Goal: Information Seeking & Learning: Find specific page/section

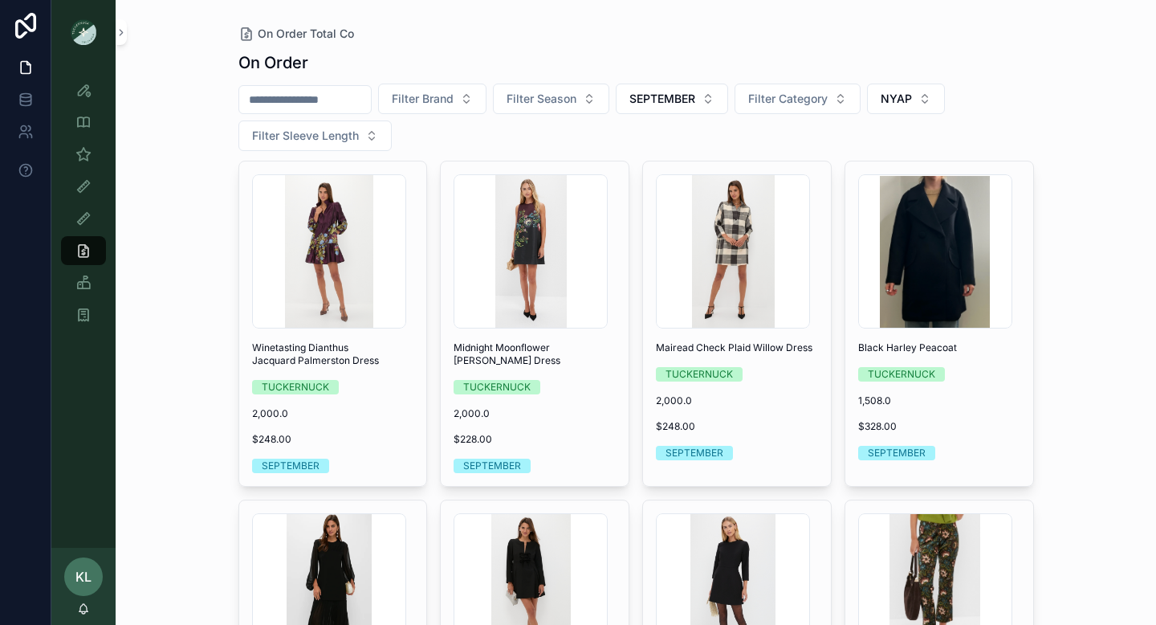
scroll to position [226, 0]
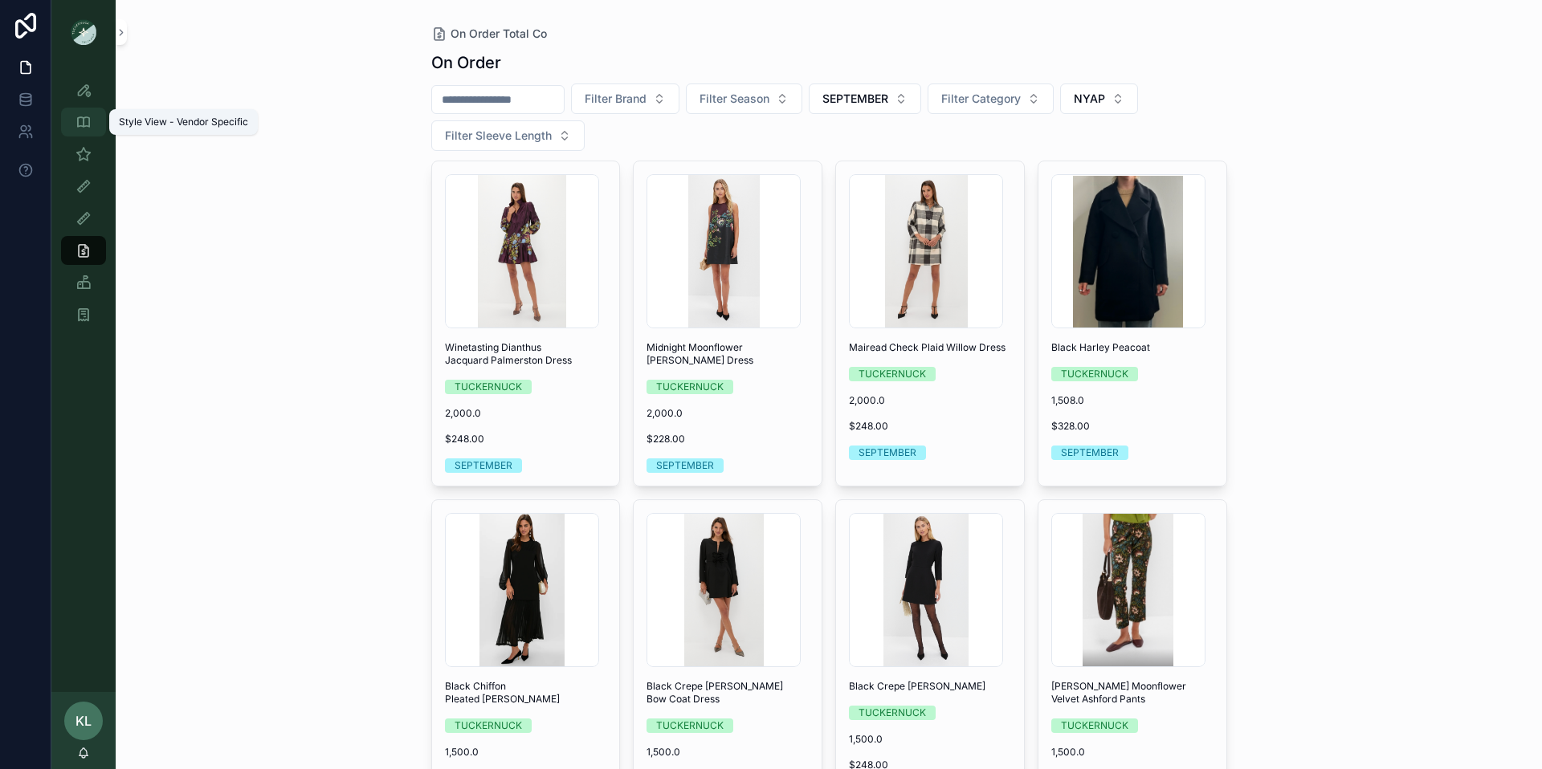
click at [86, 128] on icon "scrollable content" at bounding box center [83, 122] width 16 height 16
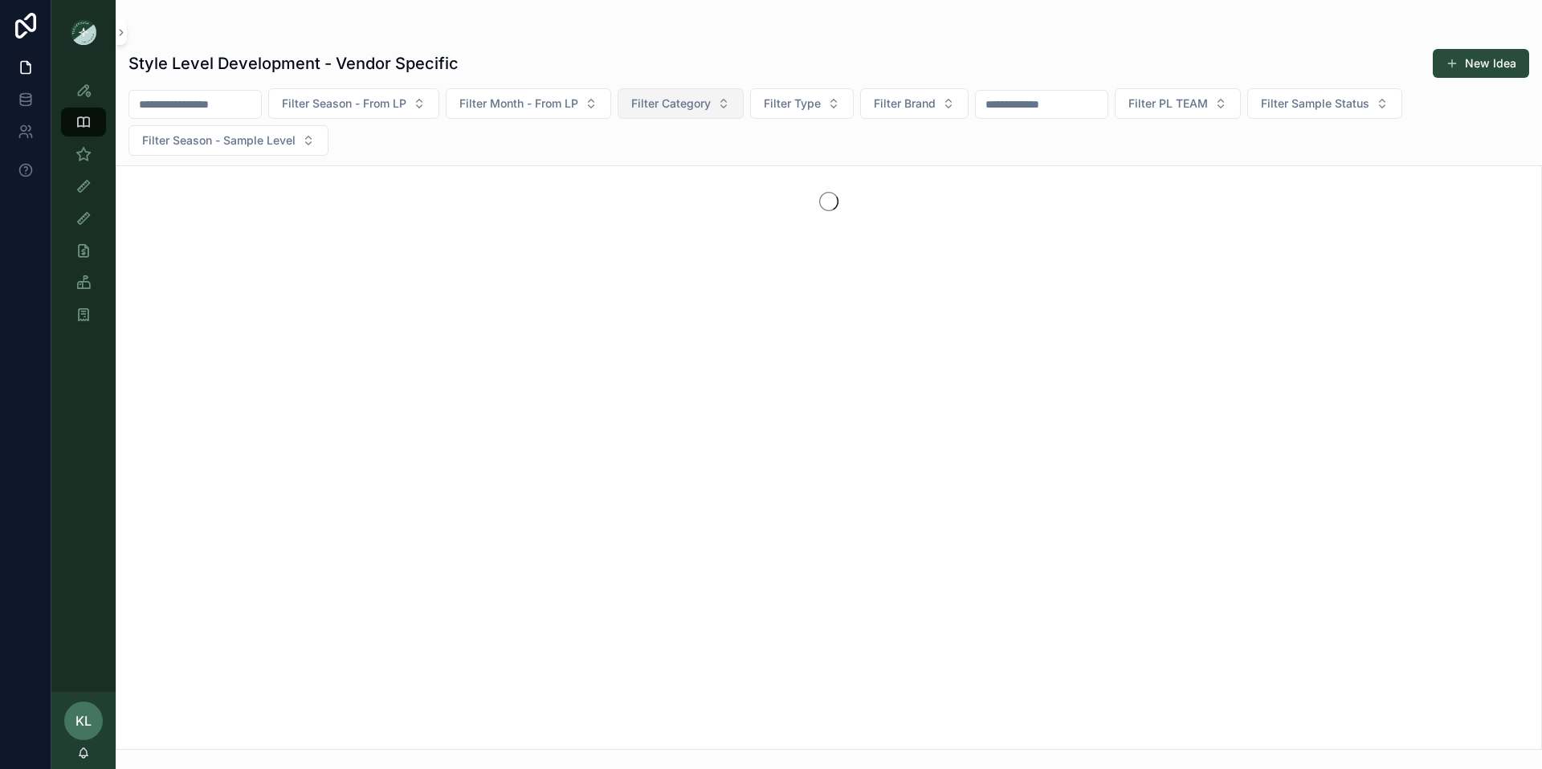
click at [735, 101] on button "Filter Category" at bounding box center [680, 103] width 126 height 31
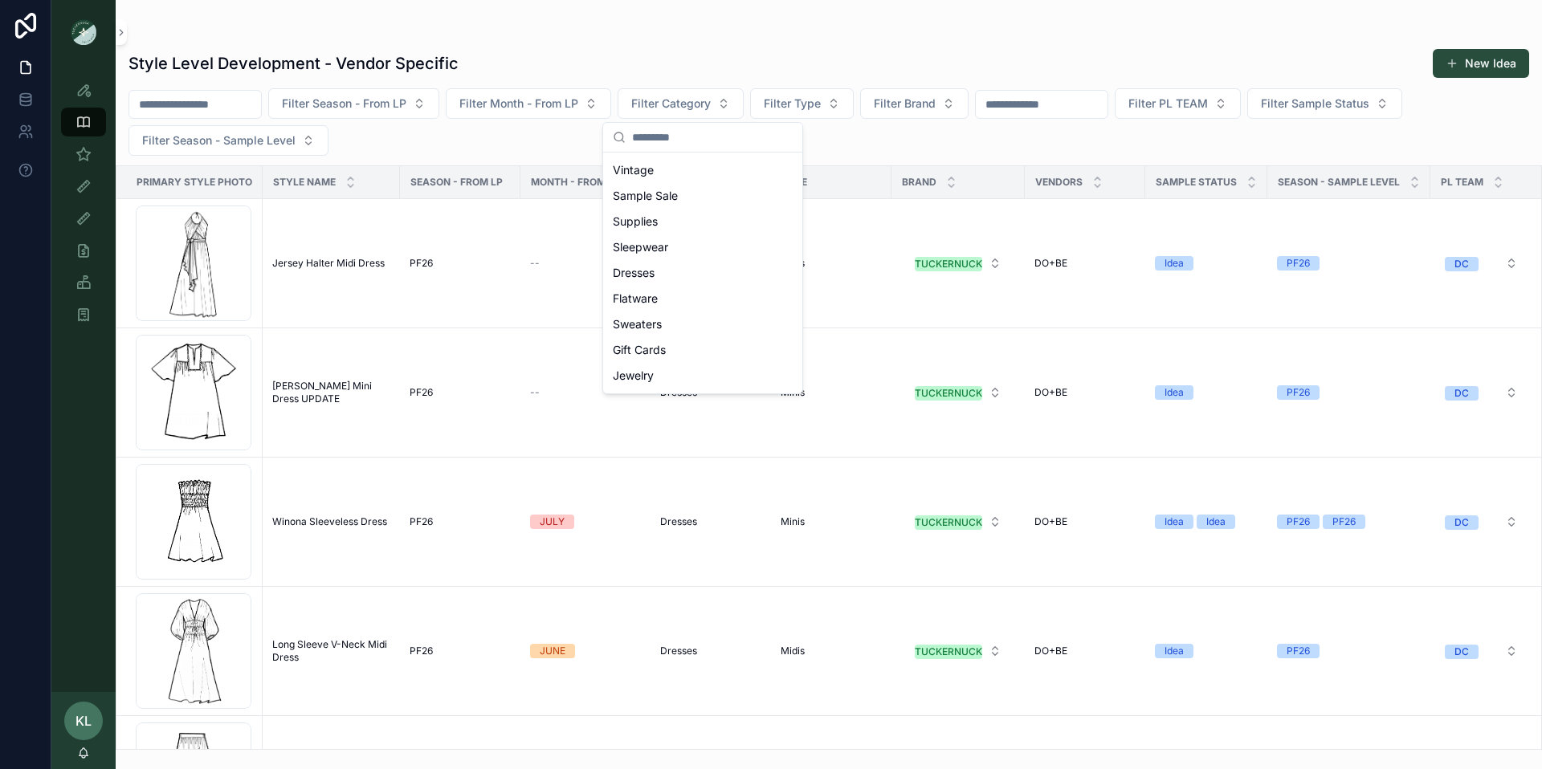
scroll to position [133, 0]
click at [677, 265] on div "Dresses" at bounding box center [702, 267] width 193 height 26
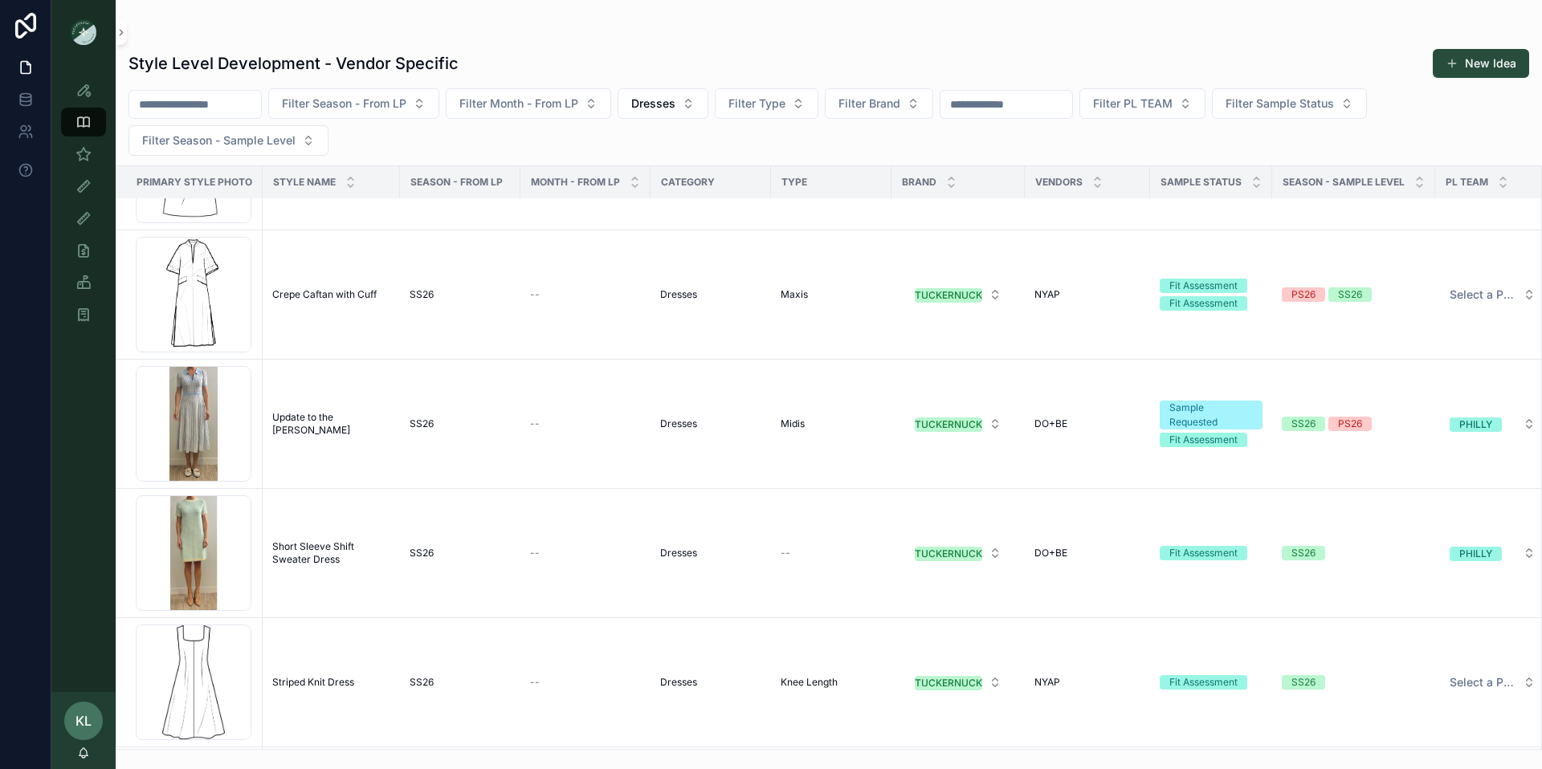
scroll to position [14074, 0]
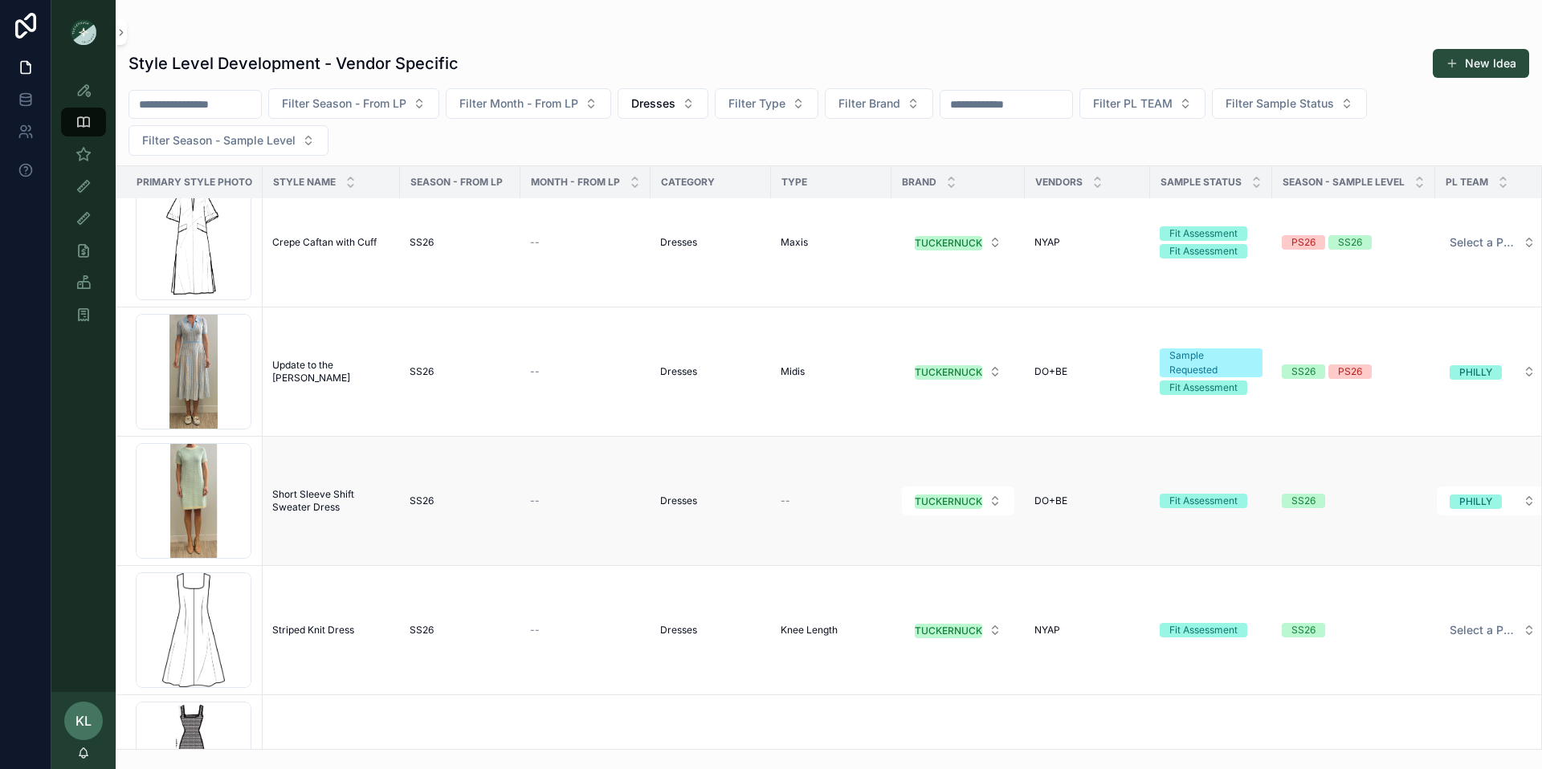
click at [314, 498] on span "Short Sleeve Shift Sweater Dress" at bounding box center [331, 501] width 118 height 26
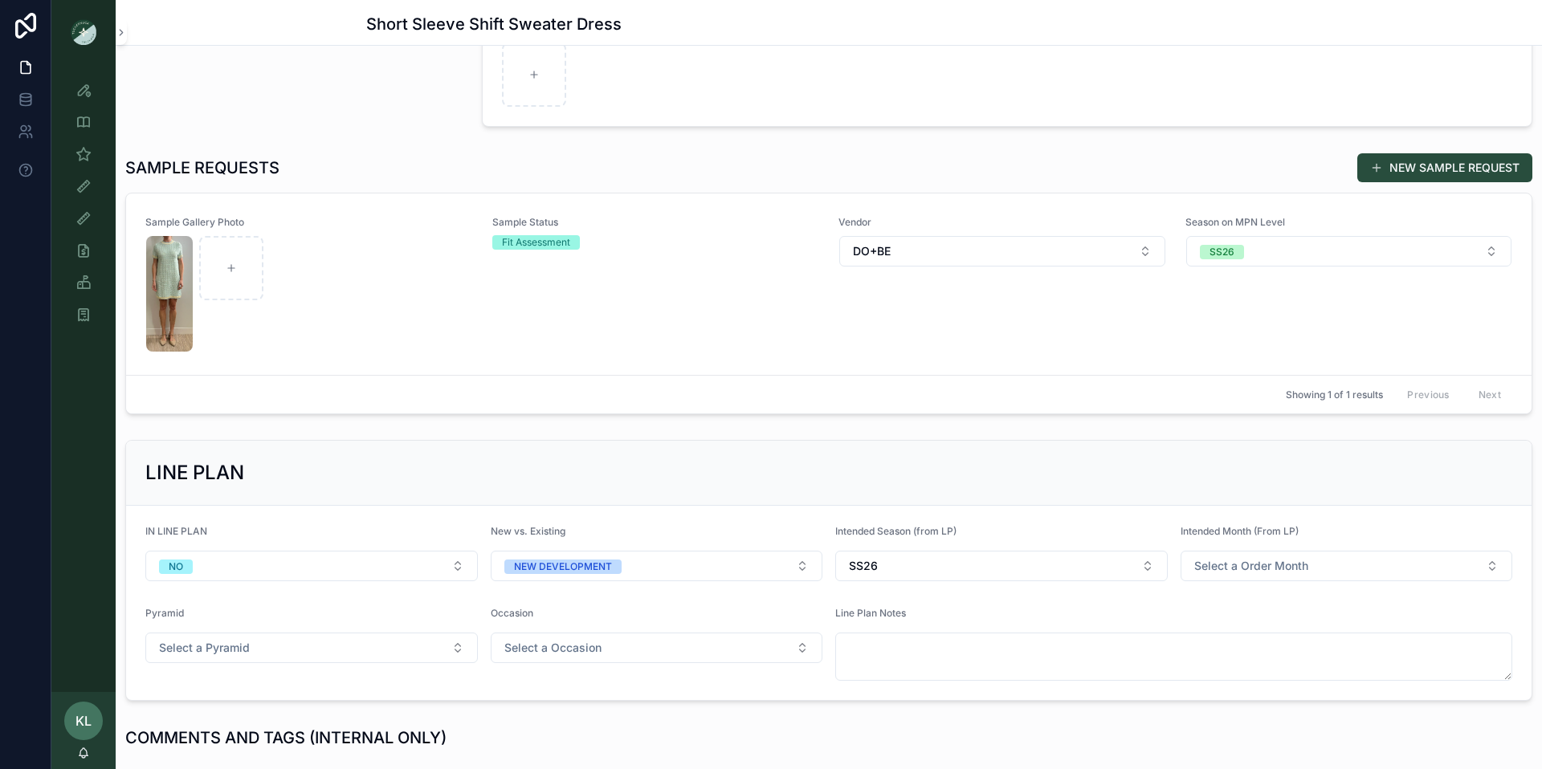
scroll to position [360, 0]
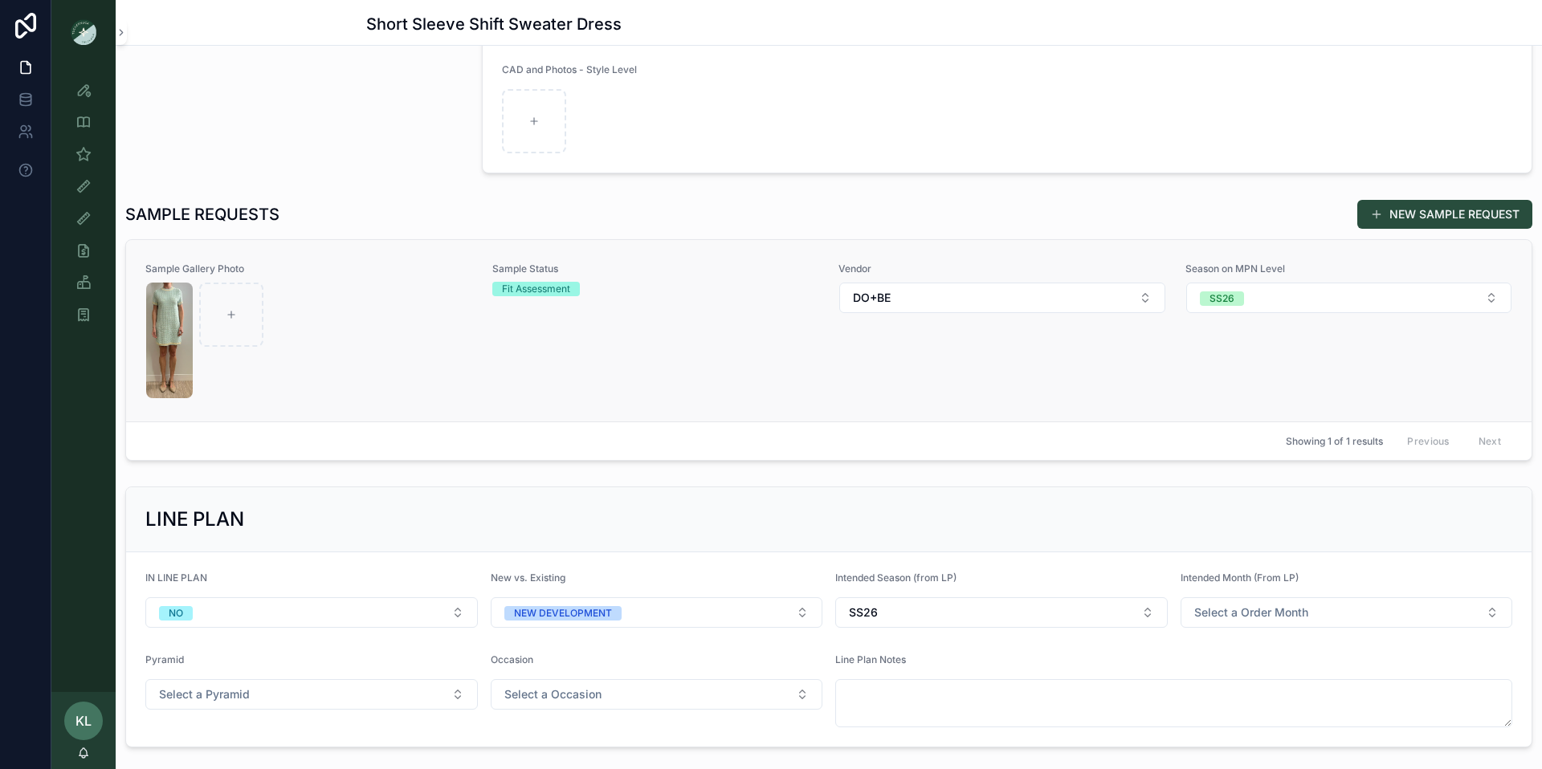
click at [397, 351] on div "scrollable content" at bounding box center [309, 341] width 326 height 116
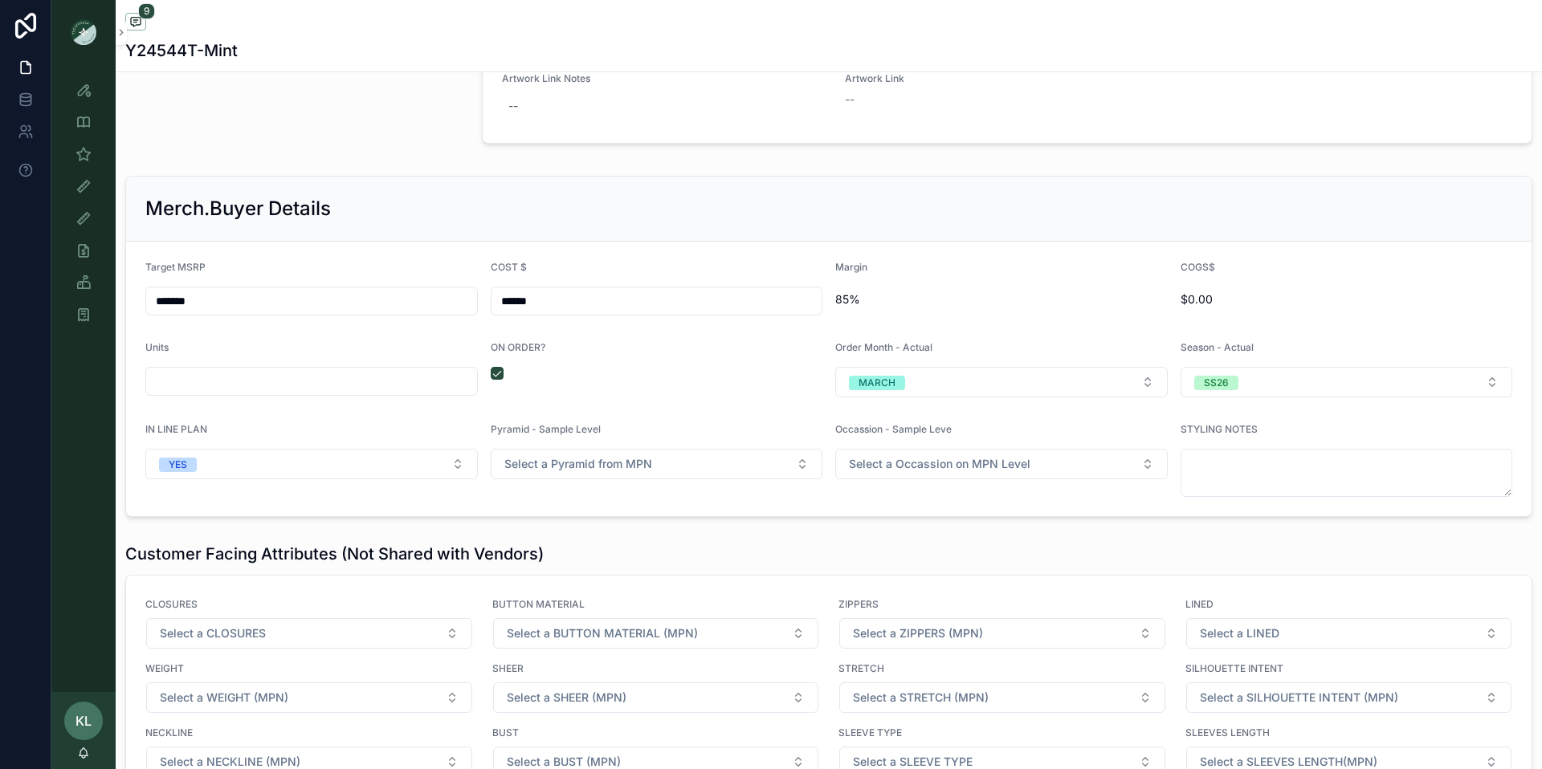
scroll to position [2102, 0]
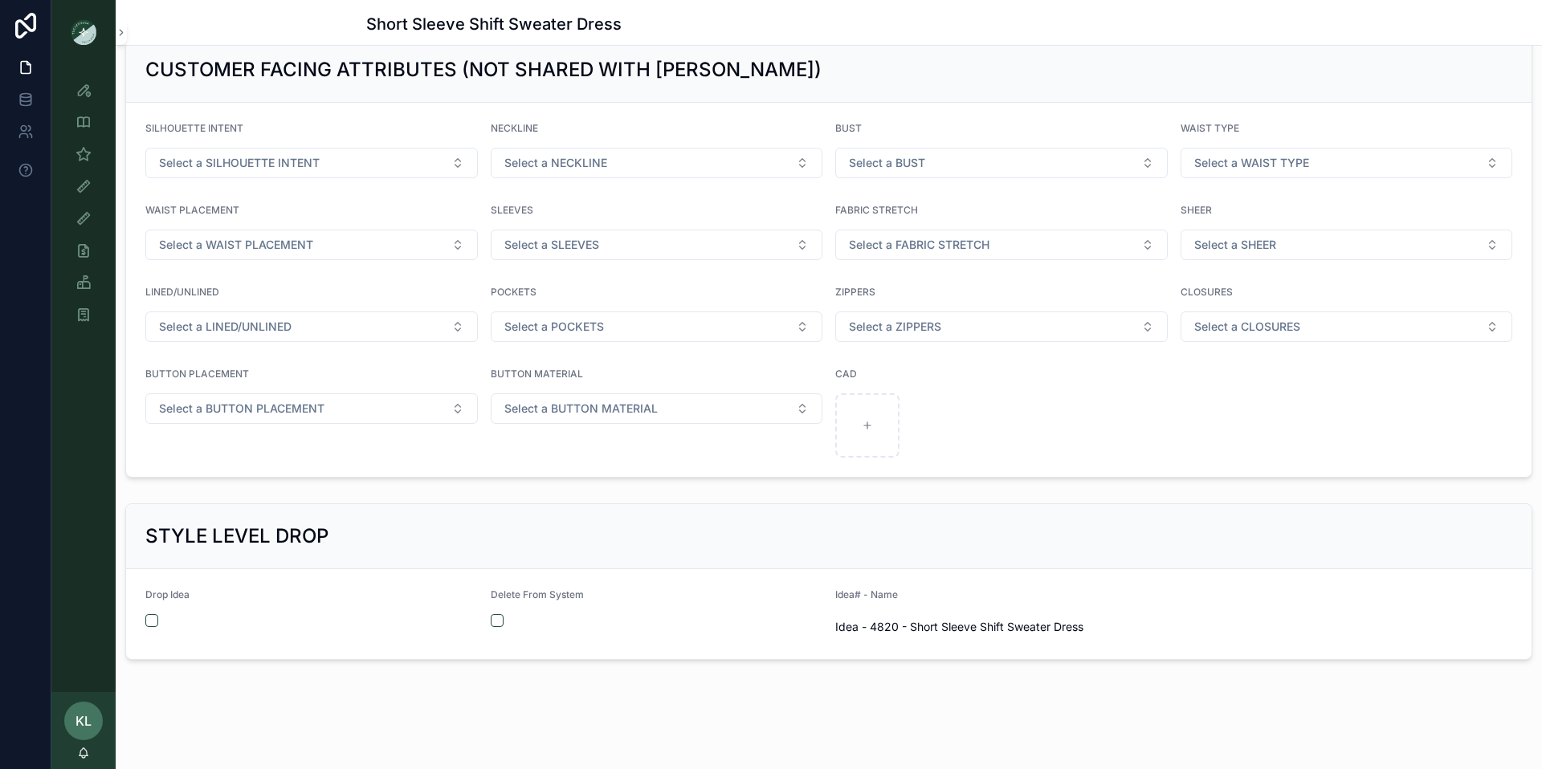
scroll to position [1569, 0]
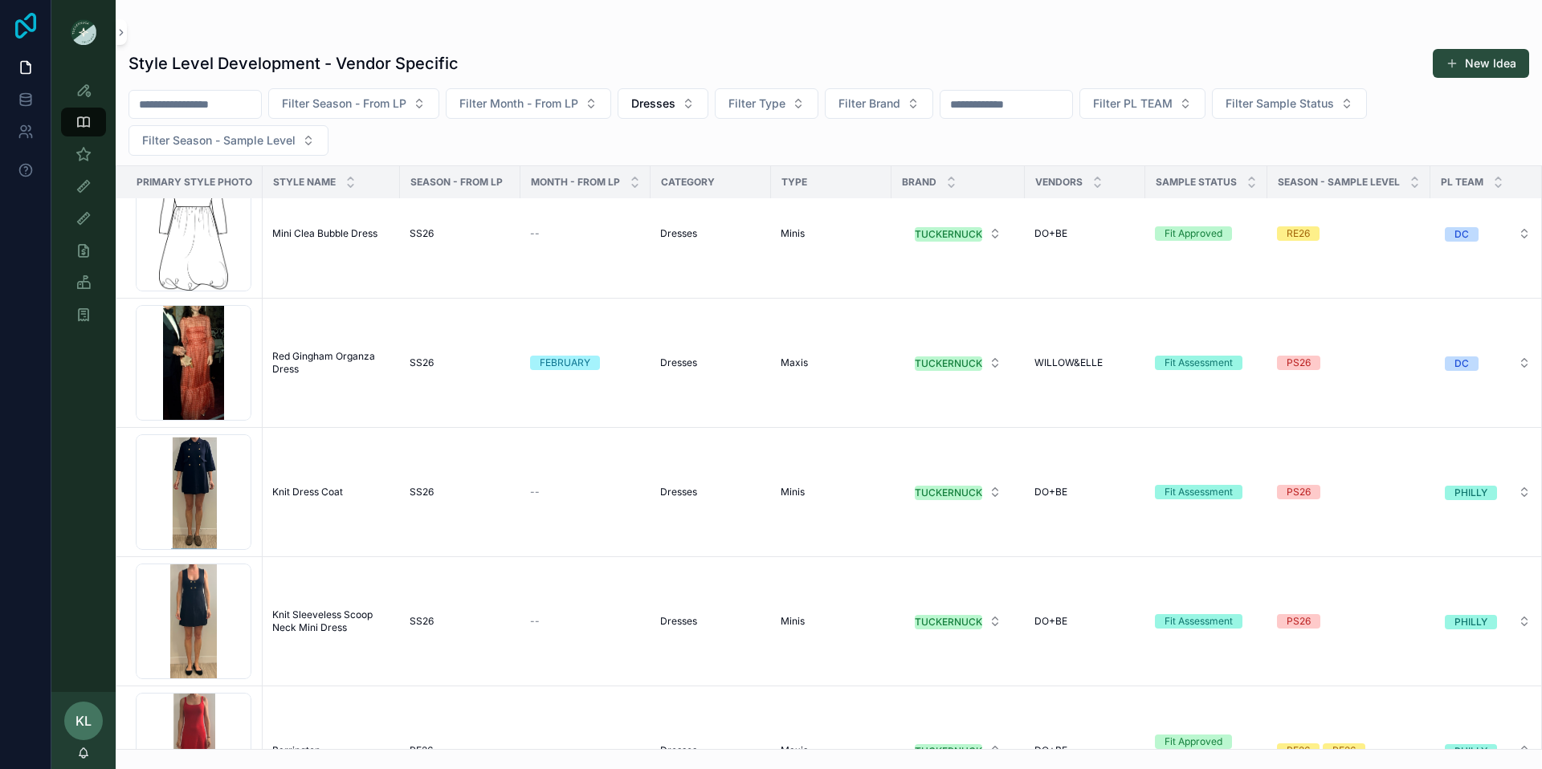
scroll to position [15795, 0]
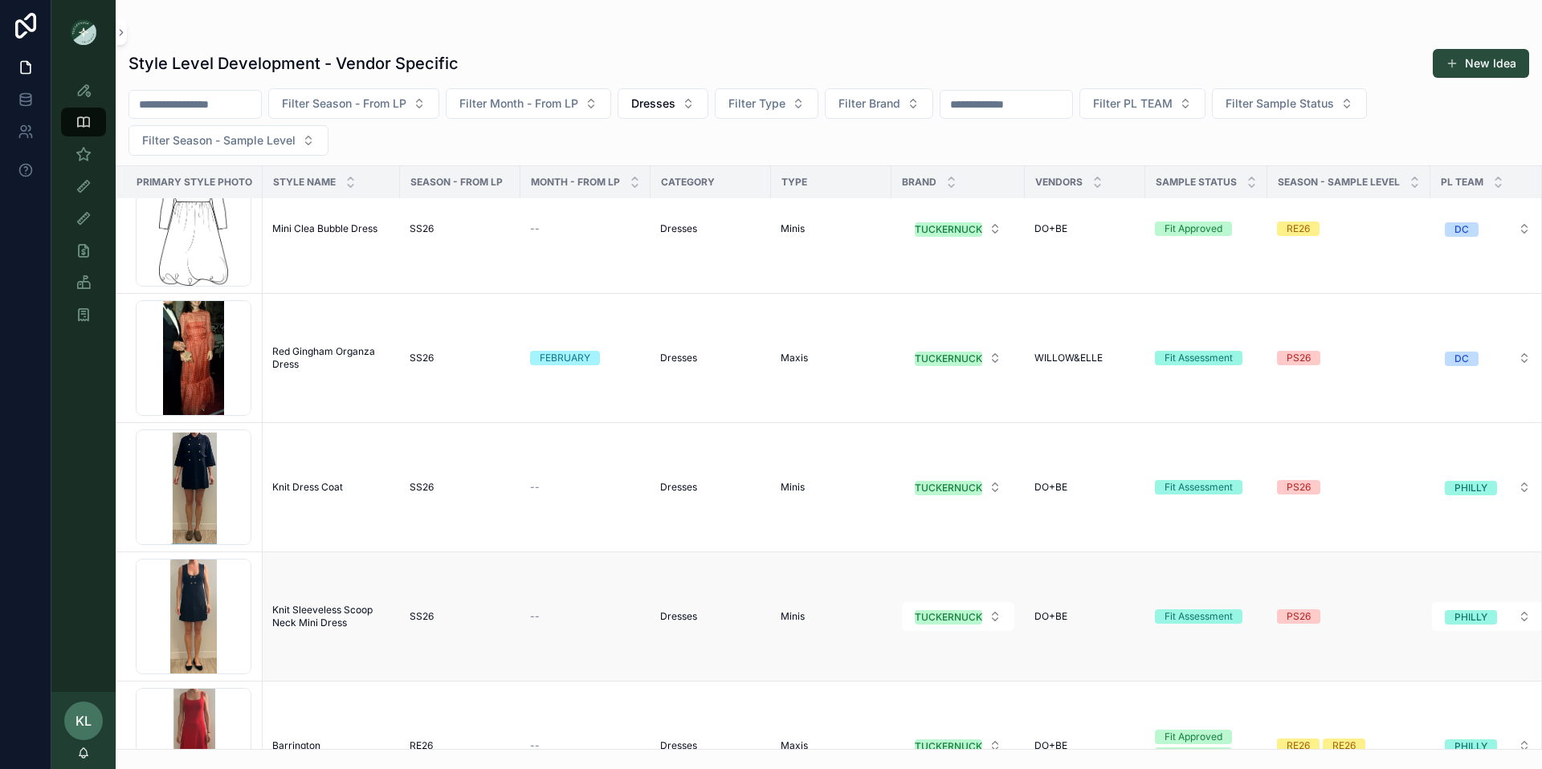
click at [308, 611] on span "Knit Sleeveless Scoop Neck Mini Dress" at bounding box center [331, 617] width 118 height 26
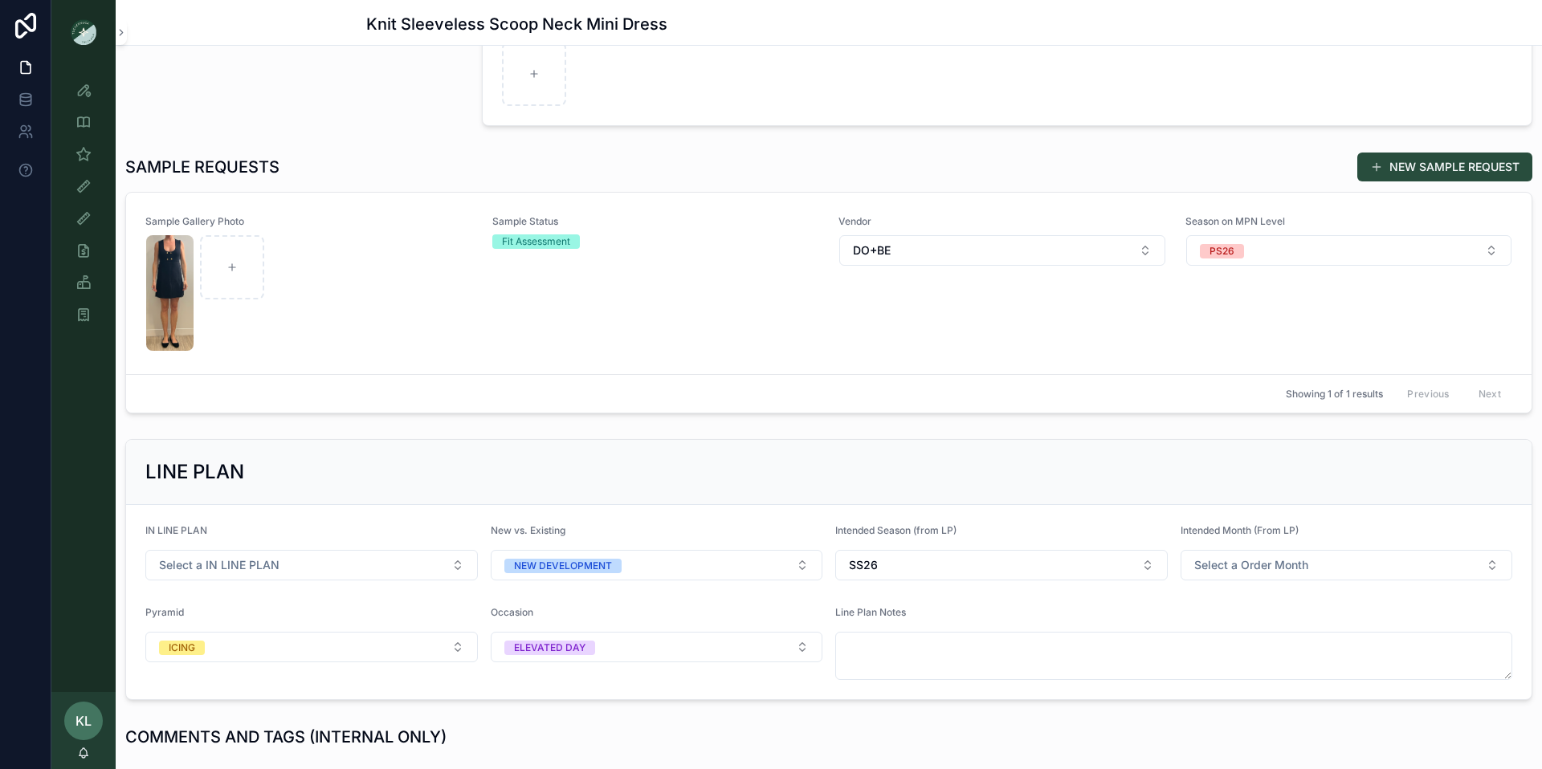
scroll to position [417, 0]
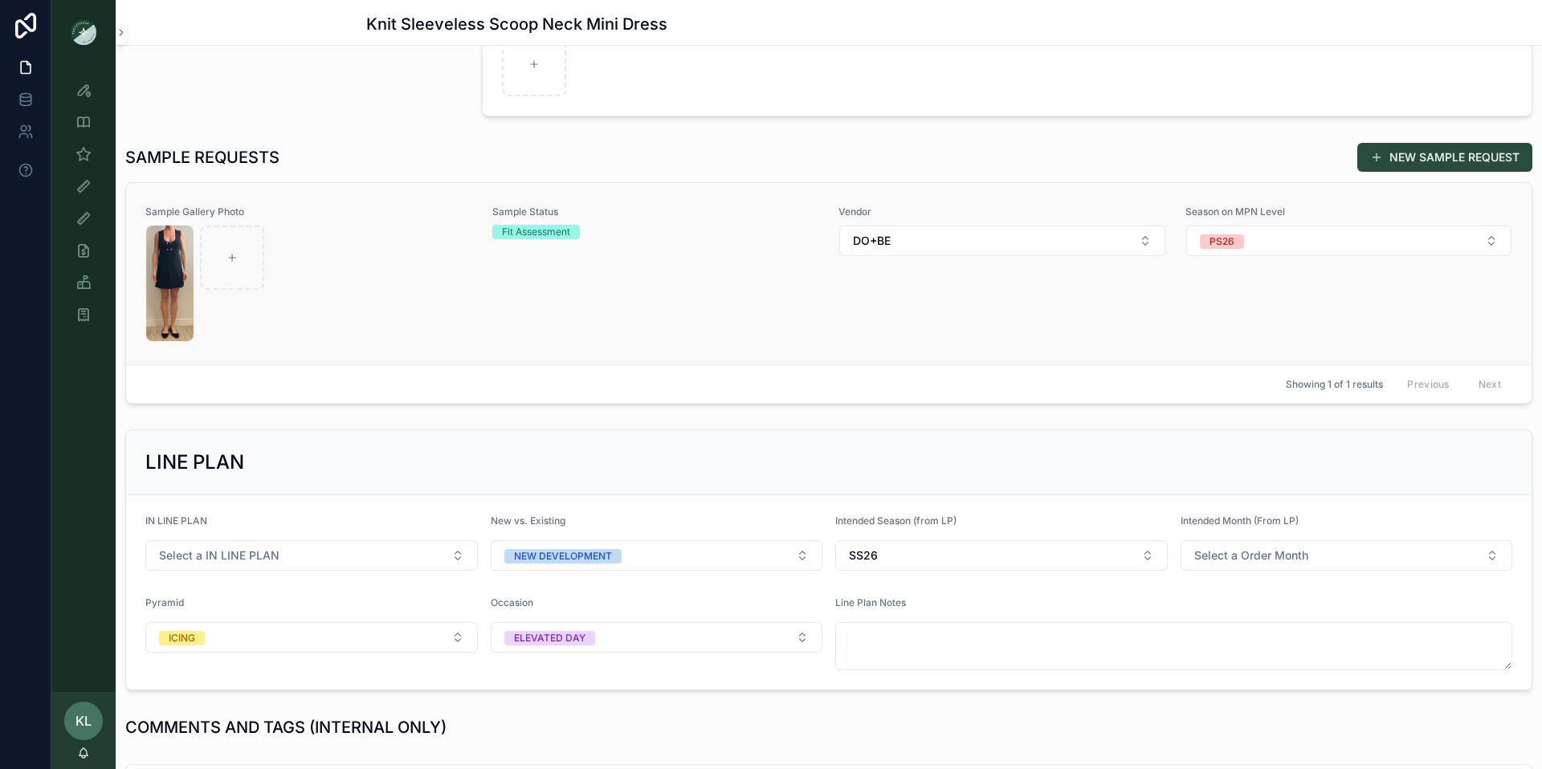
click at [352, 275] on div "scrollable content" at bounding box center [309, 284] width 326 height 116
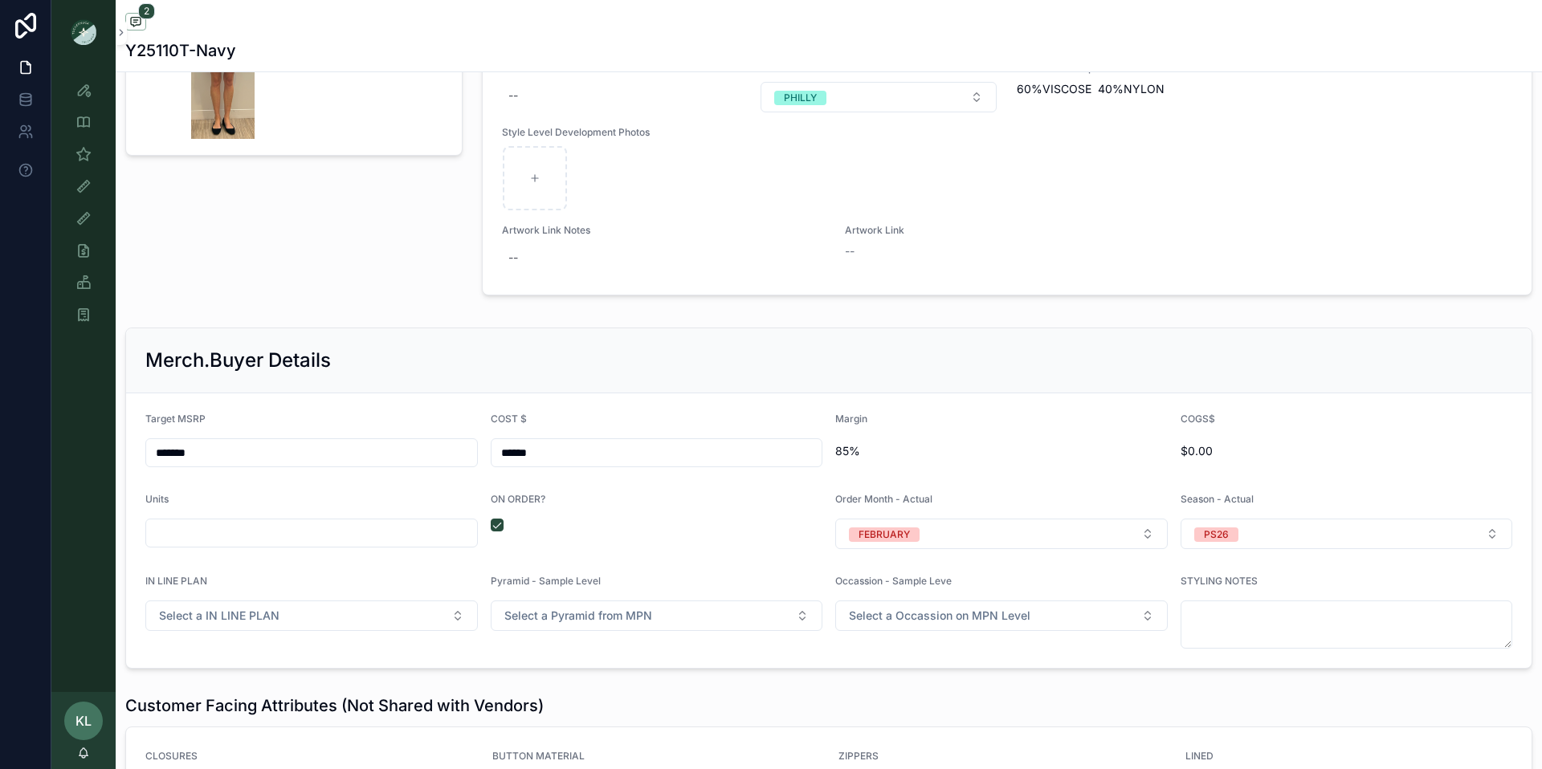
scroll to position [1936, 0]
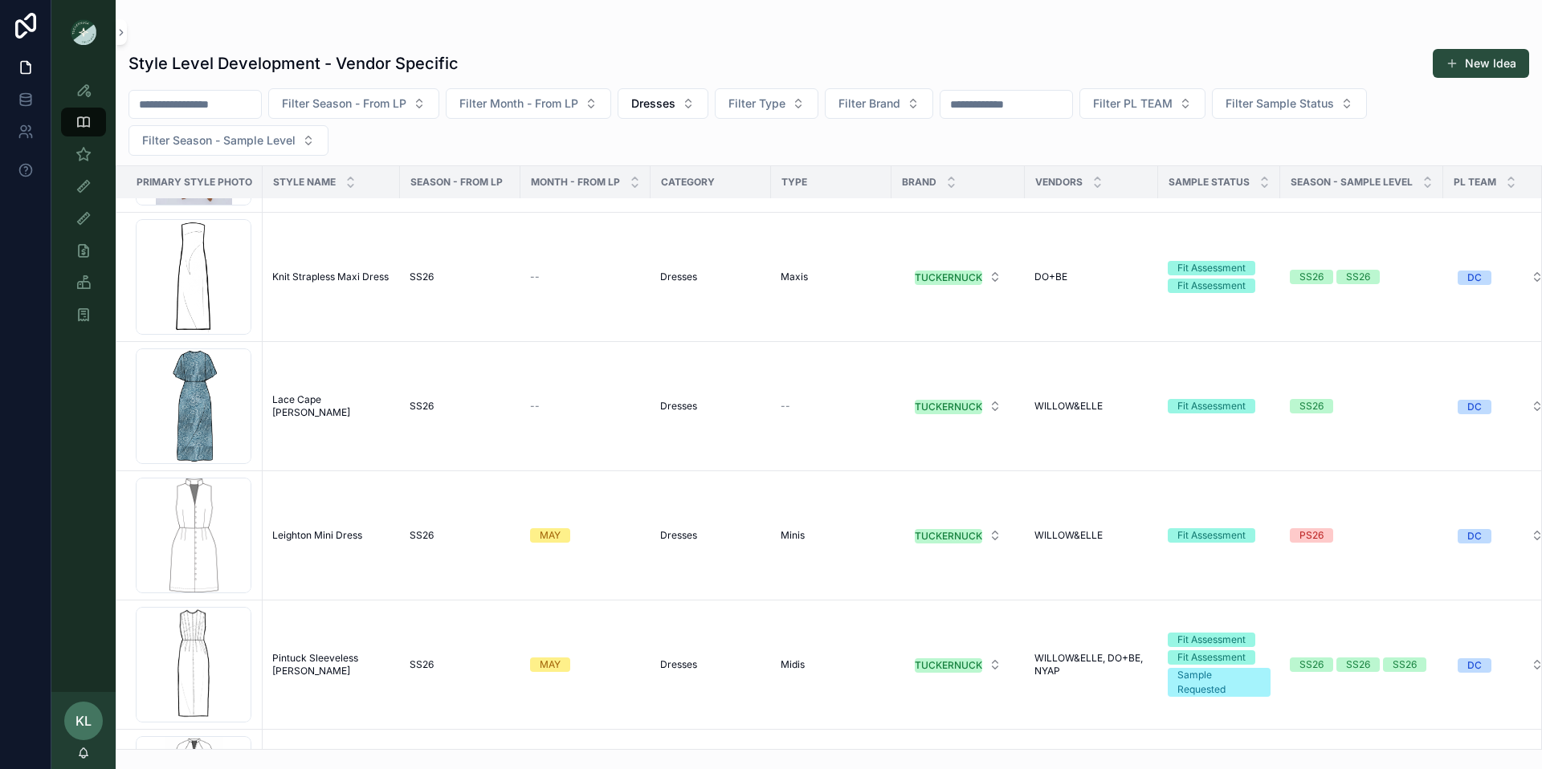
scroll to position [23476, 0]
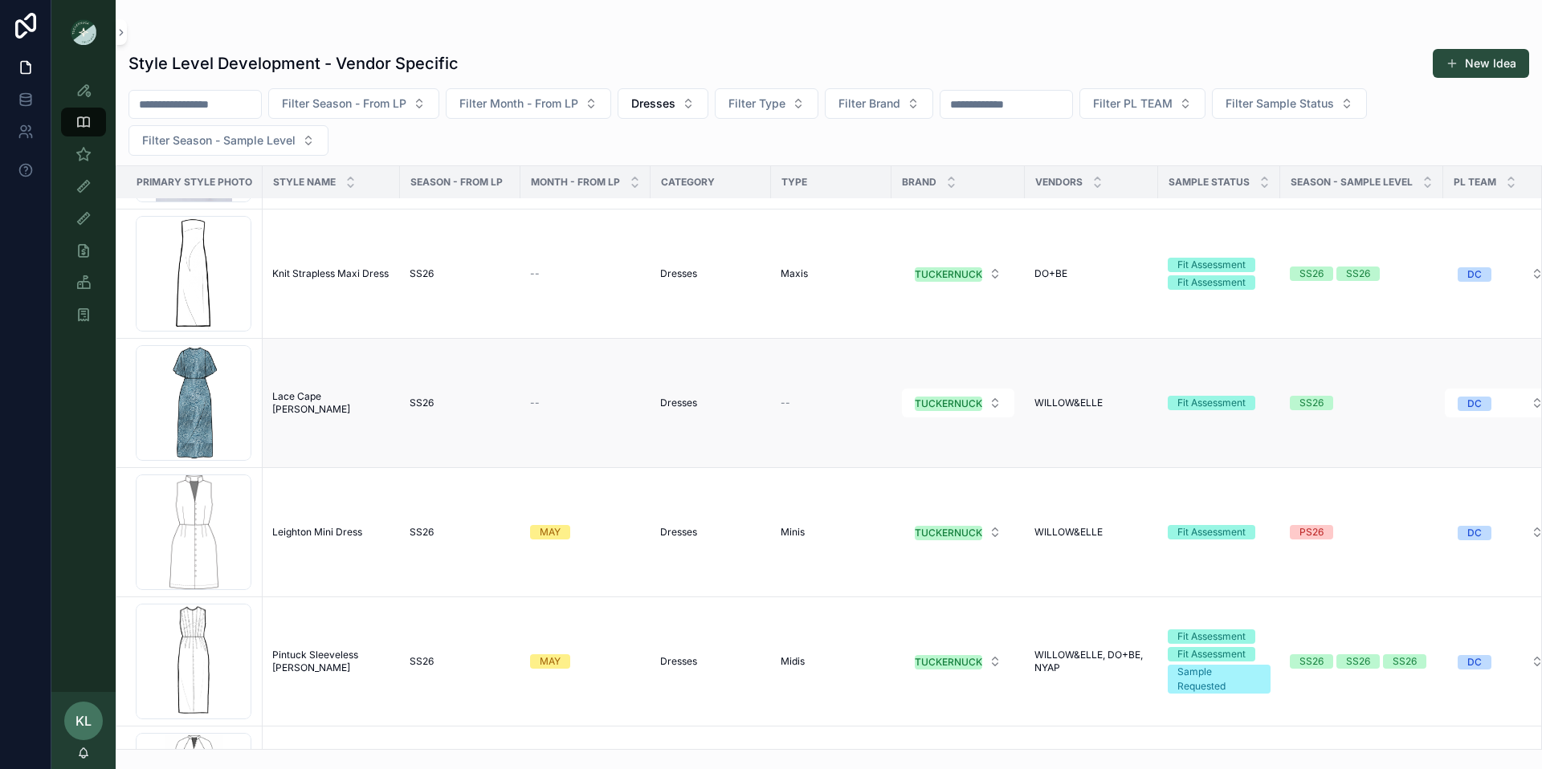
click at [299, 396] on span "Lace Cape [PERSON_NAME]" at bounding box center [331, 403] width 118 height 26
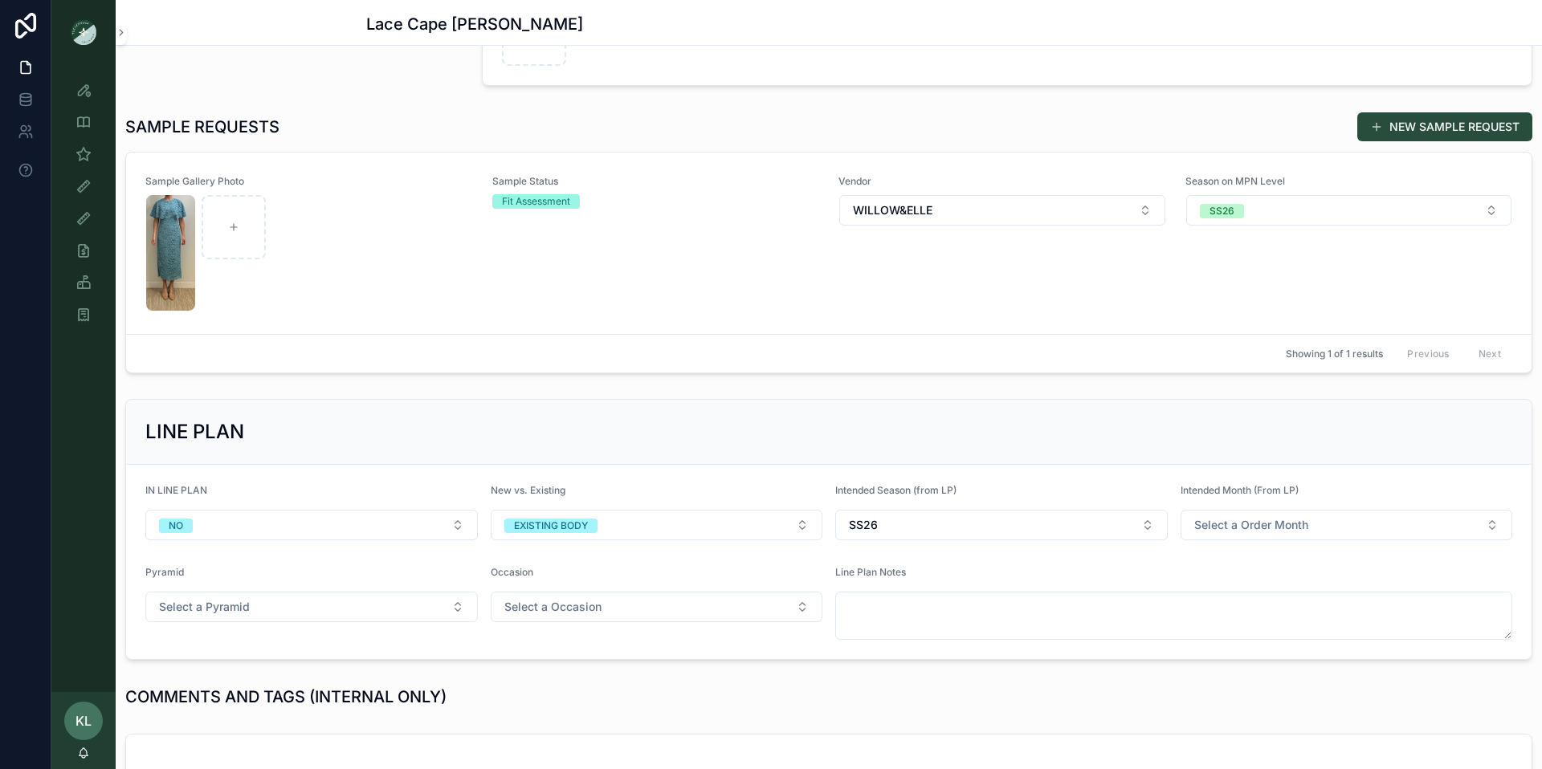
scroll to position [419, 0]
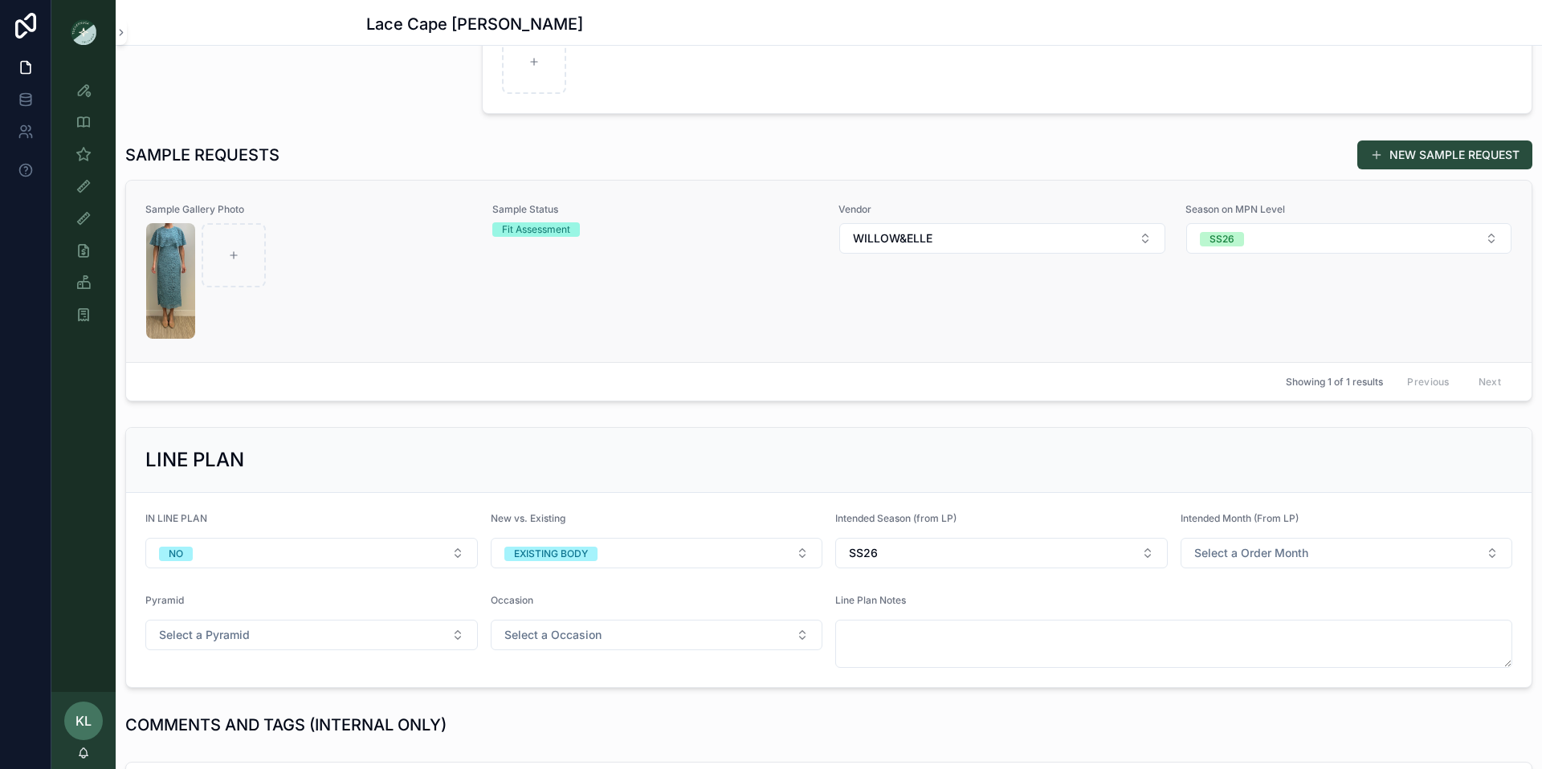
click at [367, 343] on link "Sample Gallery Photo Sample Status Fit Assessment Vendor WILLOW&ELLE Season on …" at bounding box center [828, 271] width 1405 height 181
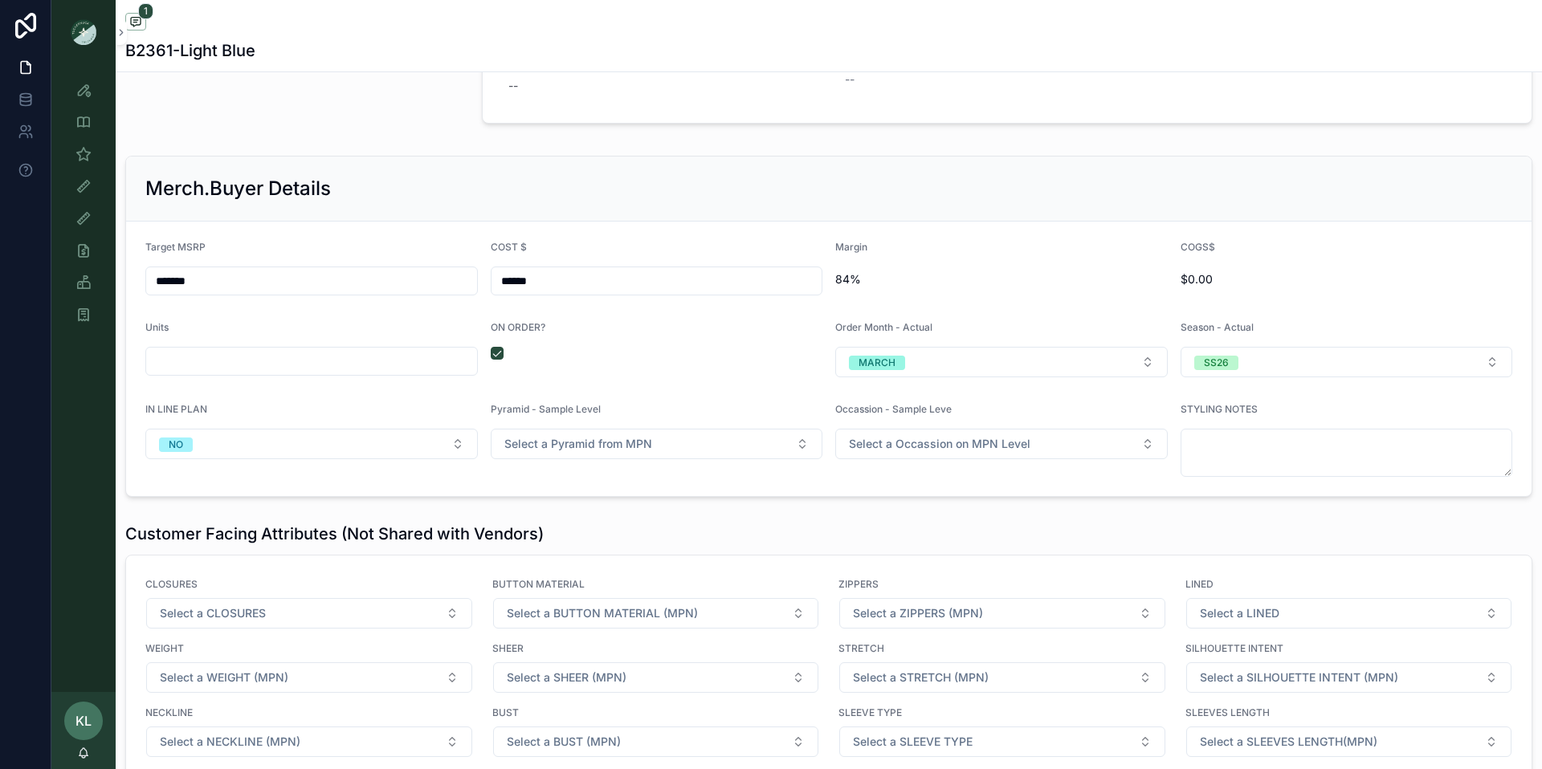
scroll to position [2112, 0]
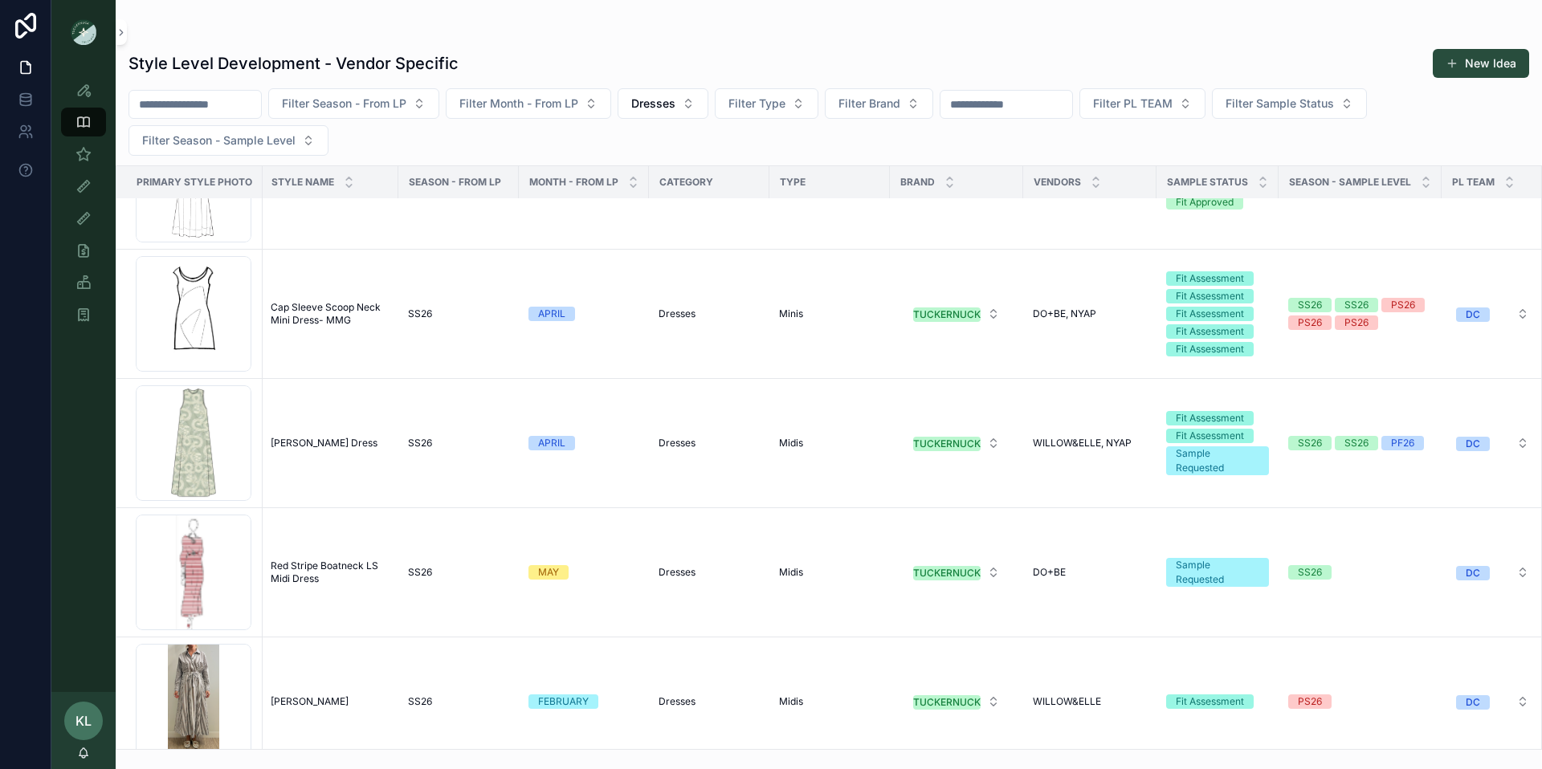
scroll to position [37886, 2]
click at [328, 308] on span "Cap Sleeve Scoop Neck Mini Dress- MMG" at bounding box center [330, 313] width 118 height 26
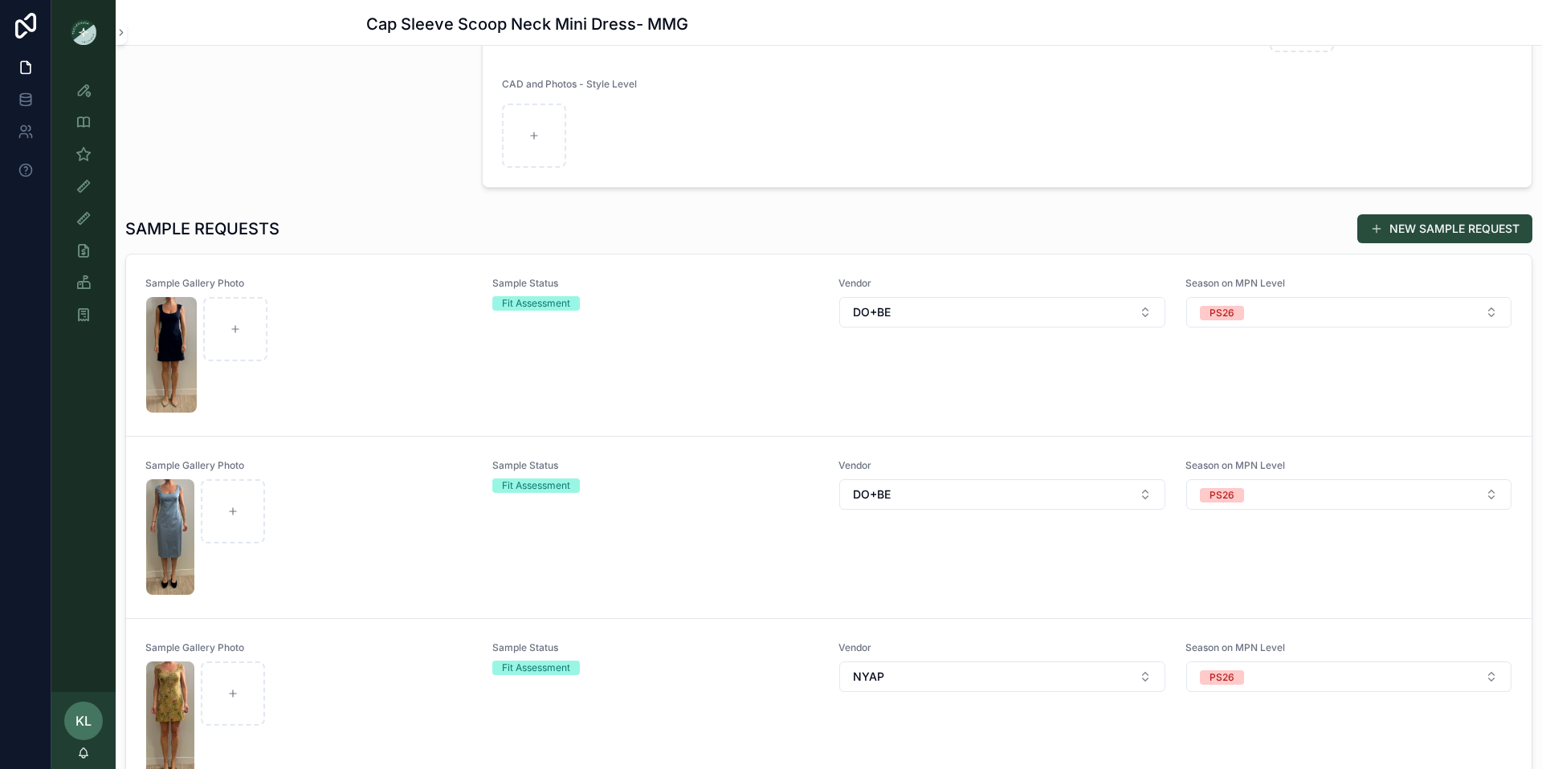
scroll to position [376, 0]
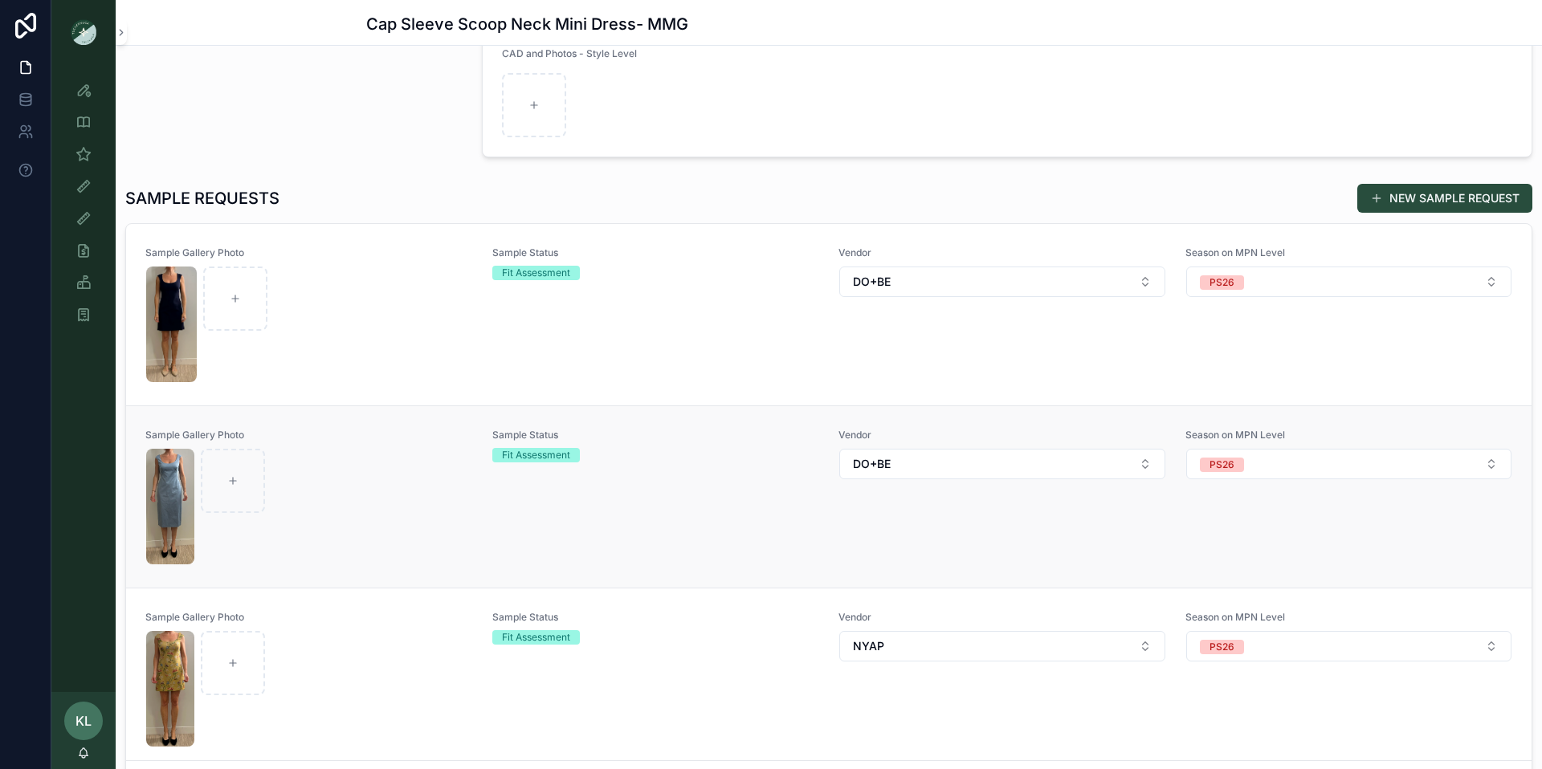
click at [333, 504] on div "scrollable content" at bounding box center [309, 507] width 326 height 116
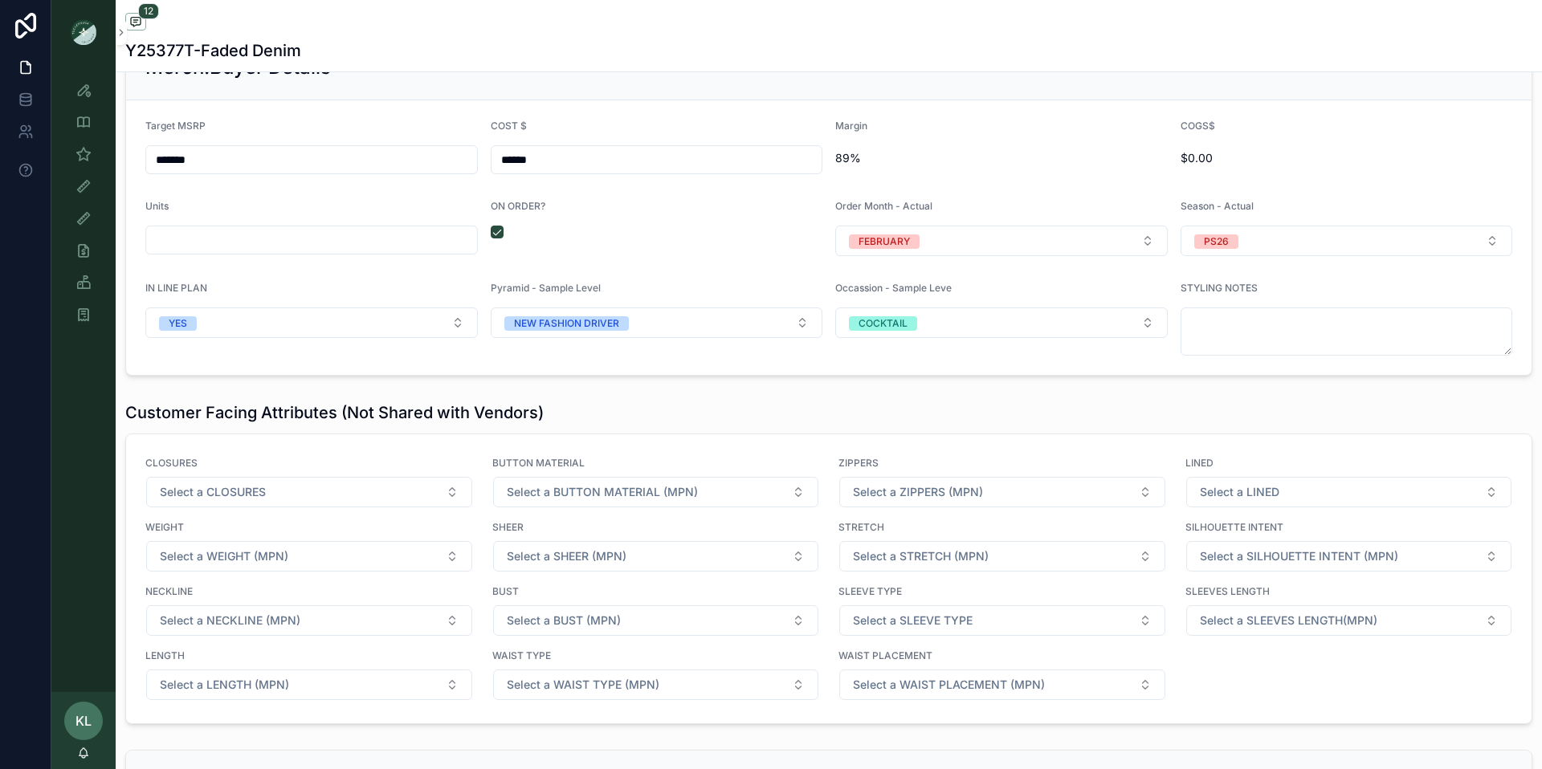
scroll to position [2512, 0]
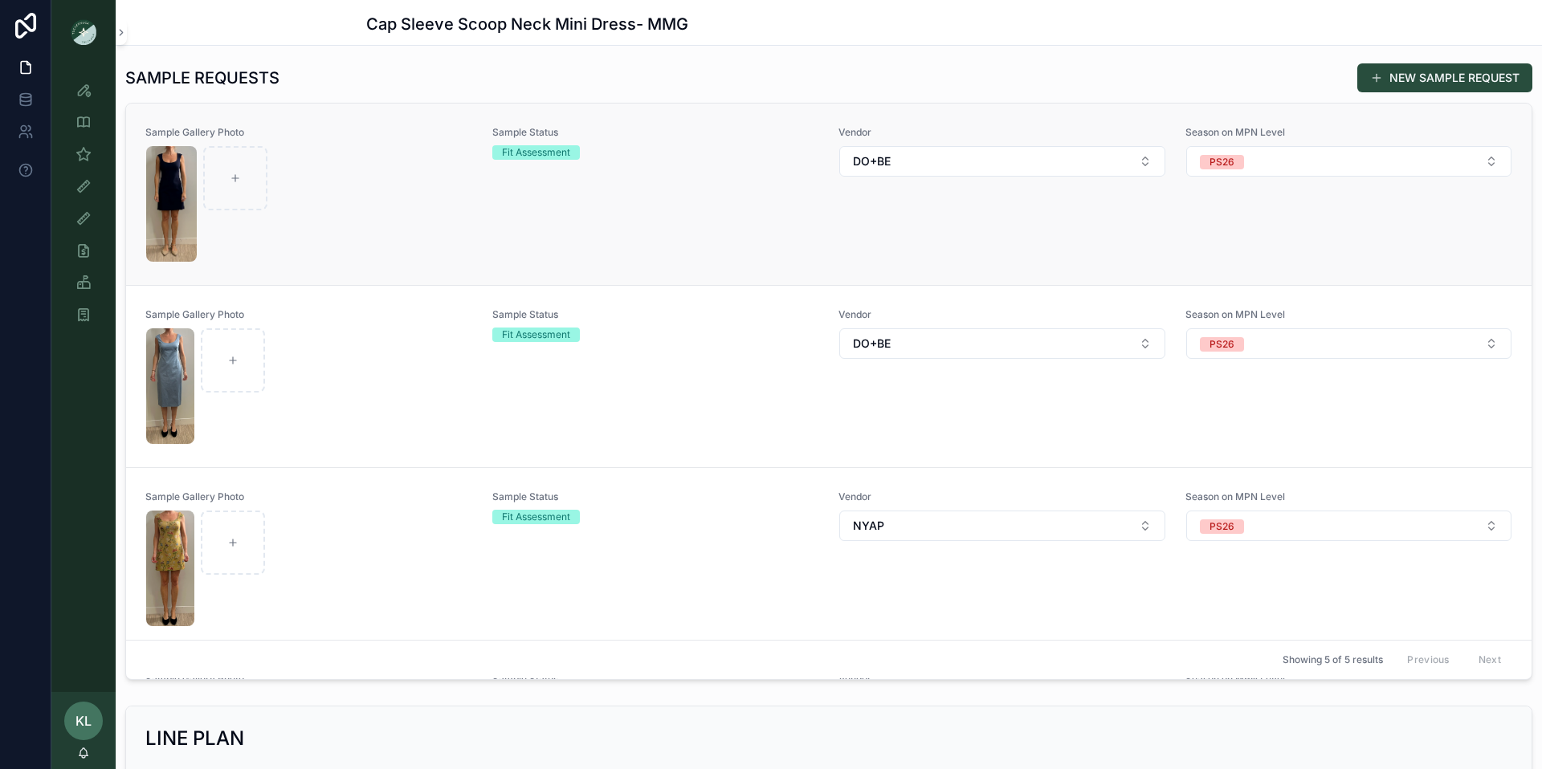
click at [338, 203] on div "scrollable content" at bounding box center [309, 204] width 326 height 116
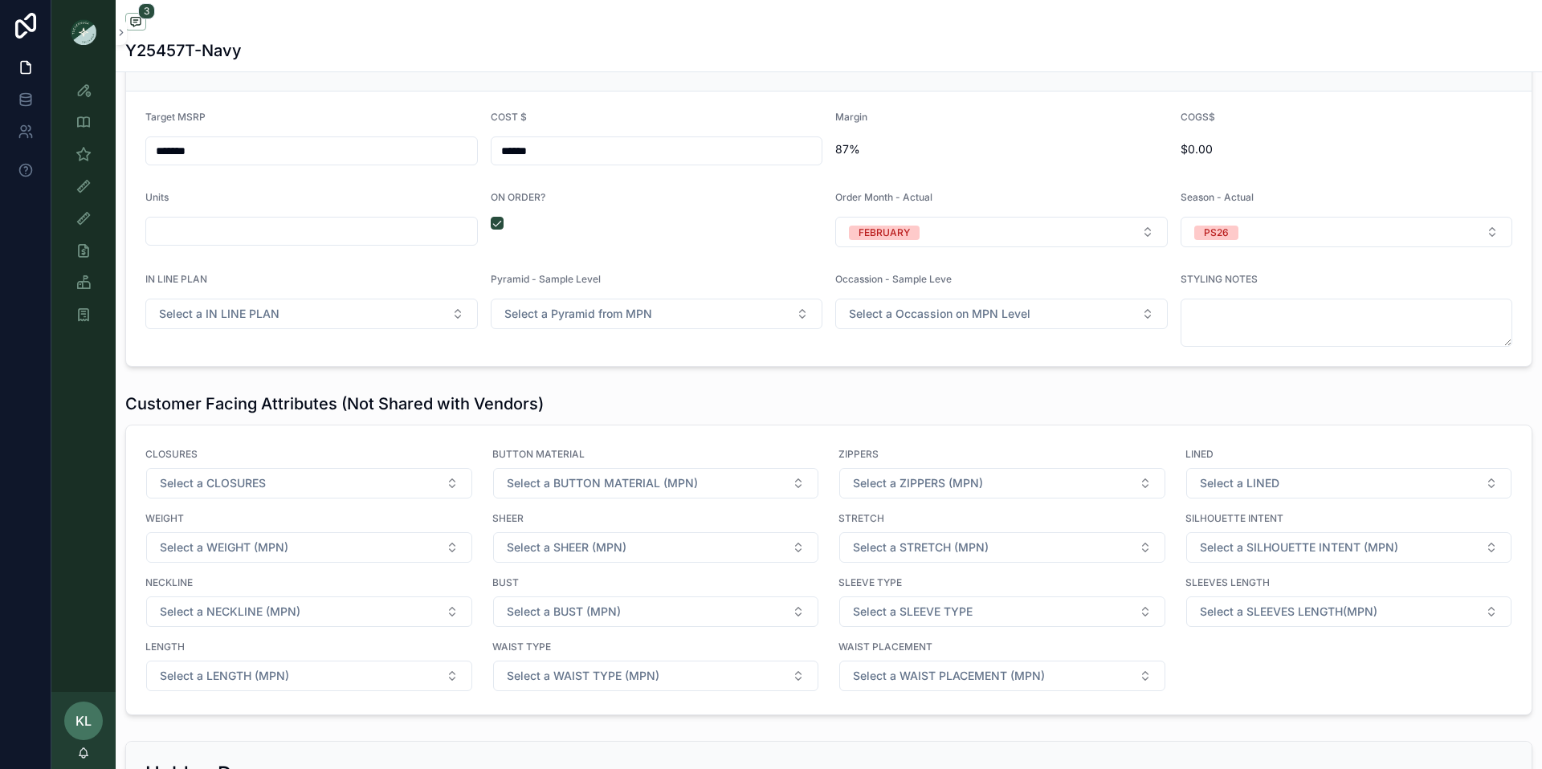
scroll to position [2286, 0]
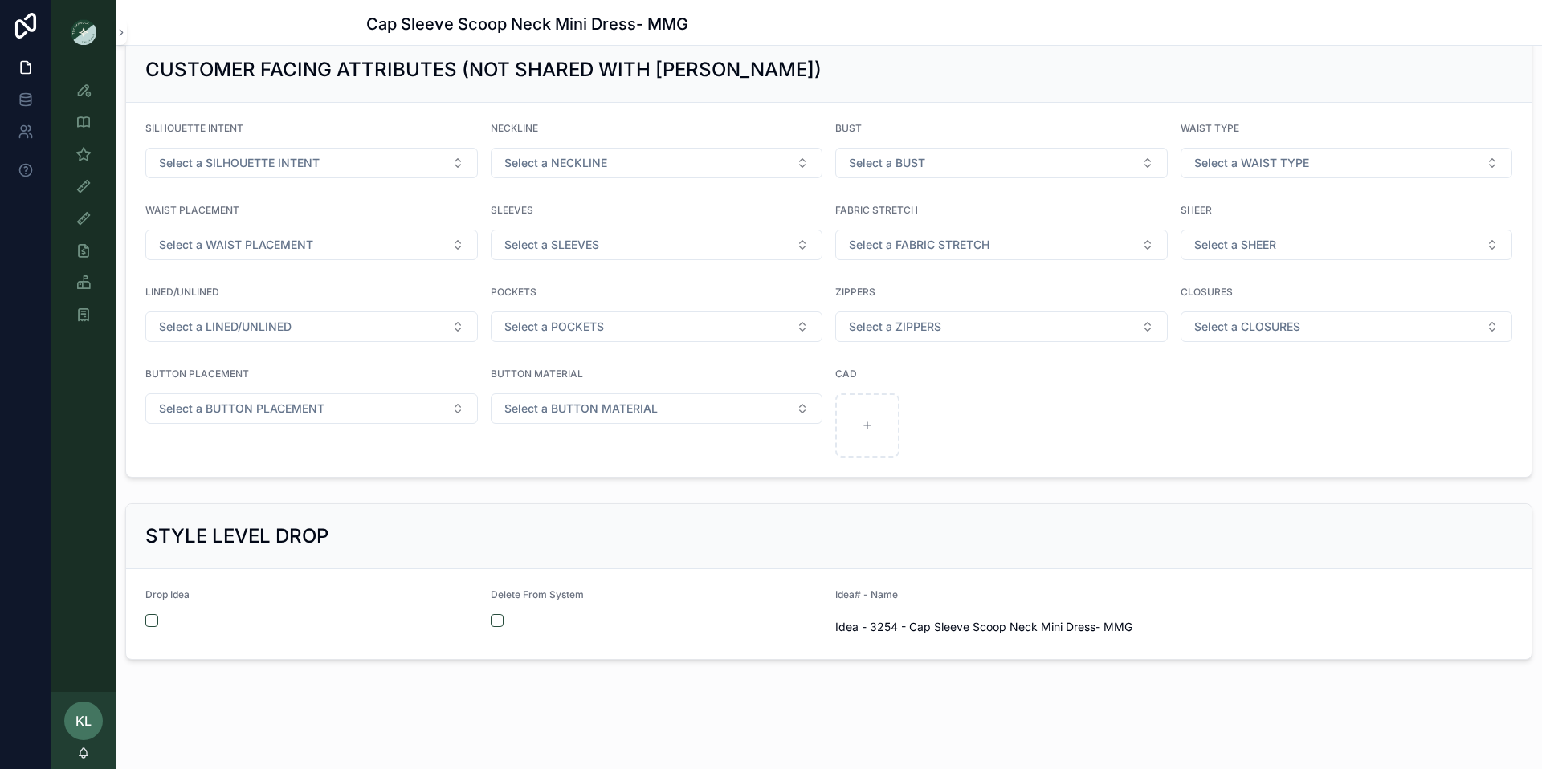
scroll to position [1924, 0]
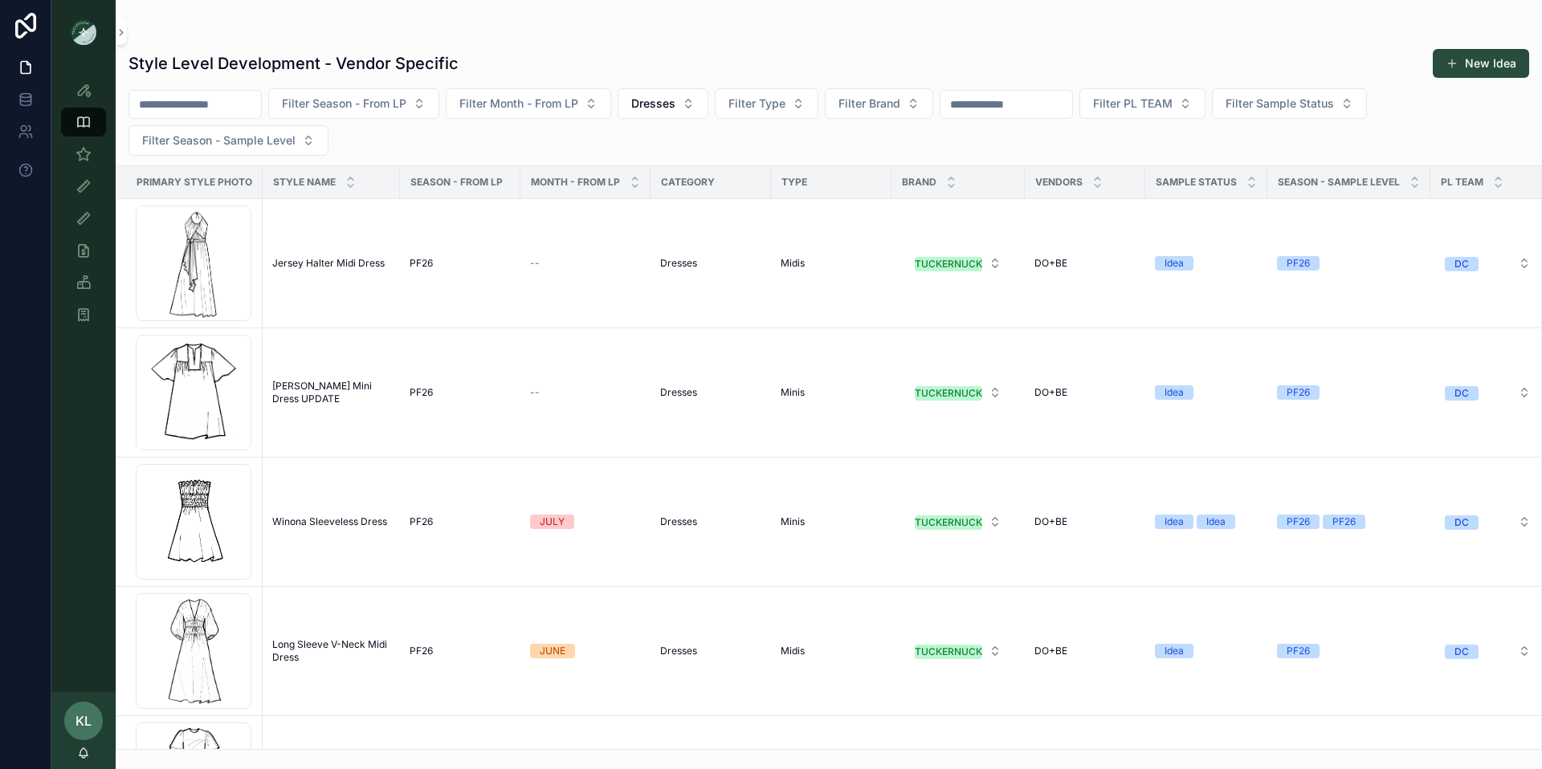
click at [401, 133] on div "Filter Season - From LP Filter Month - From LP Dresses Filter Type Filter Brand…" at bounding box center [829, 121] width 1426 height 67
click at [231, 91] on div "scrollable content" at bounding box center [194, 104] width 133 height 29
click at [211, 105] on input "scrollable content" at bounding box center [195, 104] width 132 height 22
type input "*******"
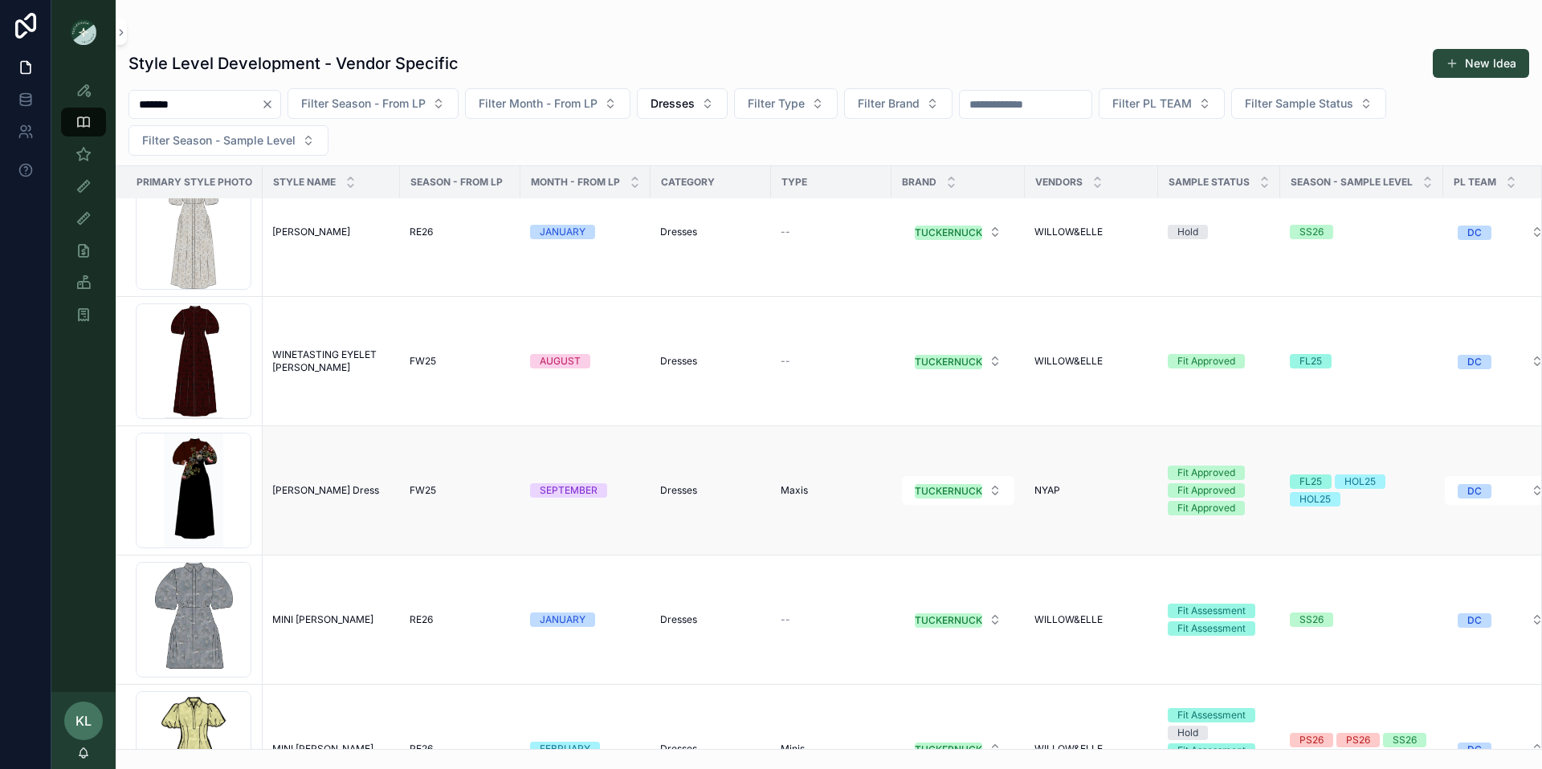
scroll to position [1346, 0]
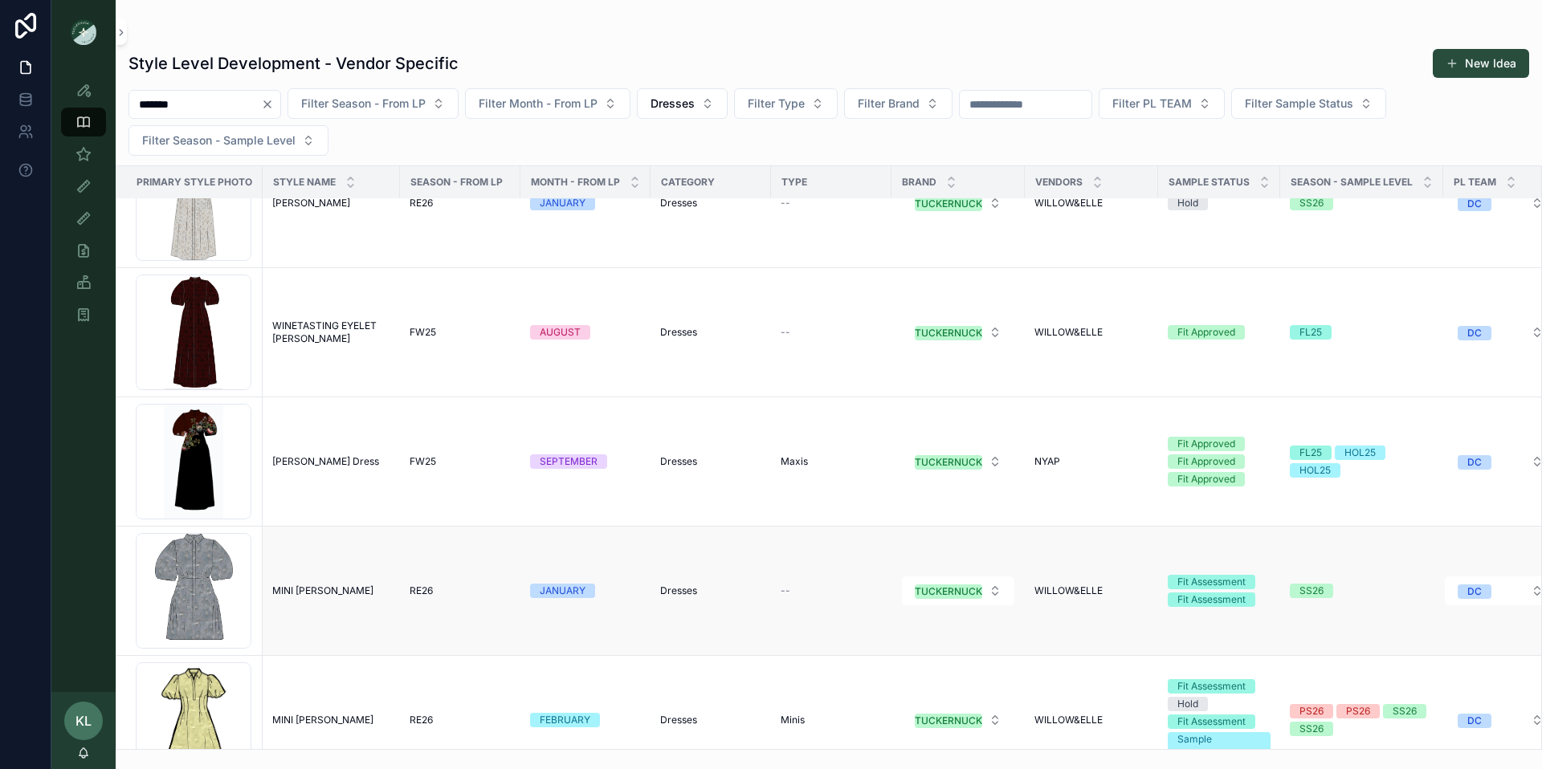
click at [351, 591] on div "MINI [PERSON_NAME] MINI [PERSON_NAME]" at bounding box center [331, 591] width 118 height 13
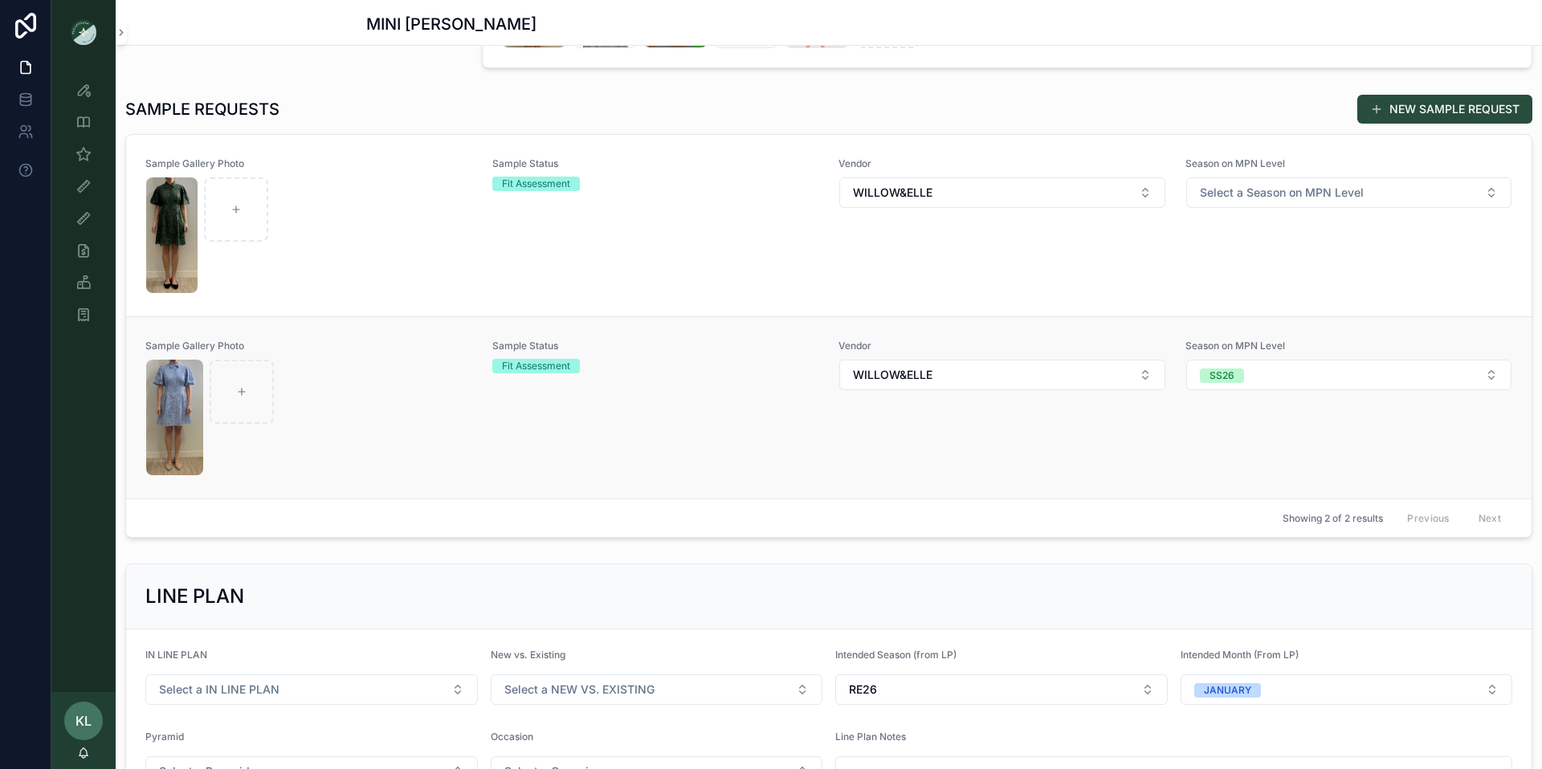
scroll to position [611, 0]
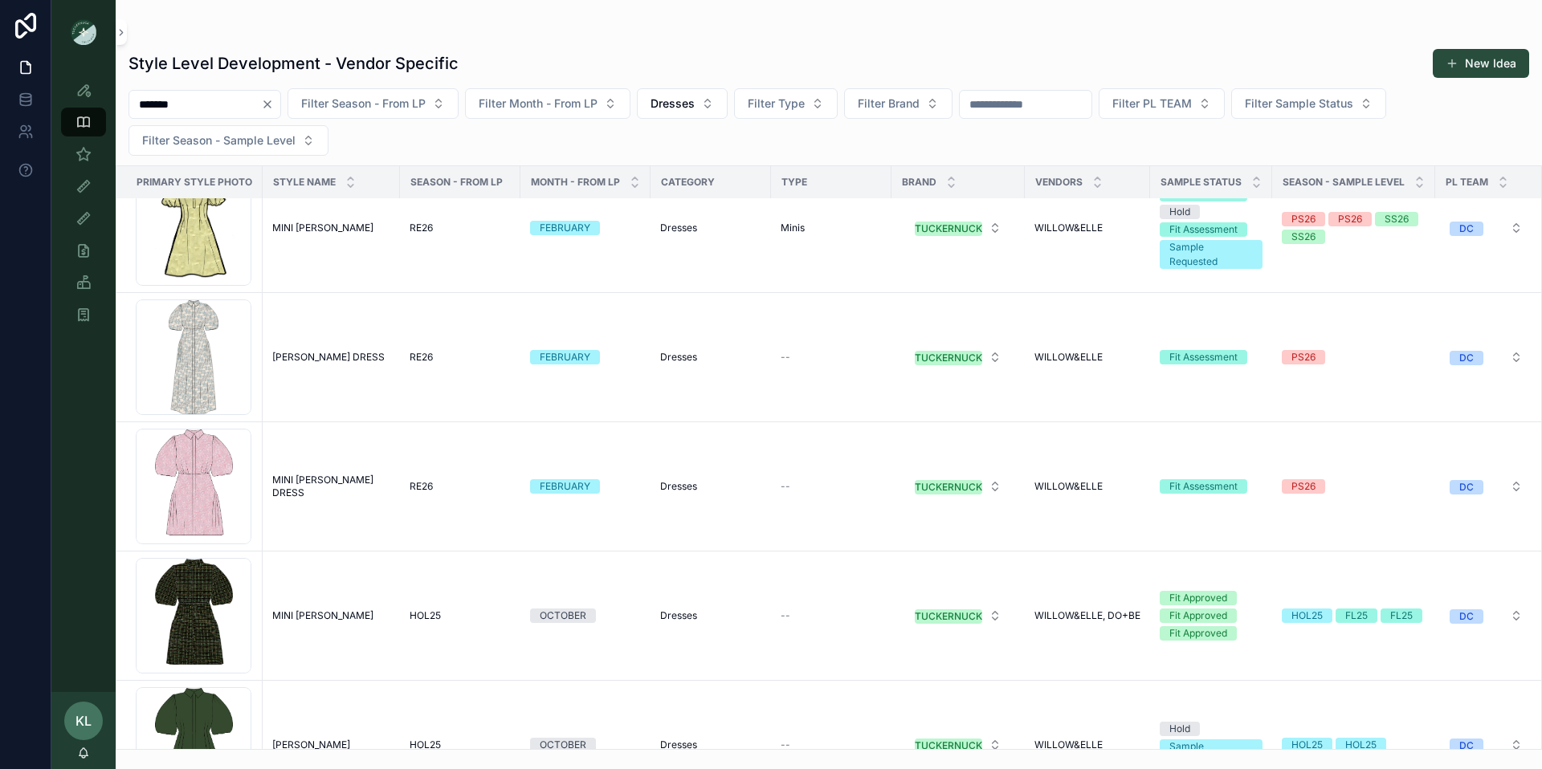
scroll to position [1898, 0]
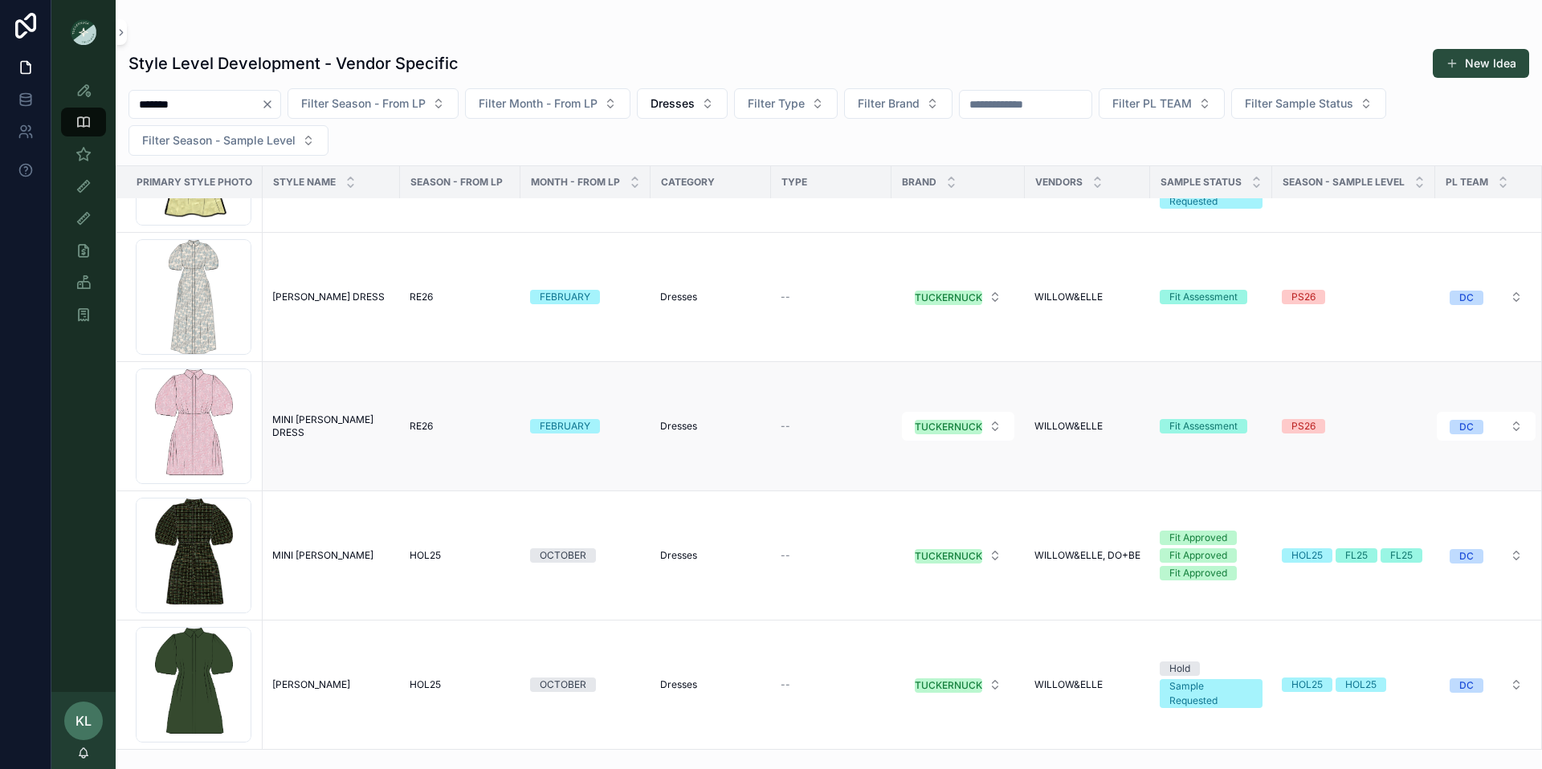
click at [308, 432] on span "MINI [PERSON_NAME] DRESS" at bounding box center [331, 427] width 118 height 26
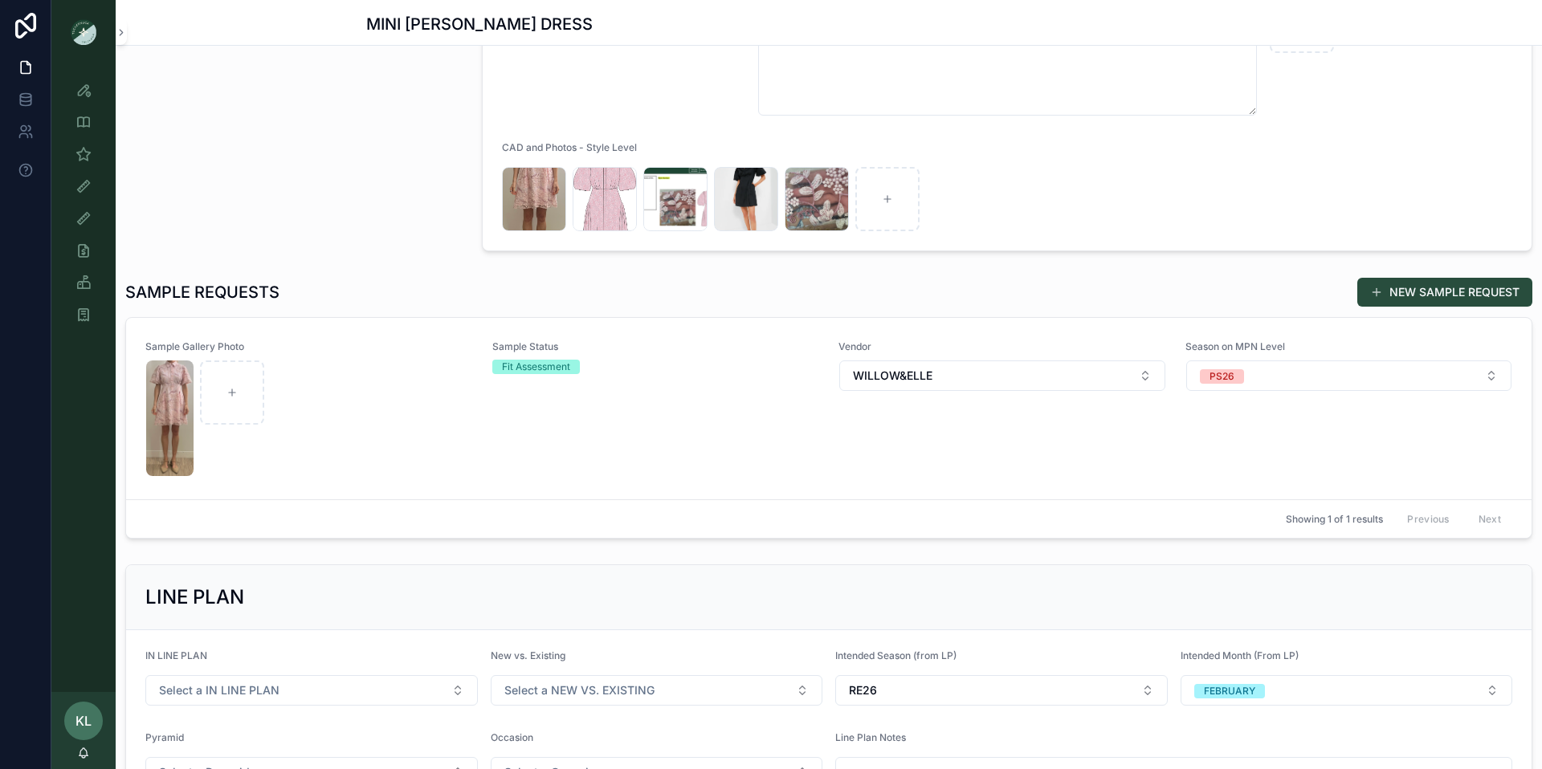
scroll to position [344, 0]
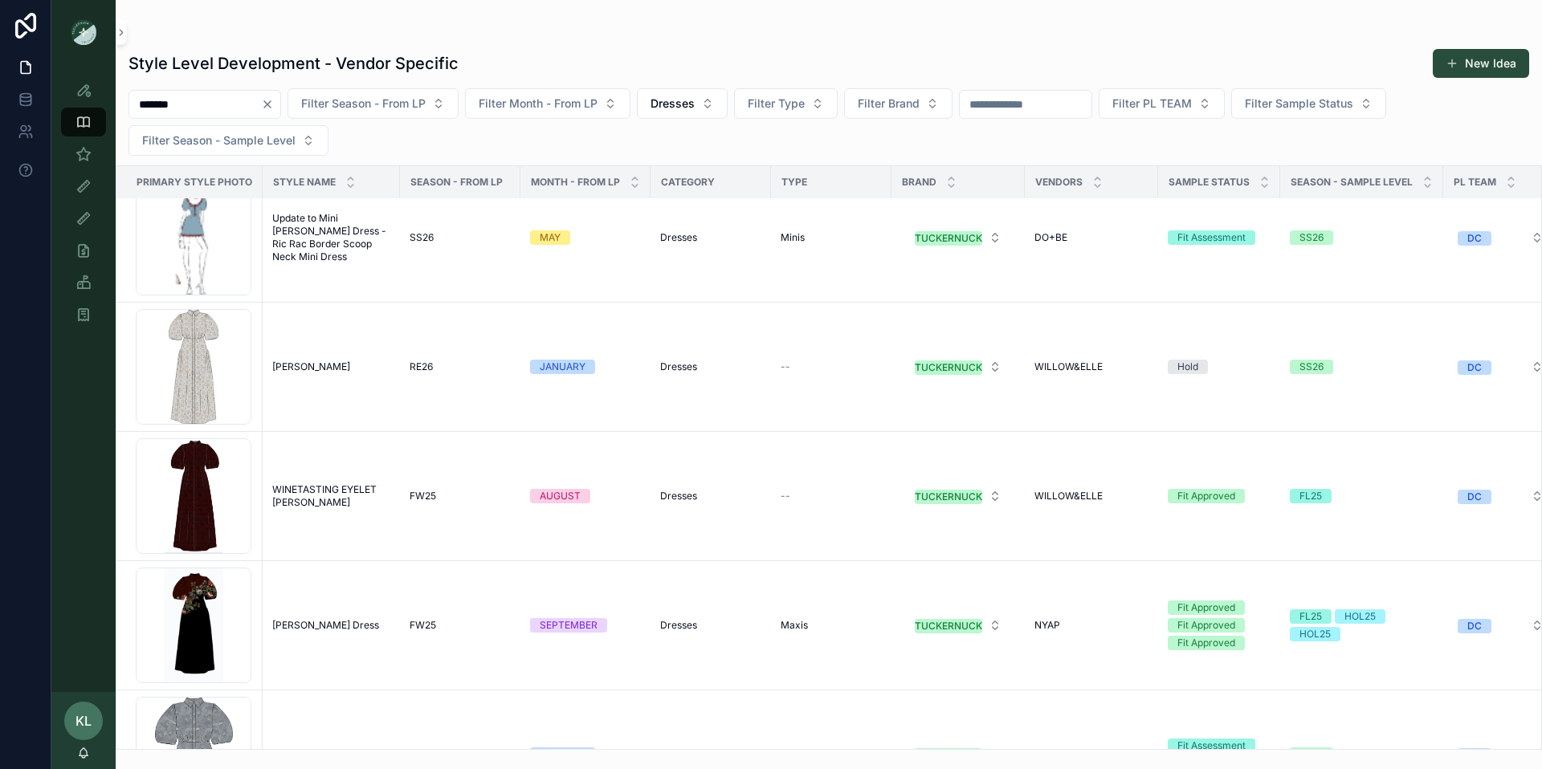
scroll to position [1183, 0]
click at [201, 107] on input "*******" at bounding box center [195, 104] width 132 height 22
type input "**********"
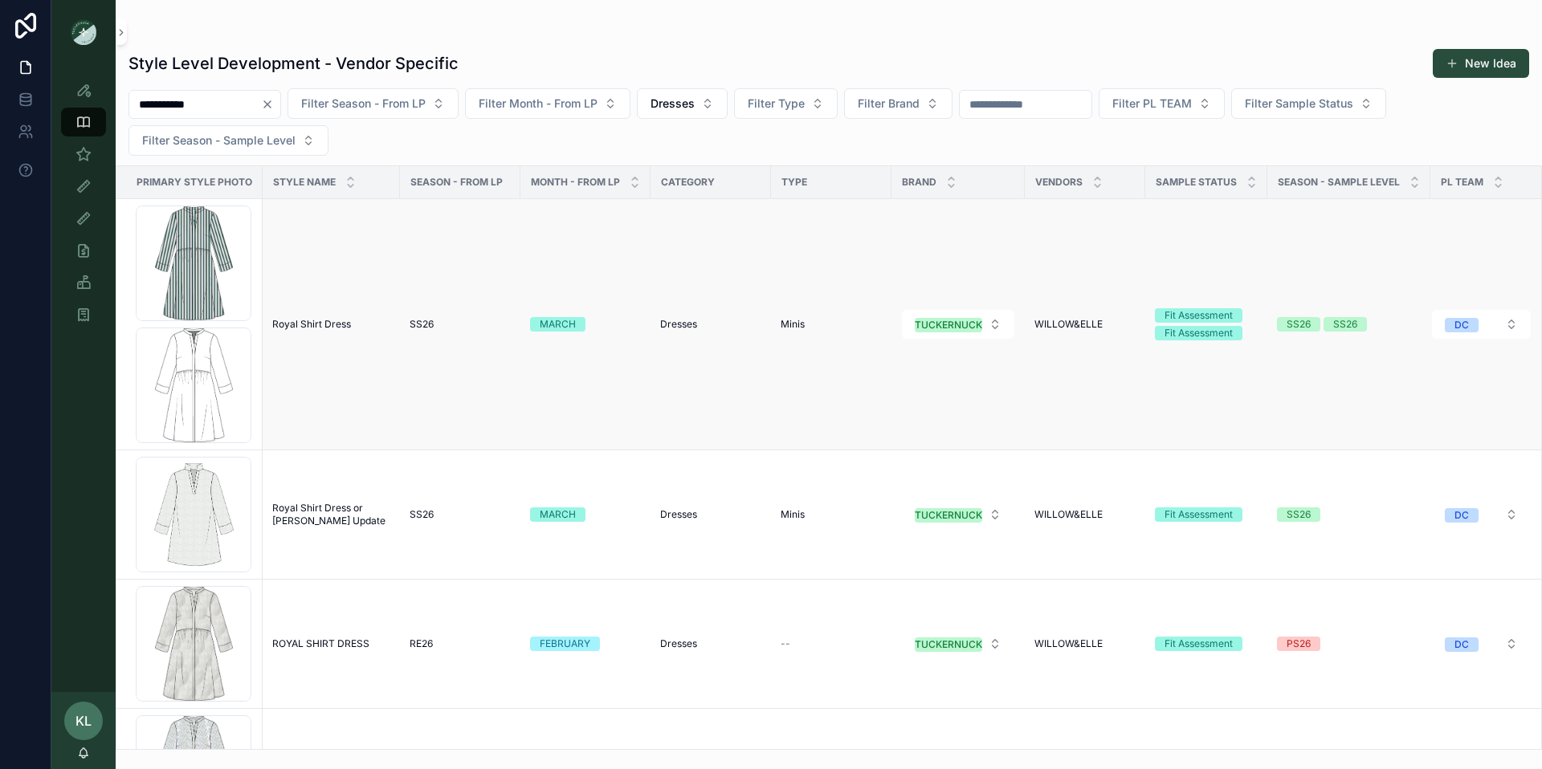
click at [328, 328] on span "Royal Shirt Dress" at bounding box center [311, 324] width 79 height 13
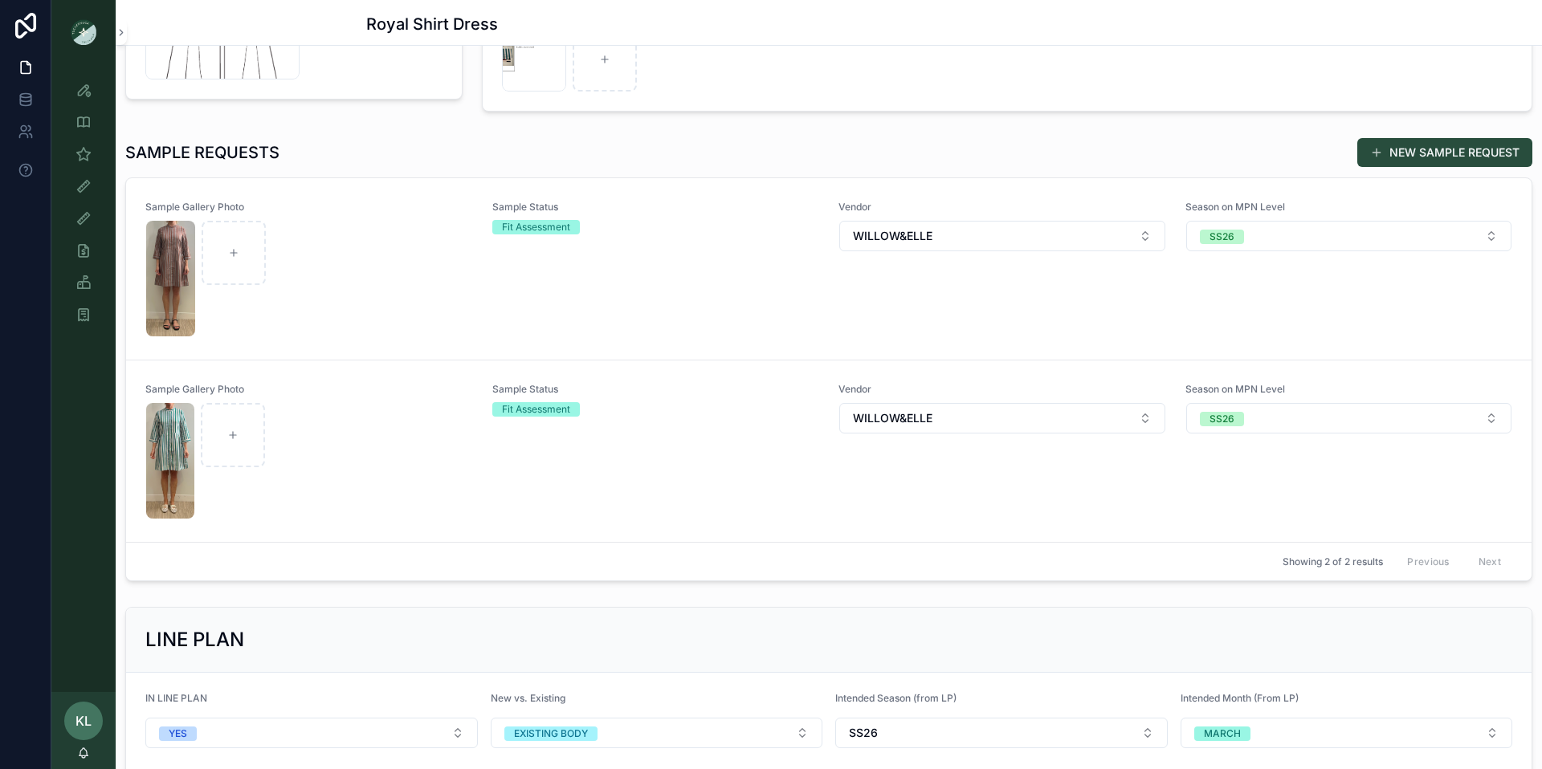
scroll to position [462, 0]
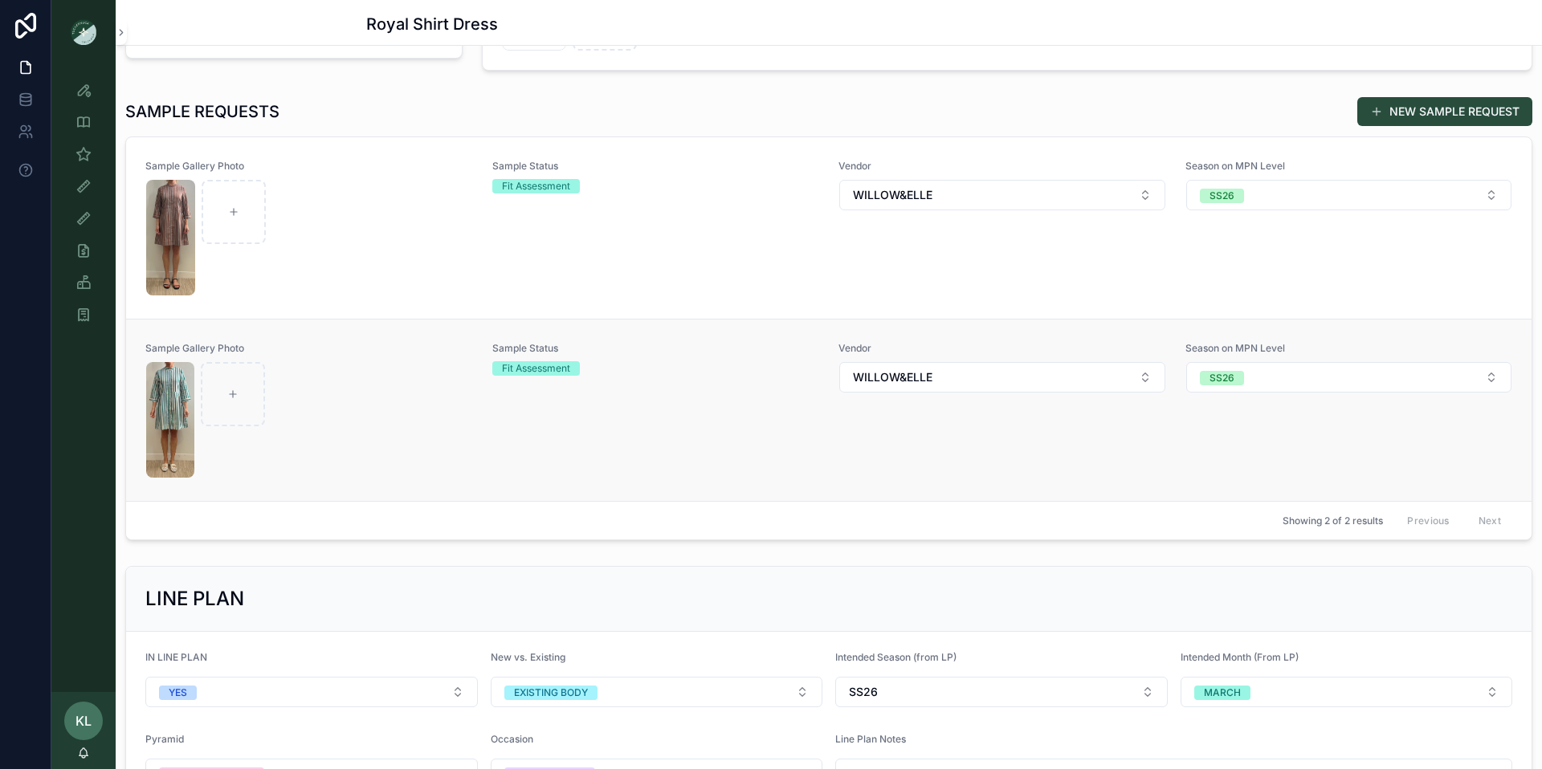
click at [351, 427] on div "scrollable content" at bounding box center [309, 420] width 326 height 116
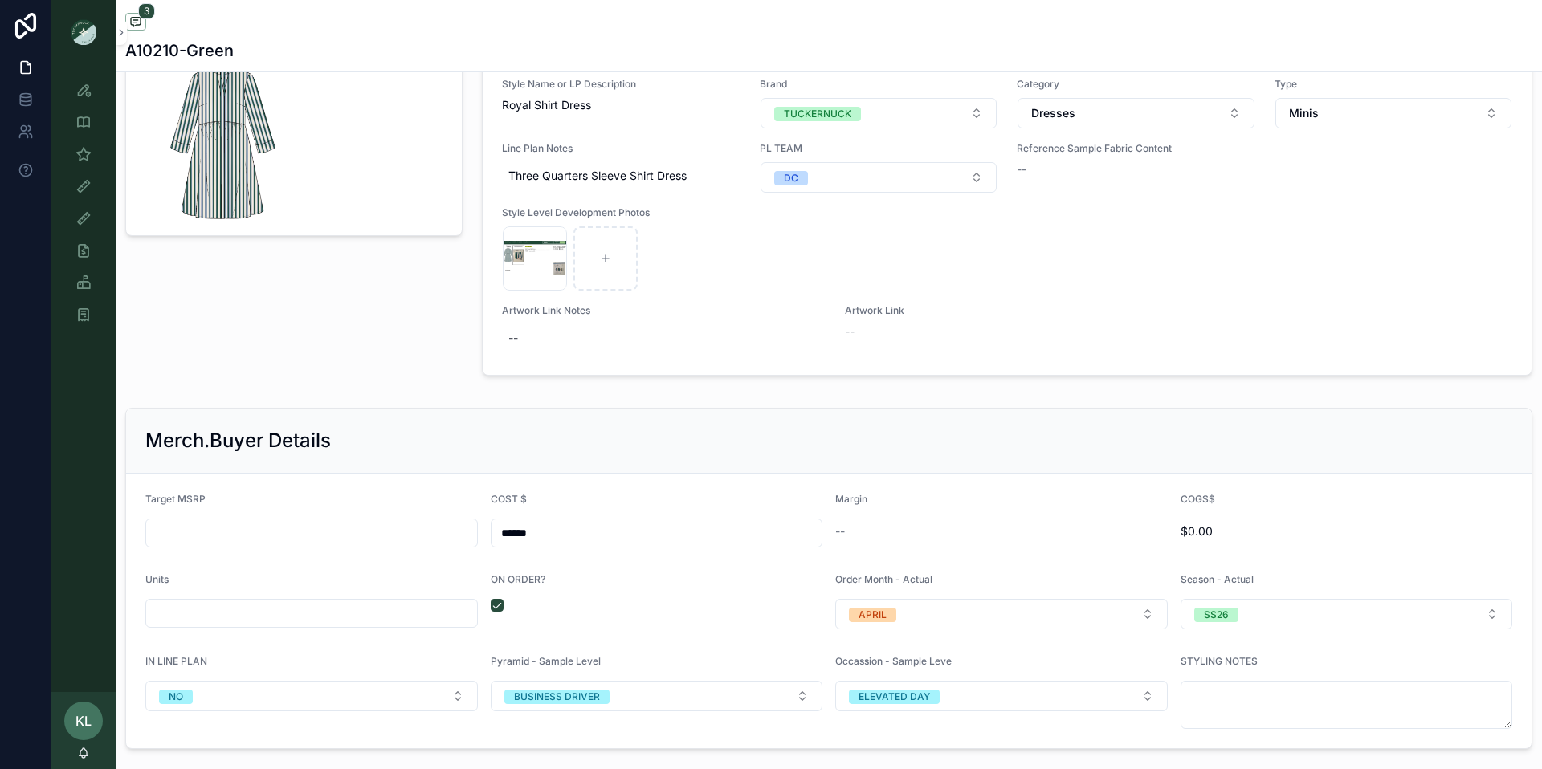
scroll to position [2037, 0]
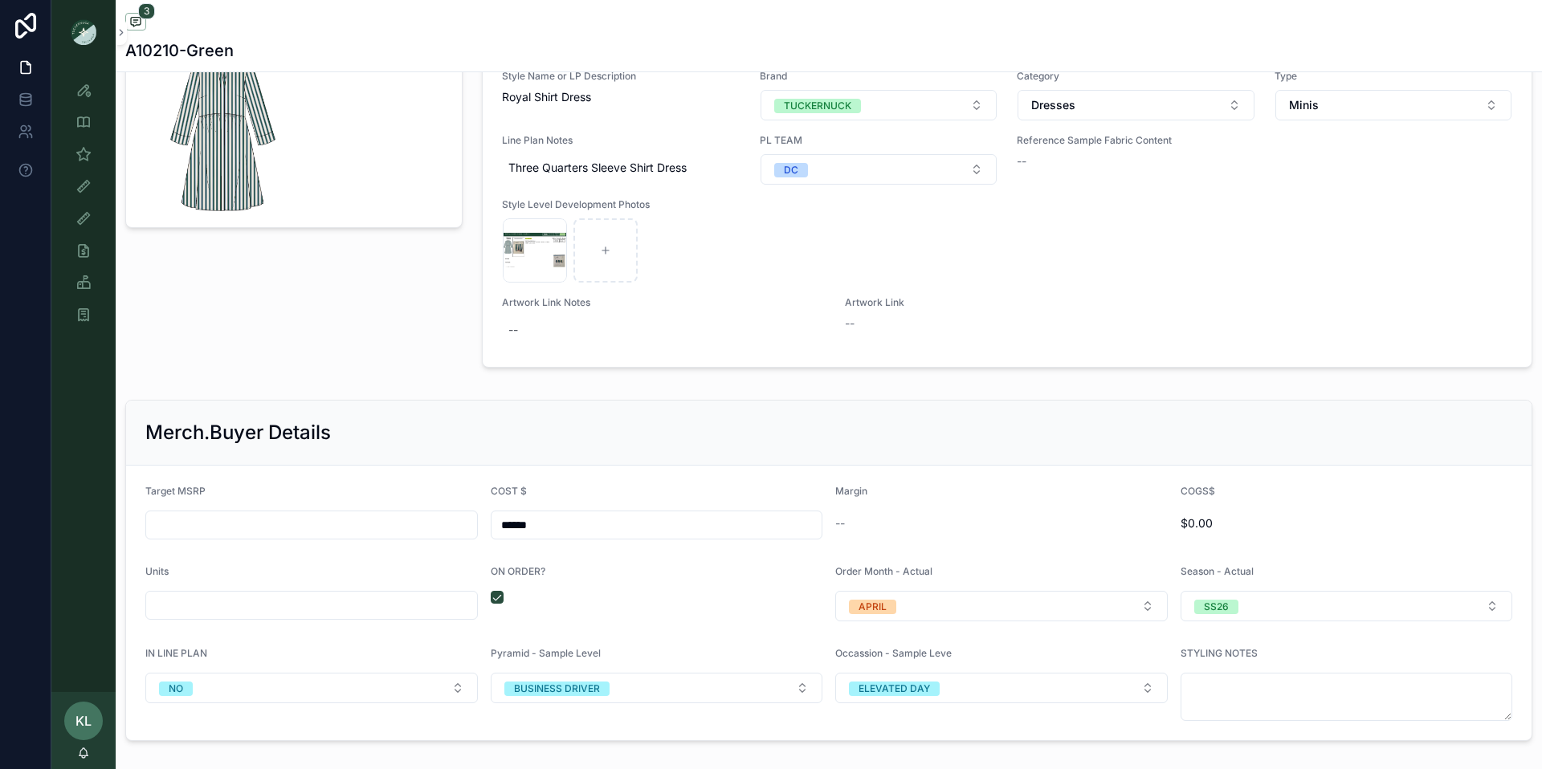
click at [318, 528] on input "scrollable content" at bounding box center [311, 525] width 331 height 22
type input "*******"
click at [332, 497] on div "Target MSRP" at bounding box center [311, 494] width 332 height 19
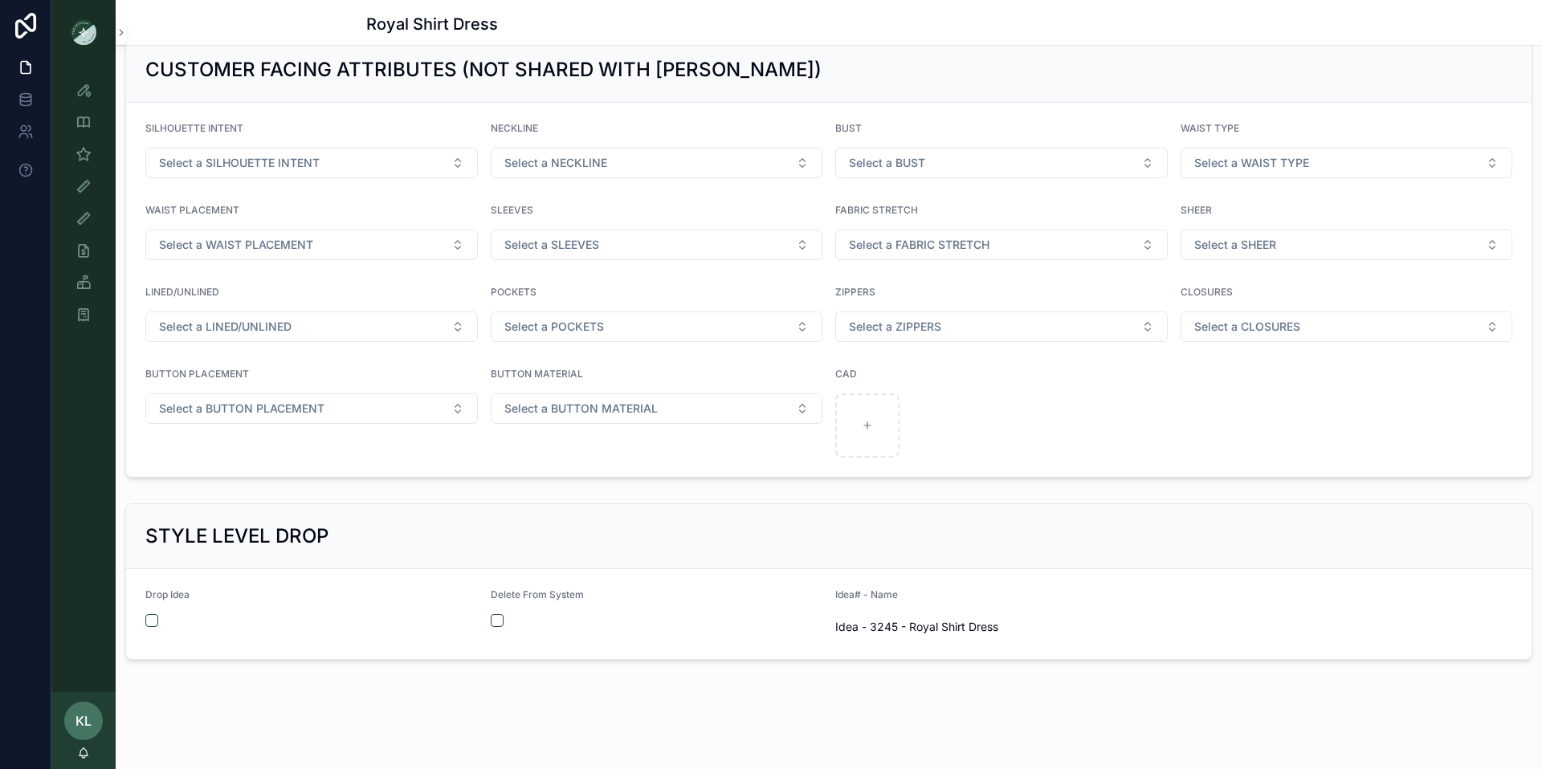
scroll to position [1751, 0]
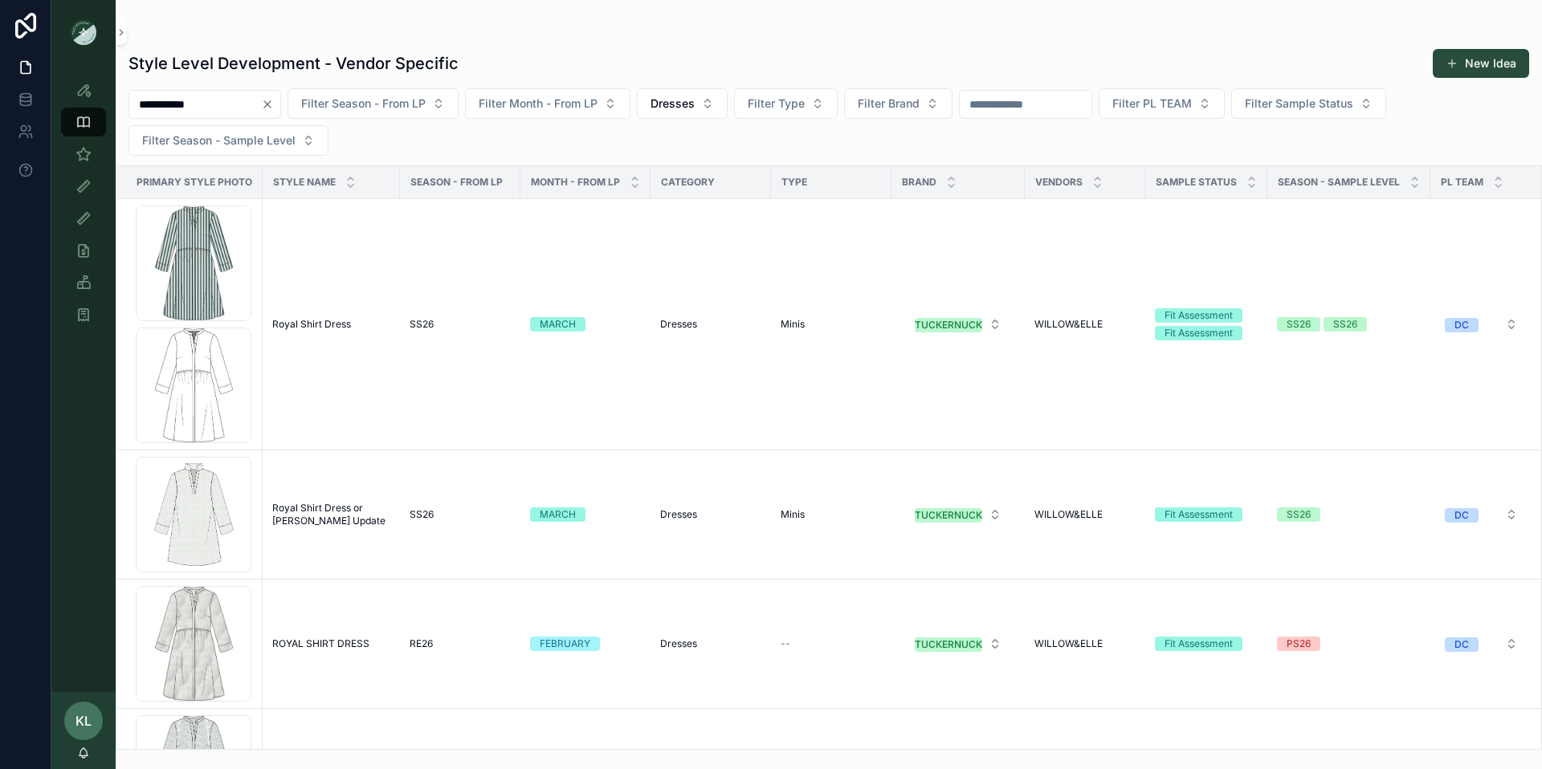
click at [168, 109] on input "**********" at bounding box center [195, 104] width 132 height 22
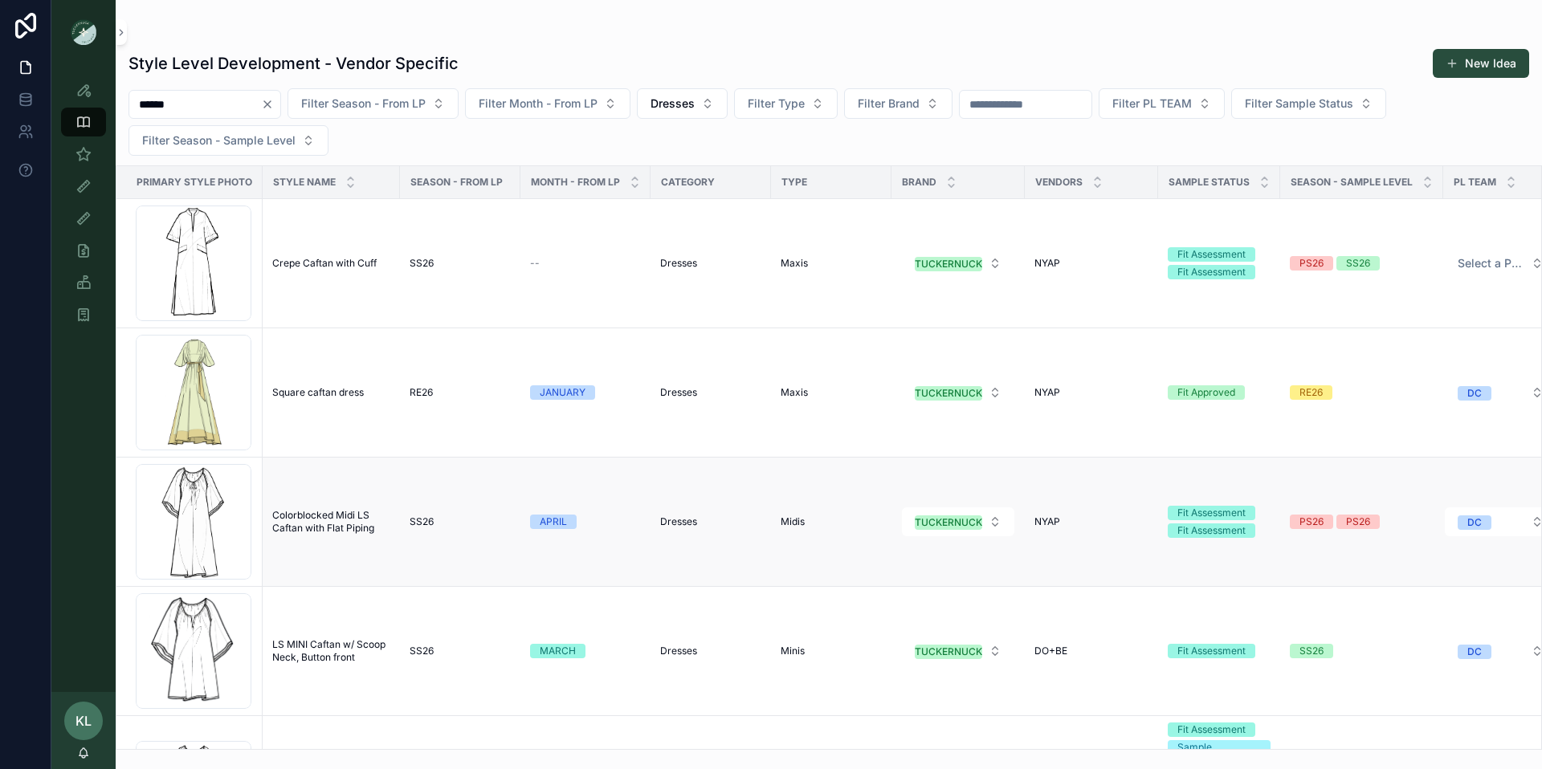
type input "******"
click at [326, 519] on span "Colorblocked Midi LS Caftan with Flat Piping" at bounding box center [331, 522] width 118 height 26
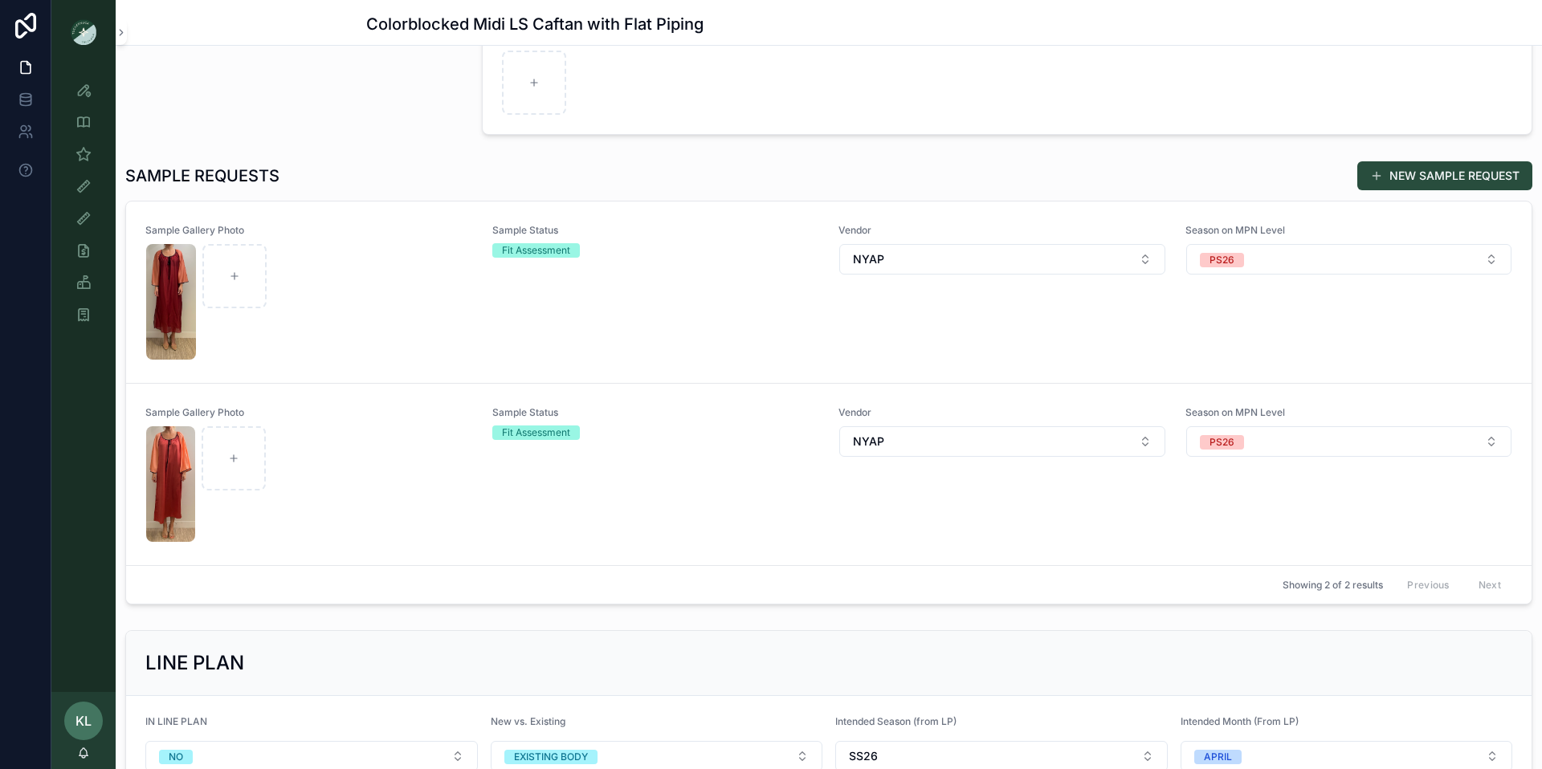
scroll to position [439, 0]
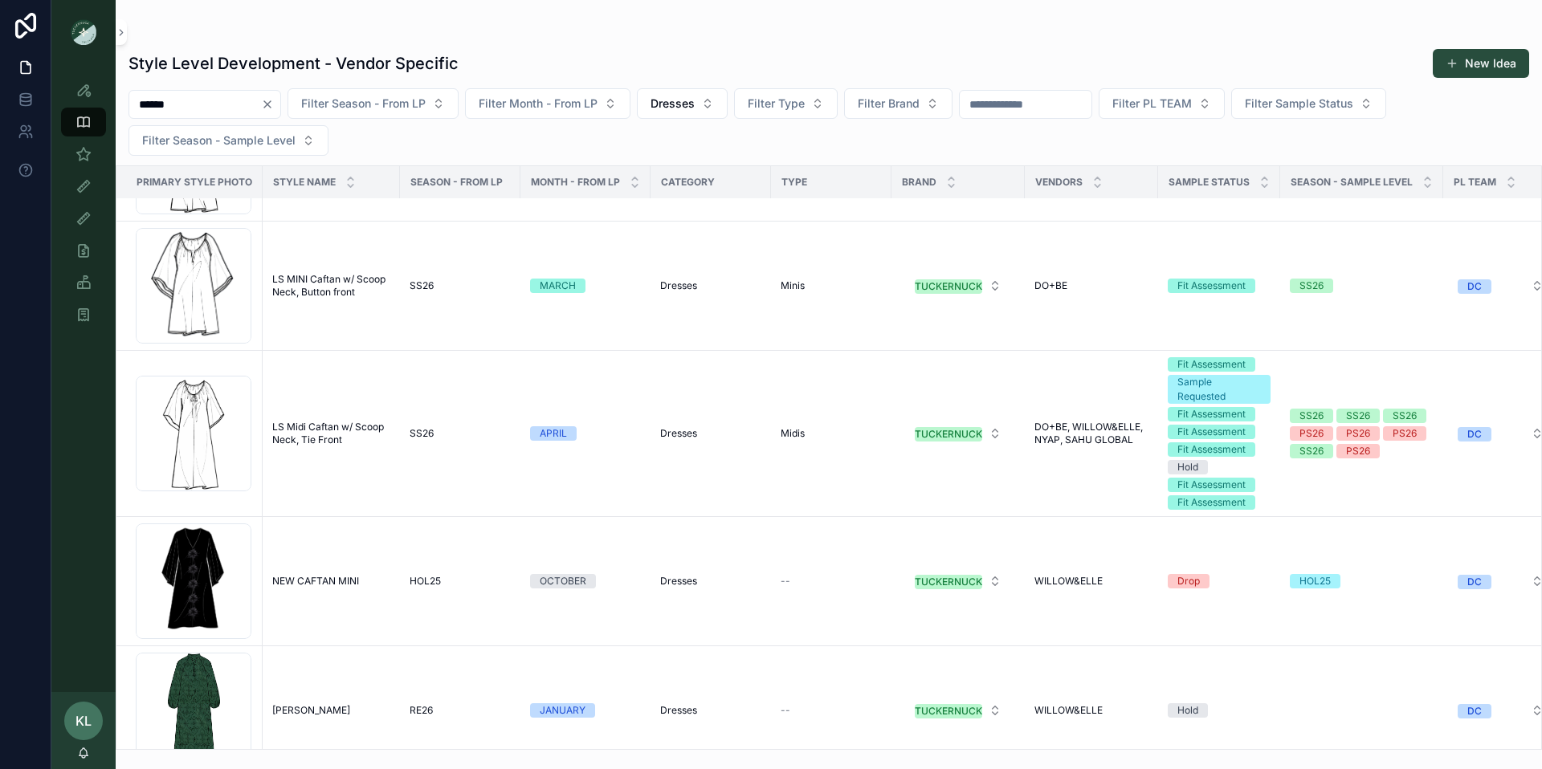
scroll to position [370, 0]
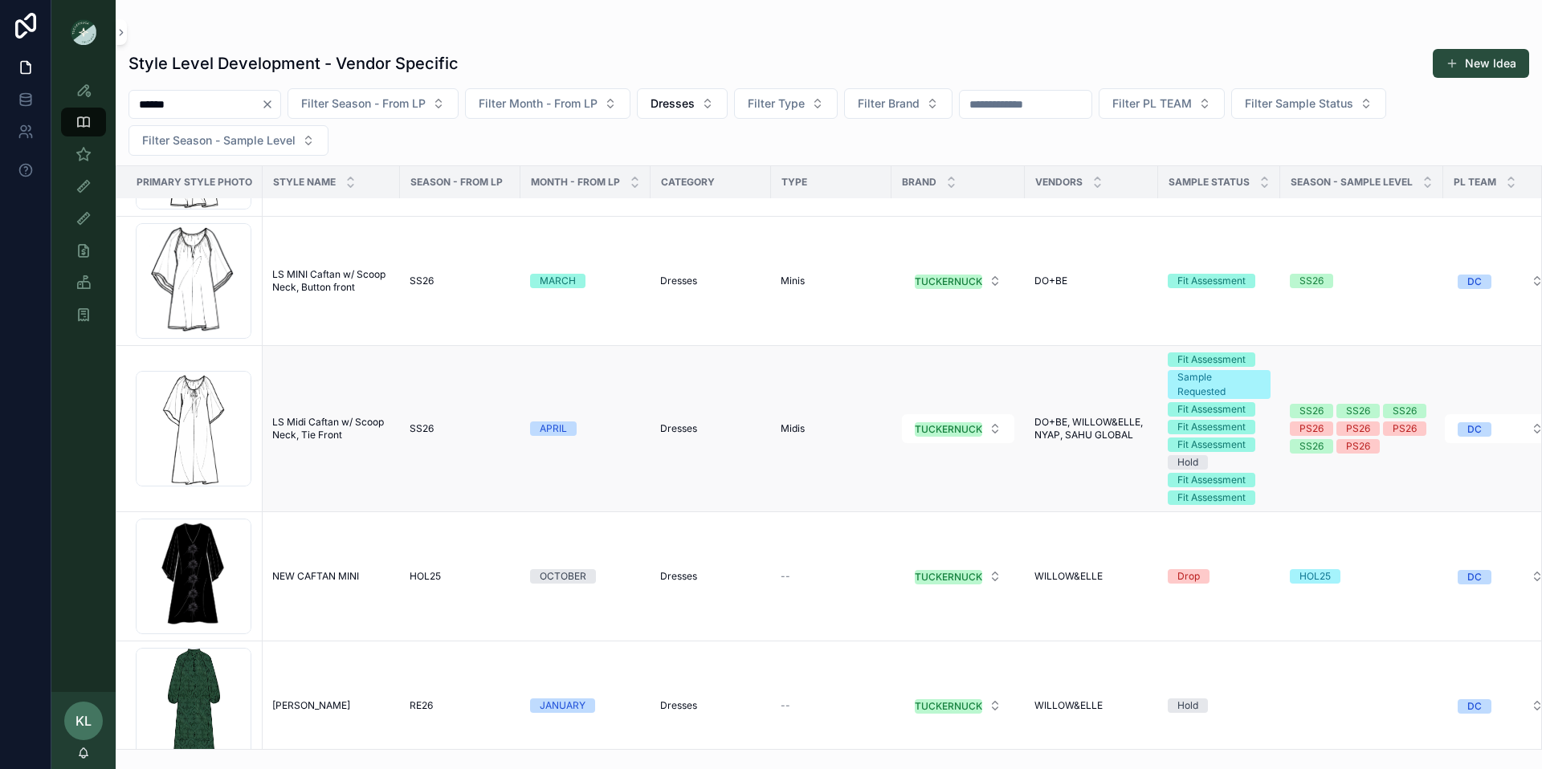
click at [311, 422] on span "LS Midi Caftan w/ Scoop Neck, Tie Front" at bounding box center [331, 429] width 118 height 26
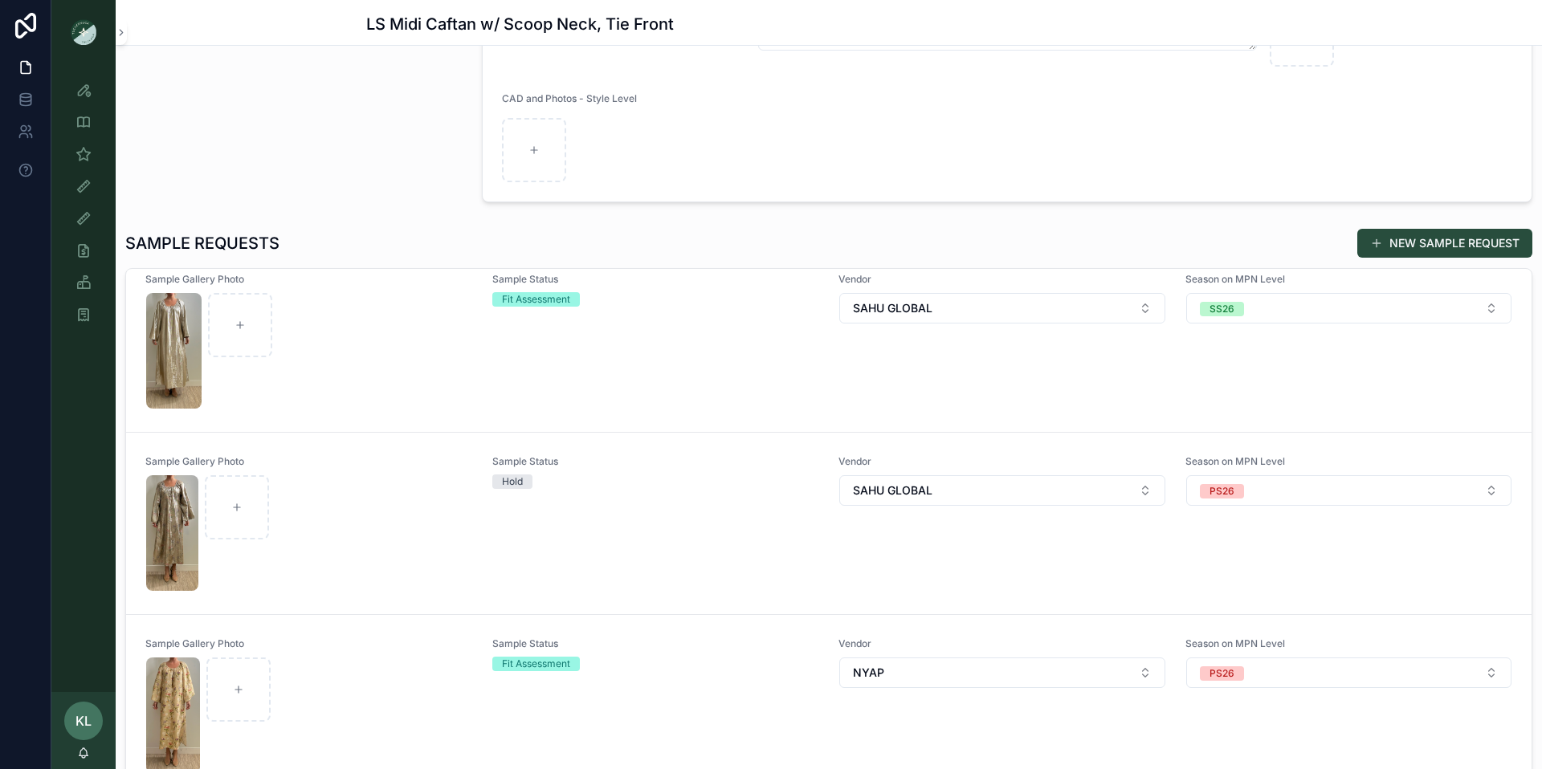
scroll to position [203, 0]
click at [332, 395] on div "scrollable content" at bounding box center [309, 349] width 326 height 116
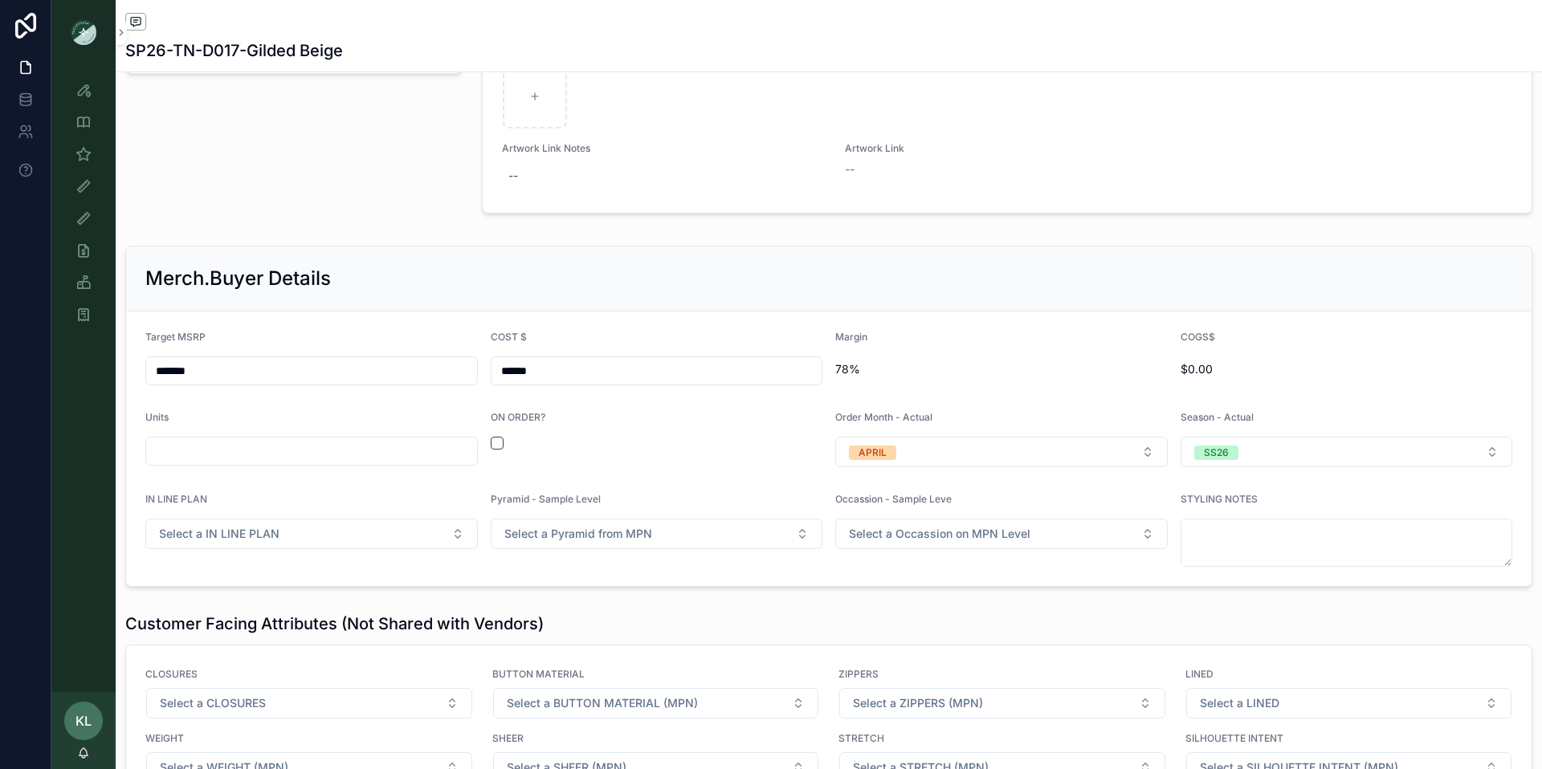
scroll to position [2271, 0]
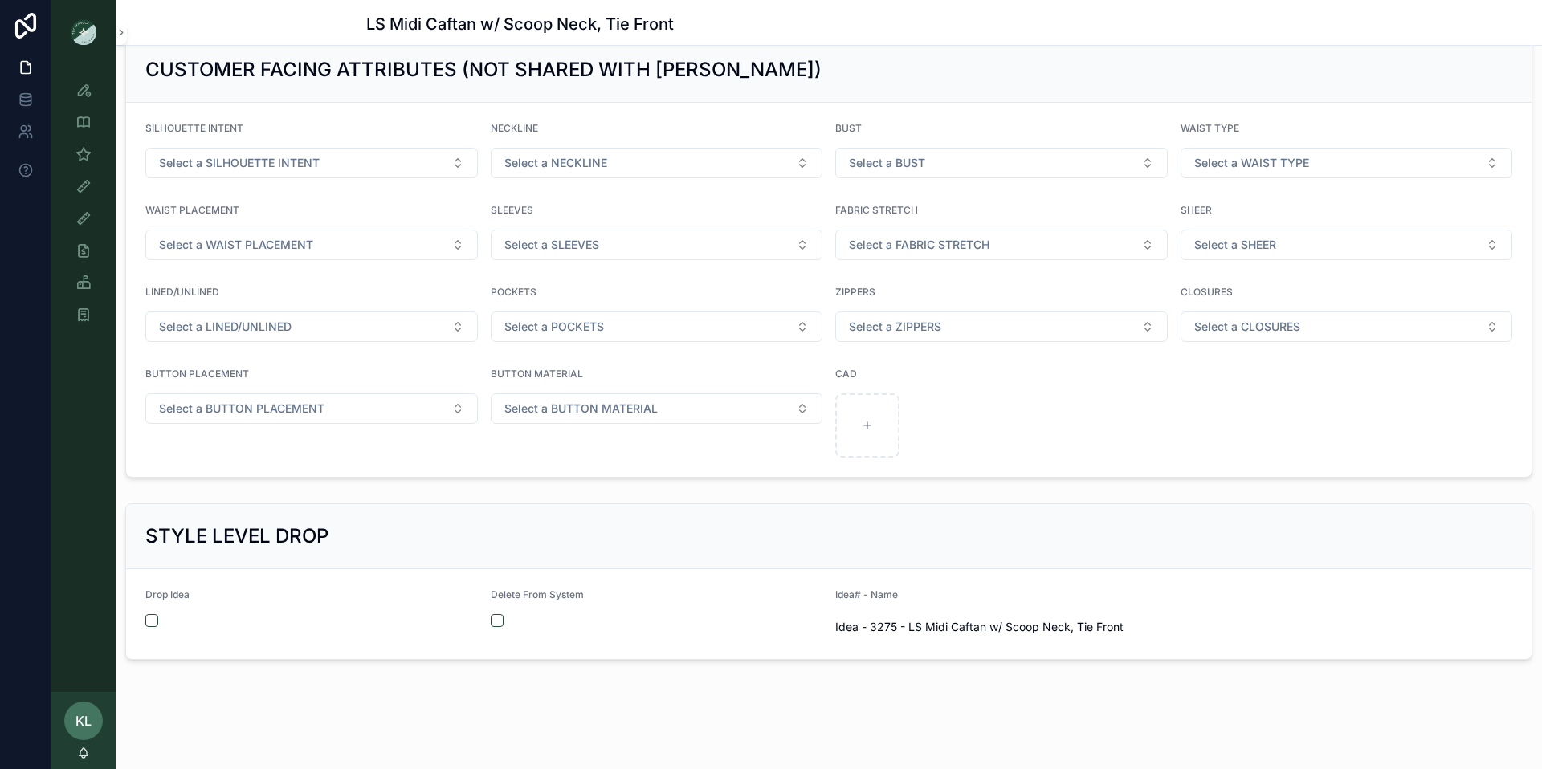
scroll to position [1924, 0]
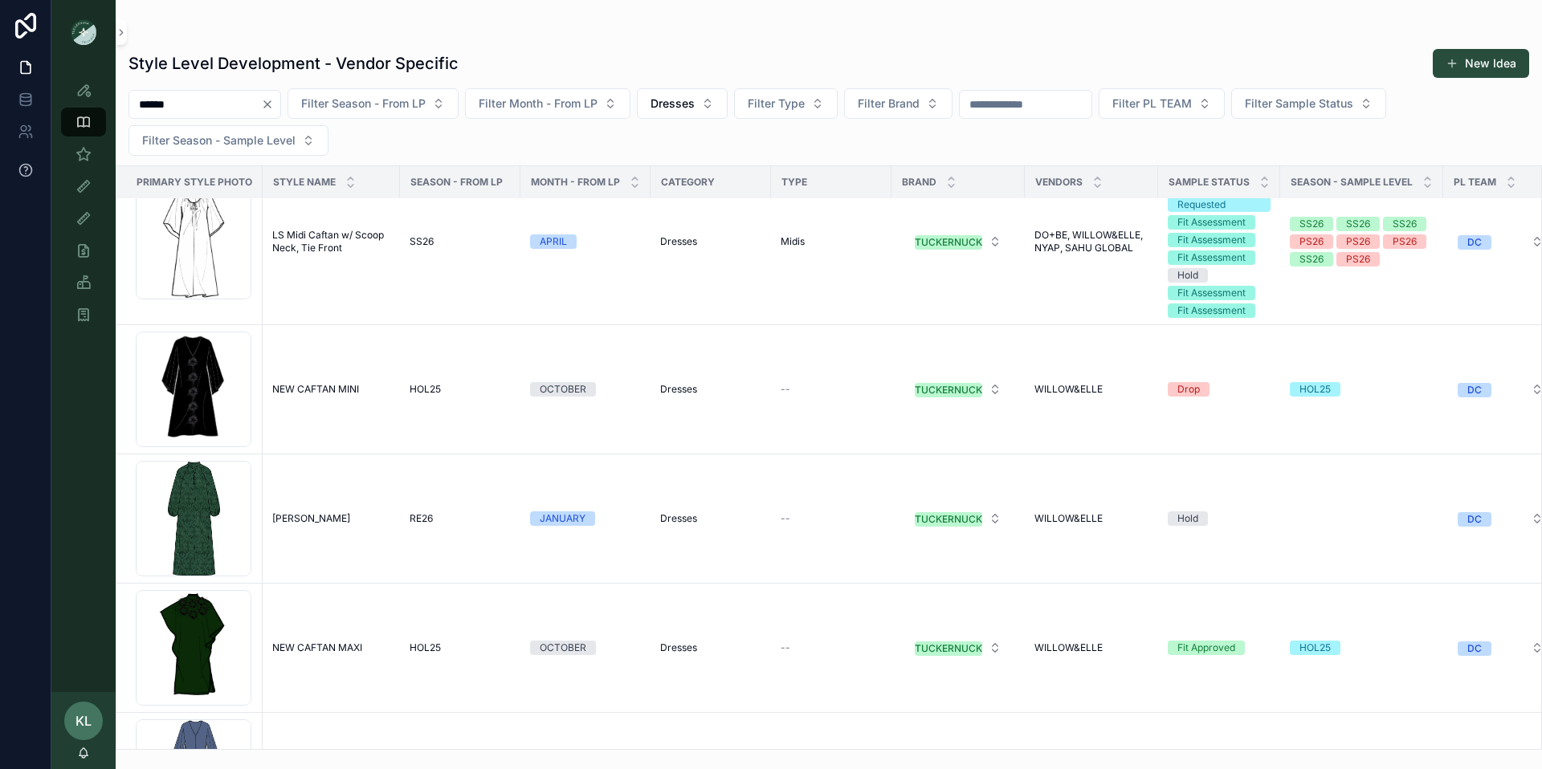
scroll to position [650, 0]
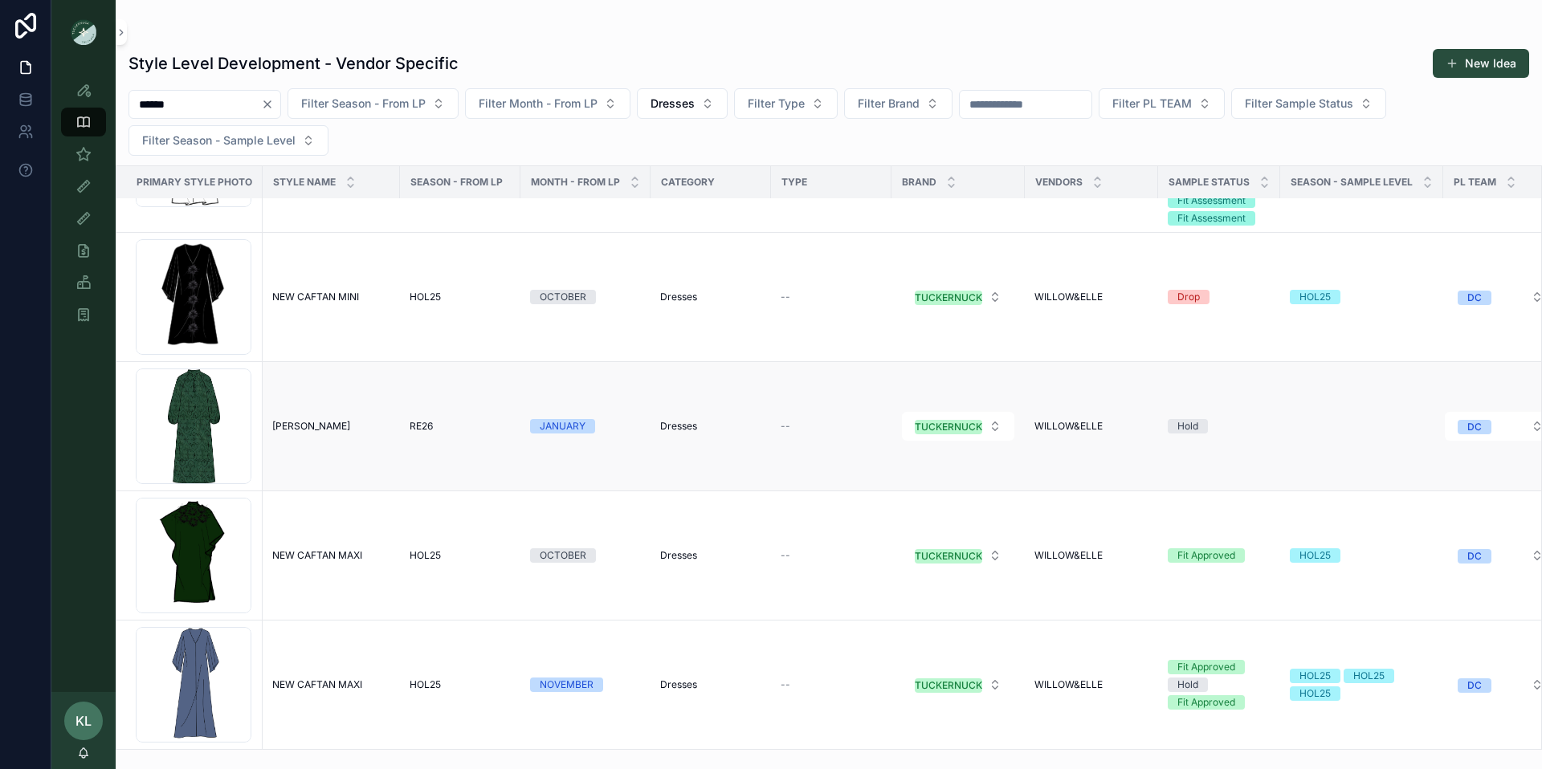
click at [316, 429] on span "[PERSON_NAME]" at bounding box center [311, 426] width 78 height 13
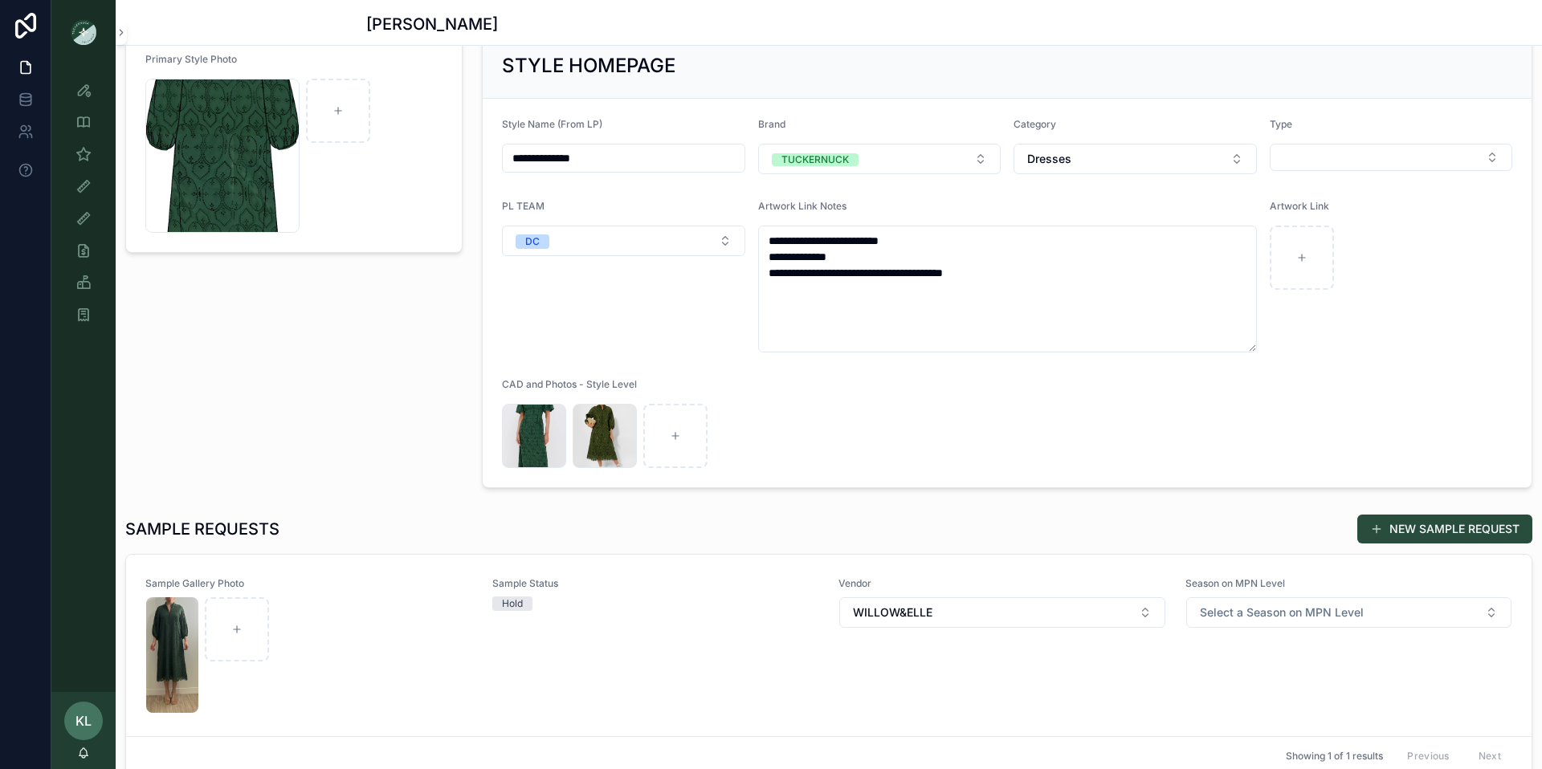
scroll to position [47, 0]
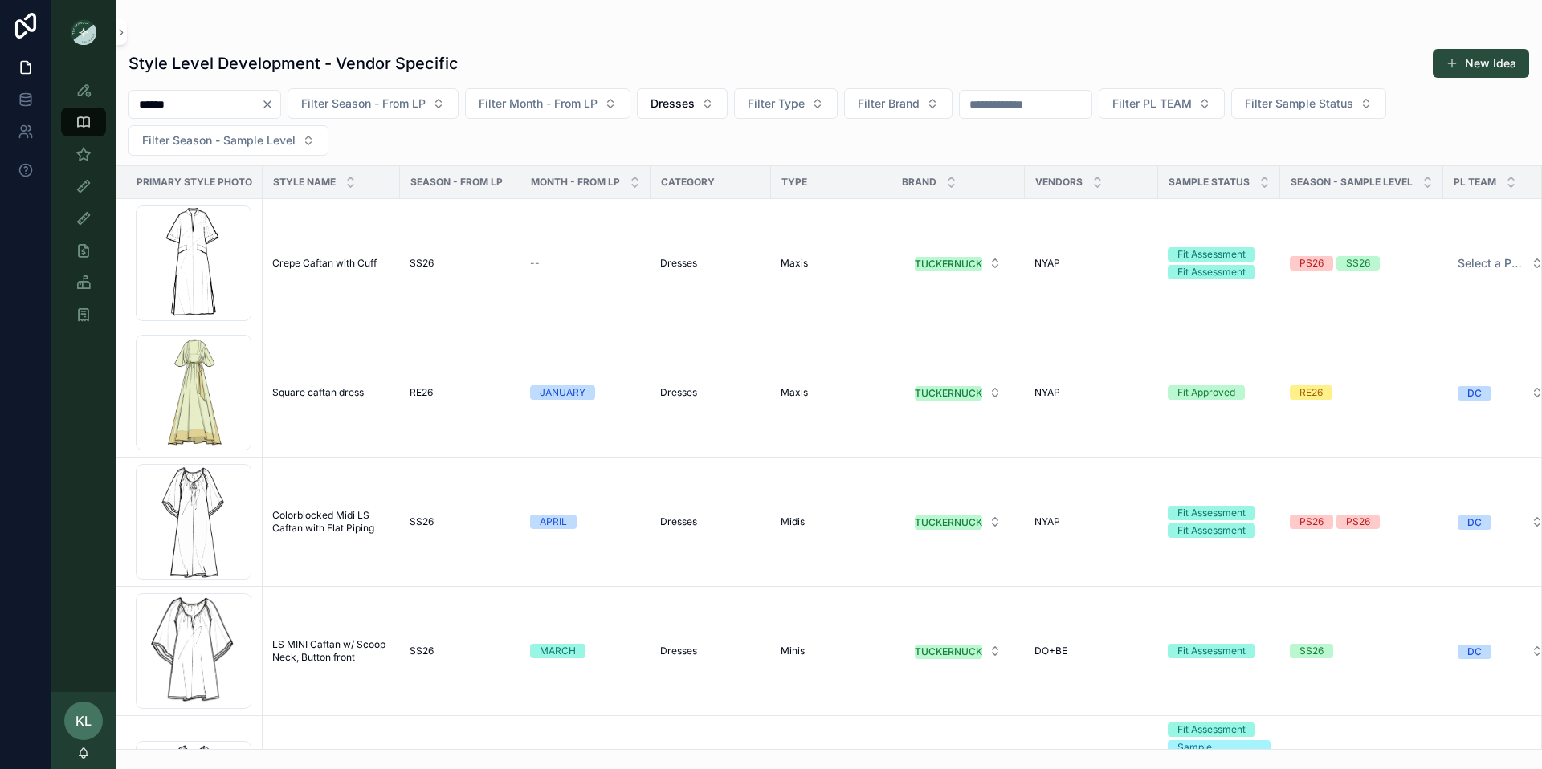
click at [160, 108] on input "******" at bounding box center [195, 104] width 132 height 22
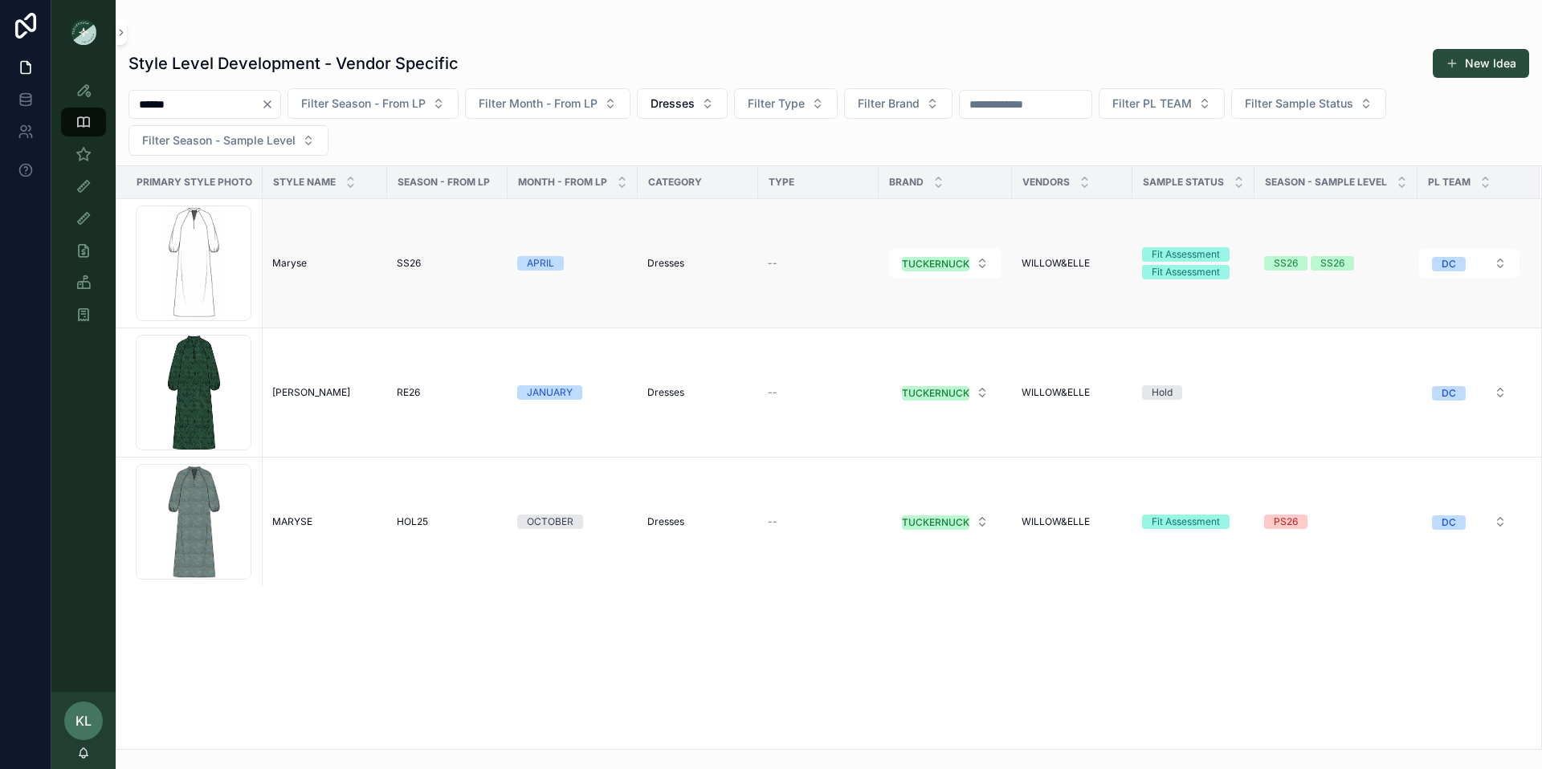
type input "******"
click at [296, 273] on td "[PERSON_NAME]" at bounding box center [325, 263] width 124 height 129
click at [291, 267] on span "Maryse" at bounding box center [289, 263] width 35 height 13
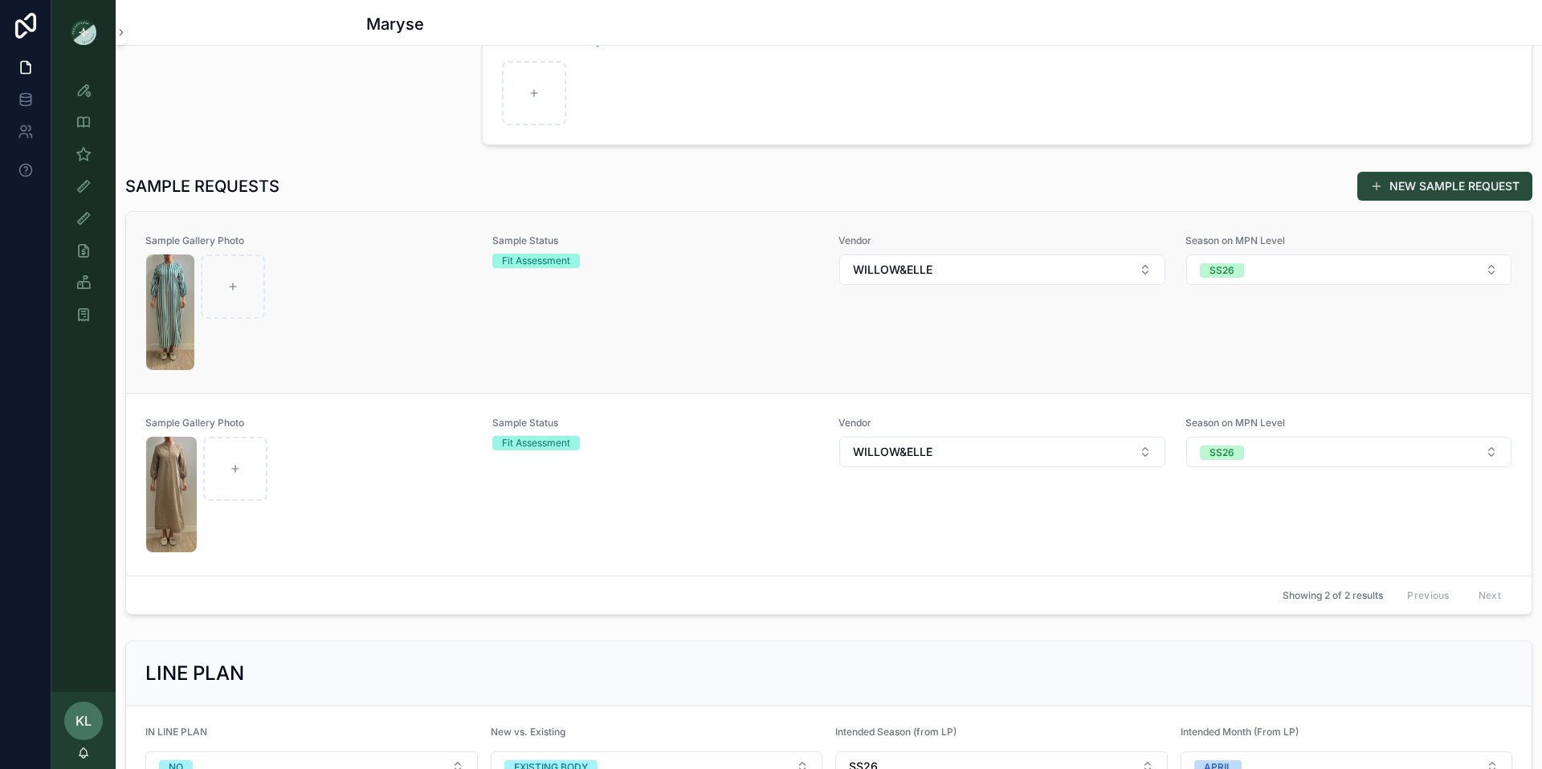
scroll to position [378, 0]
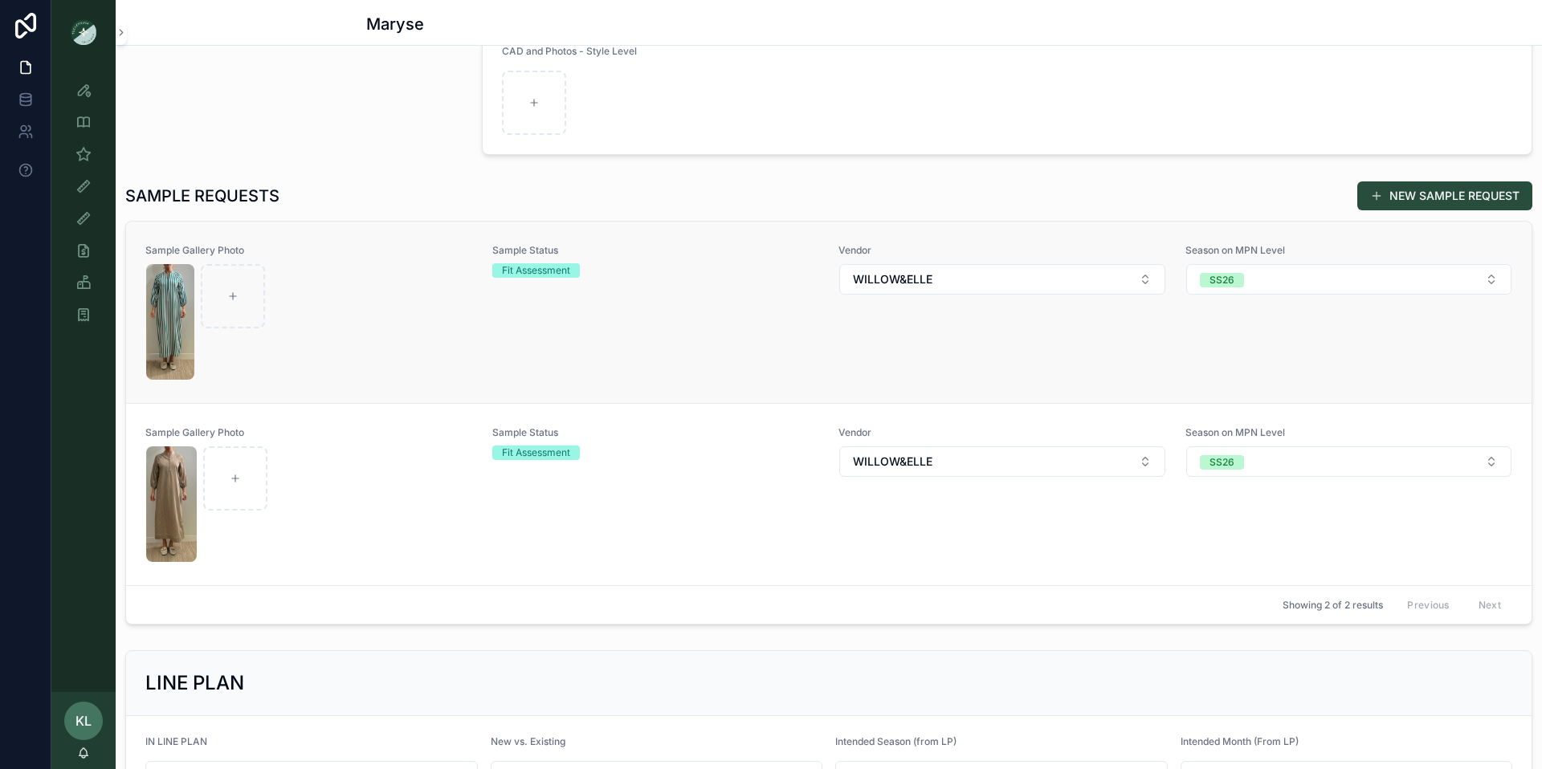
click at [337, 320] on div "scrollable content" at bounding box center [309, 322] width 326 height 116
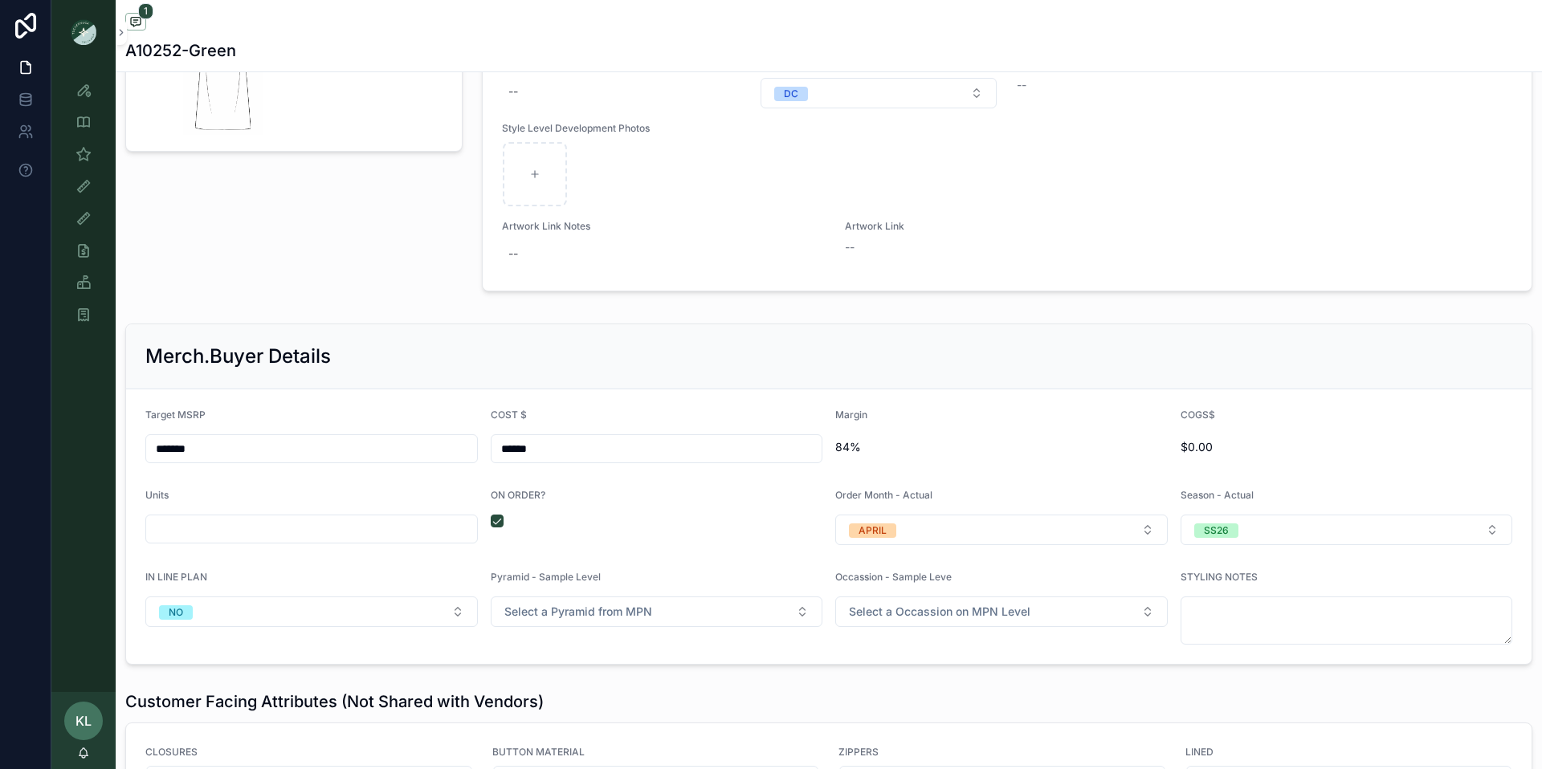
scroll to position [1940, 0]
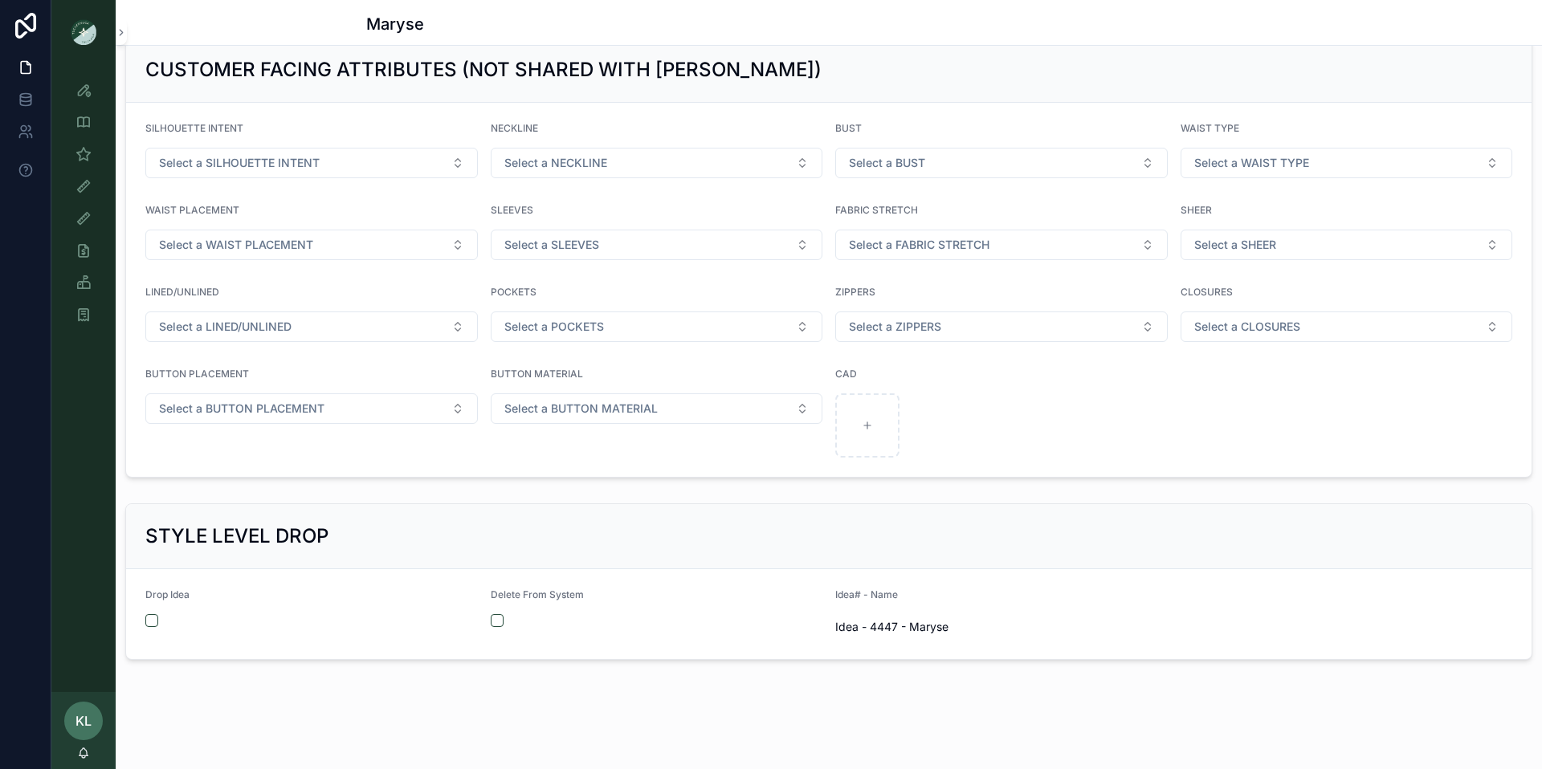
scroll to position [1751, 0]
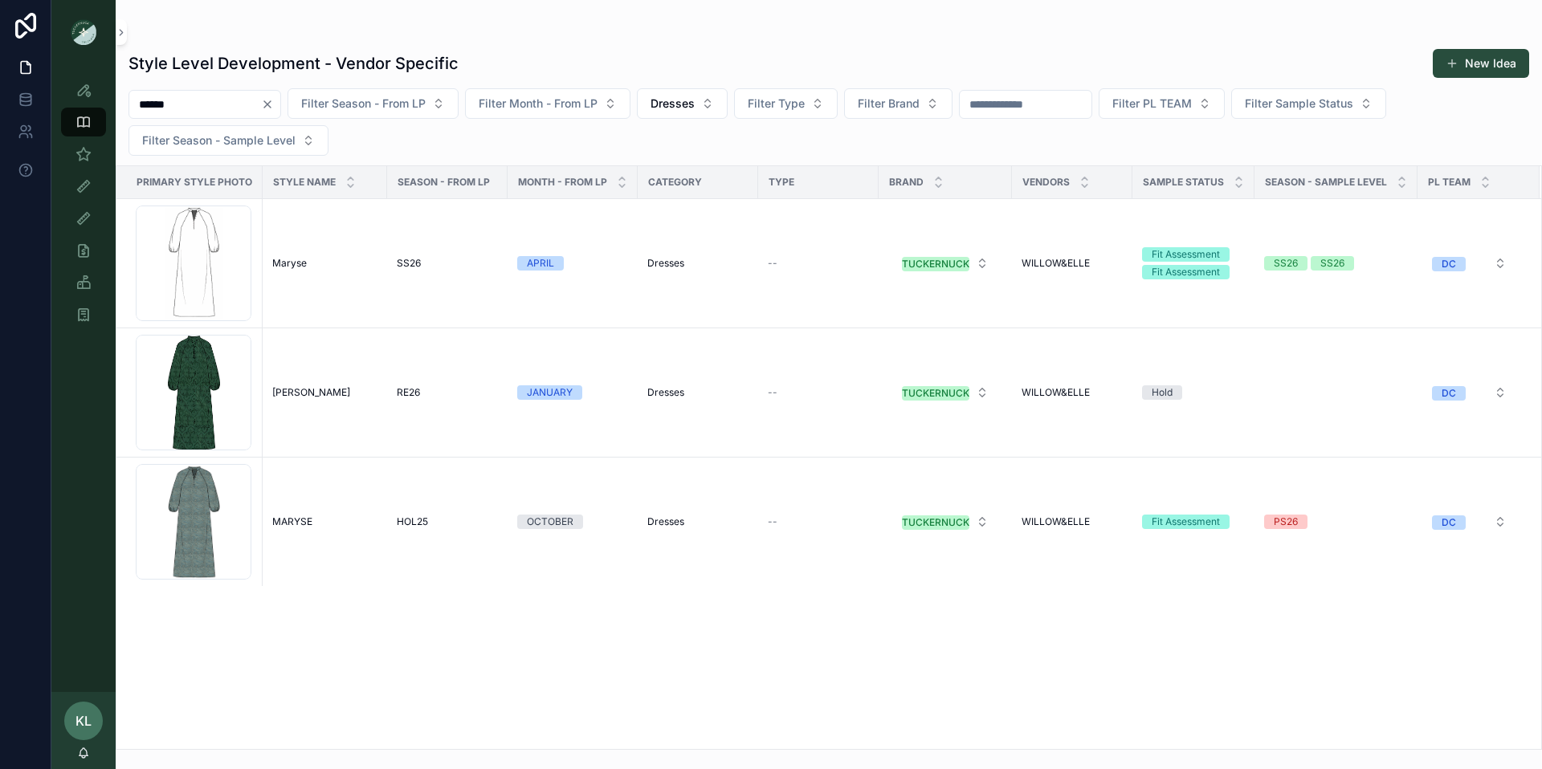
click at [166, 107] on input "******" at bounding box center [195, 104] width 132 height 22
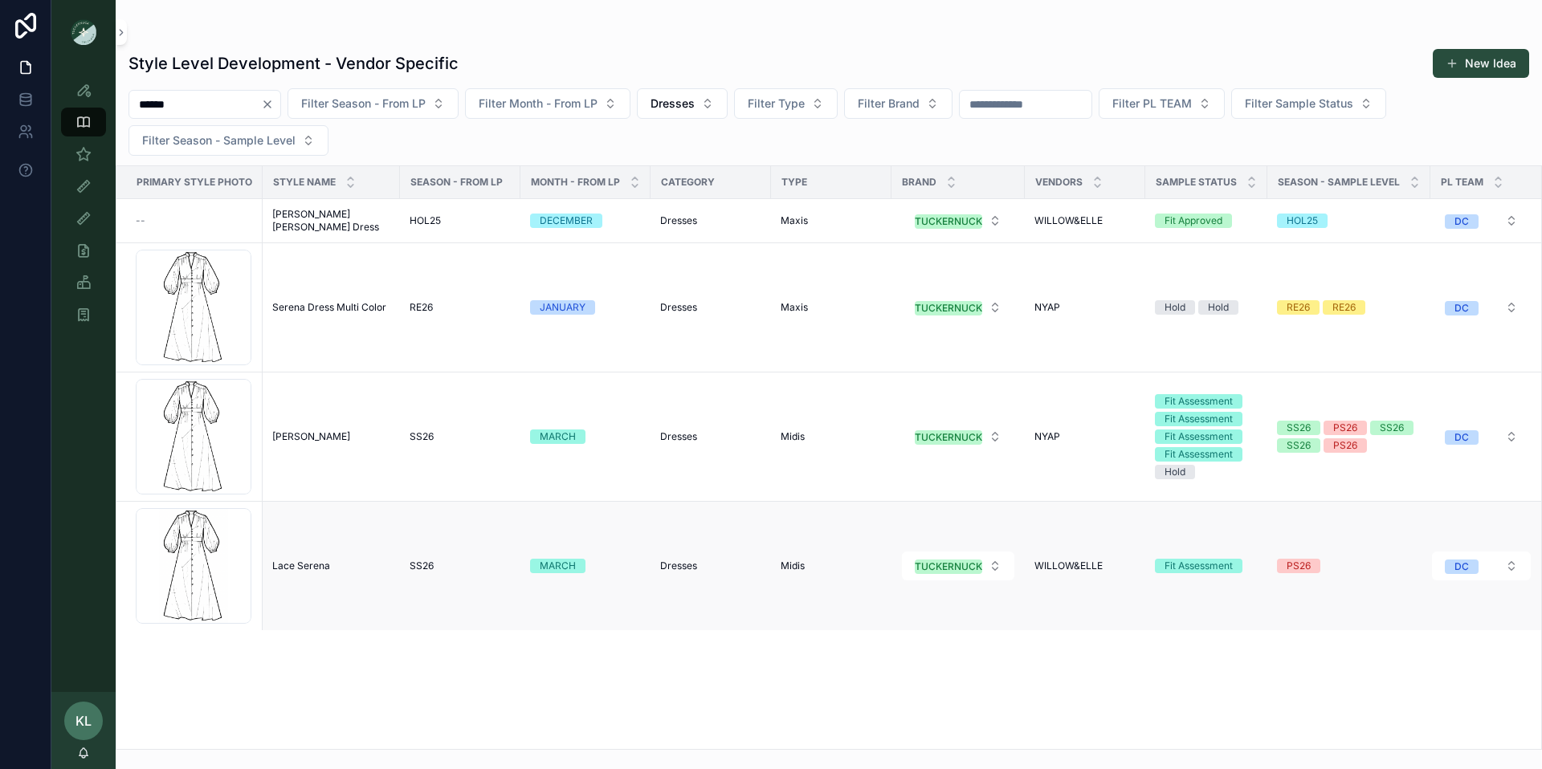
type input "******"
click at [291, 568] on span "Lace Serena" at bounding box center [301, 566] width 58 height 13
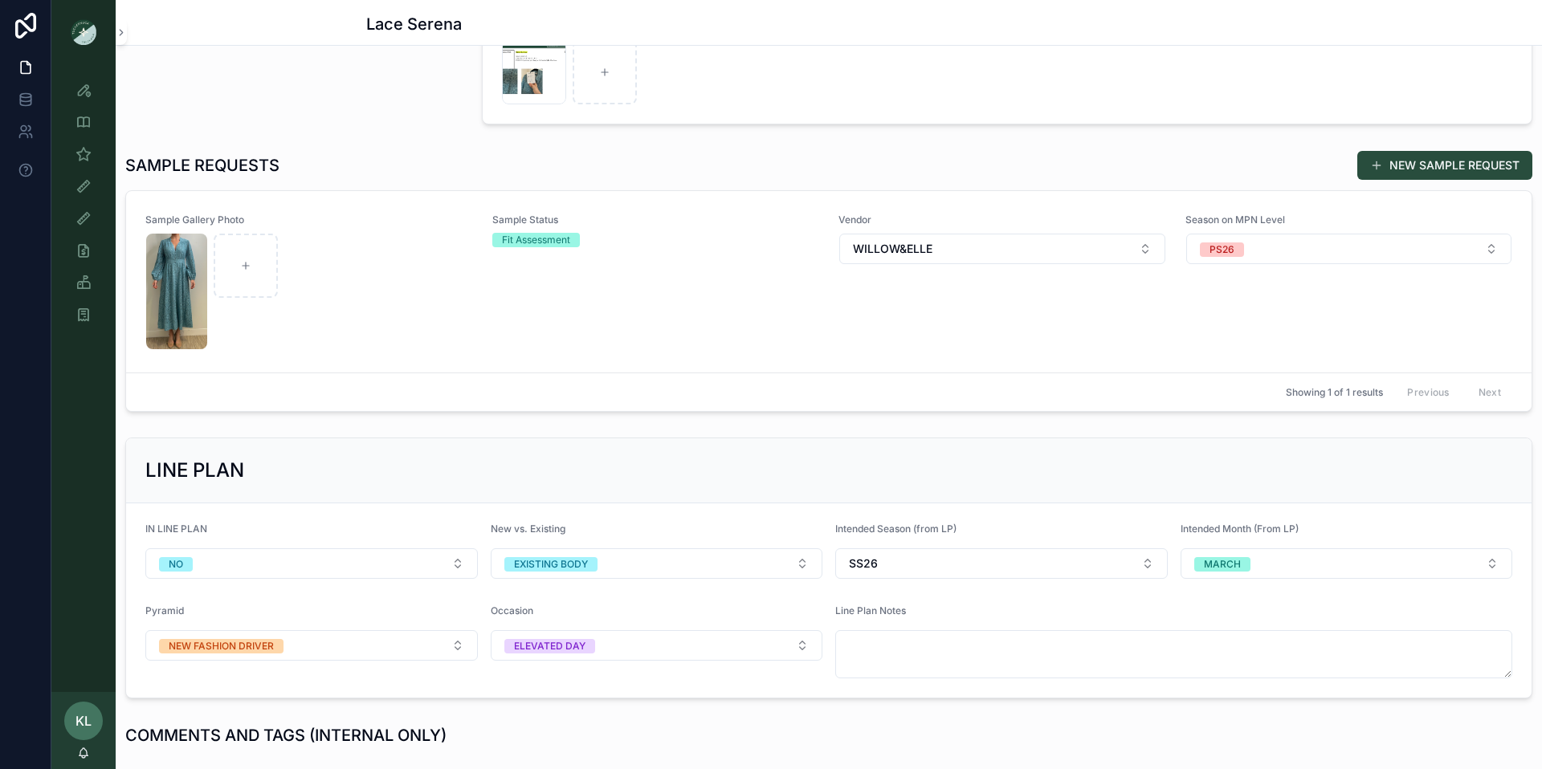
scroll to position [406, 0]
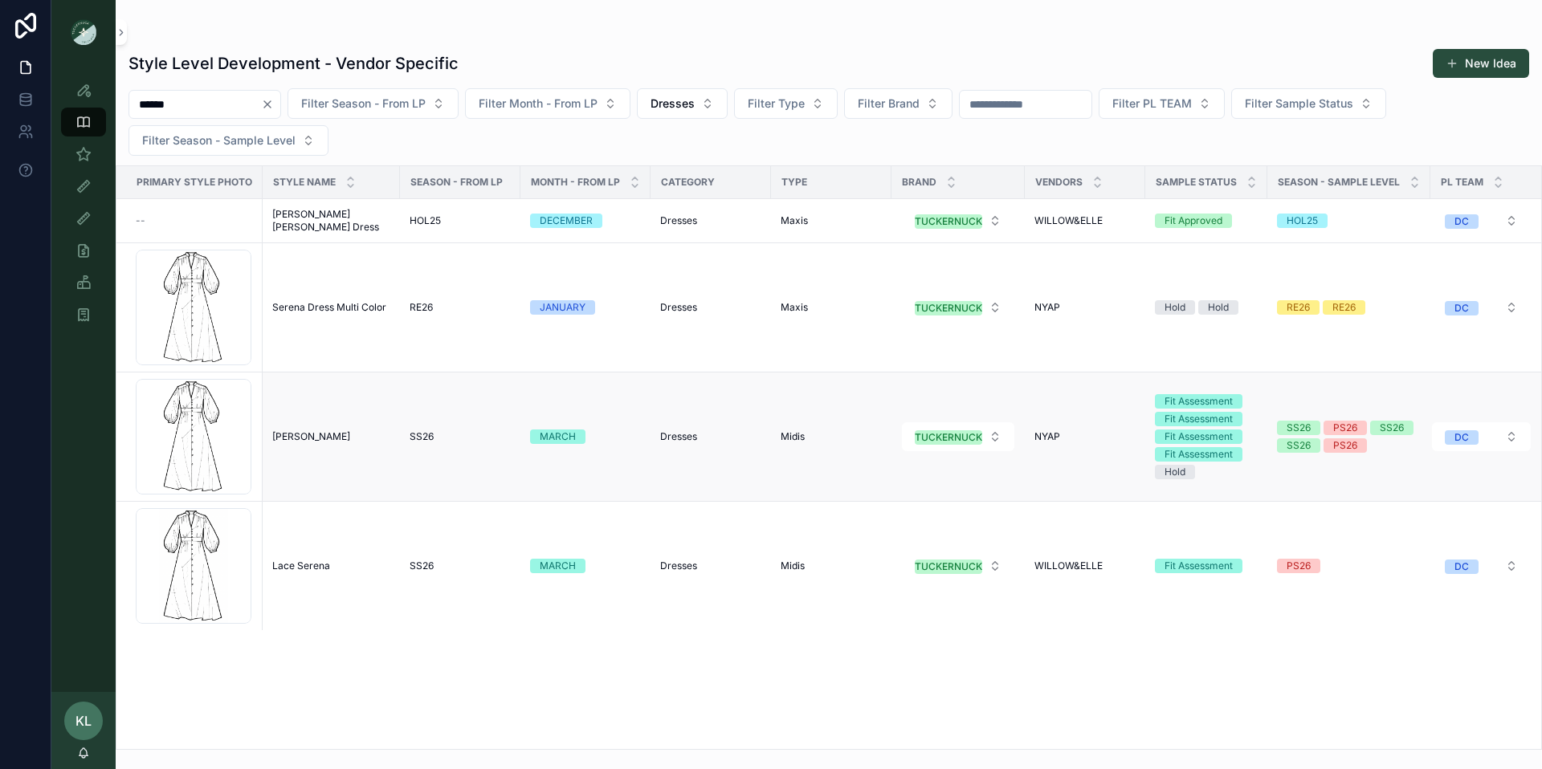
click at [306, 425] on td "[PERSON_NAME] [PERSON_NAME]" at bounding box center [331, 437] width 137 height 129
click at [295, 435] on span "[PERSON_NAME]" at bounding box center [311, 436] width 78 height 13
click at [301, 311] on span "Serena Dress Multi Color" at bounding box center [329, 307] width 114 height 13
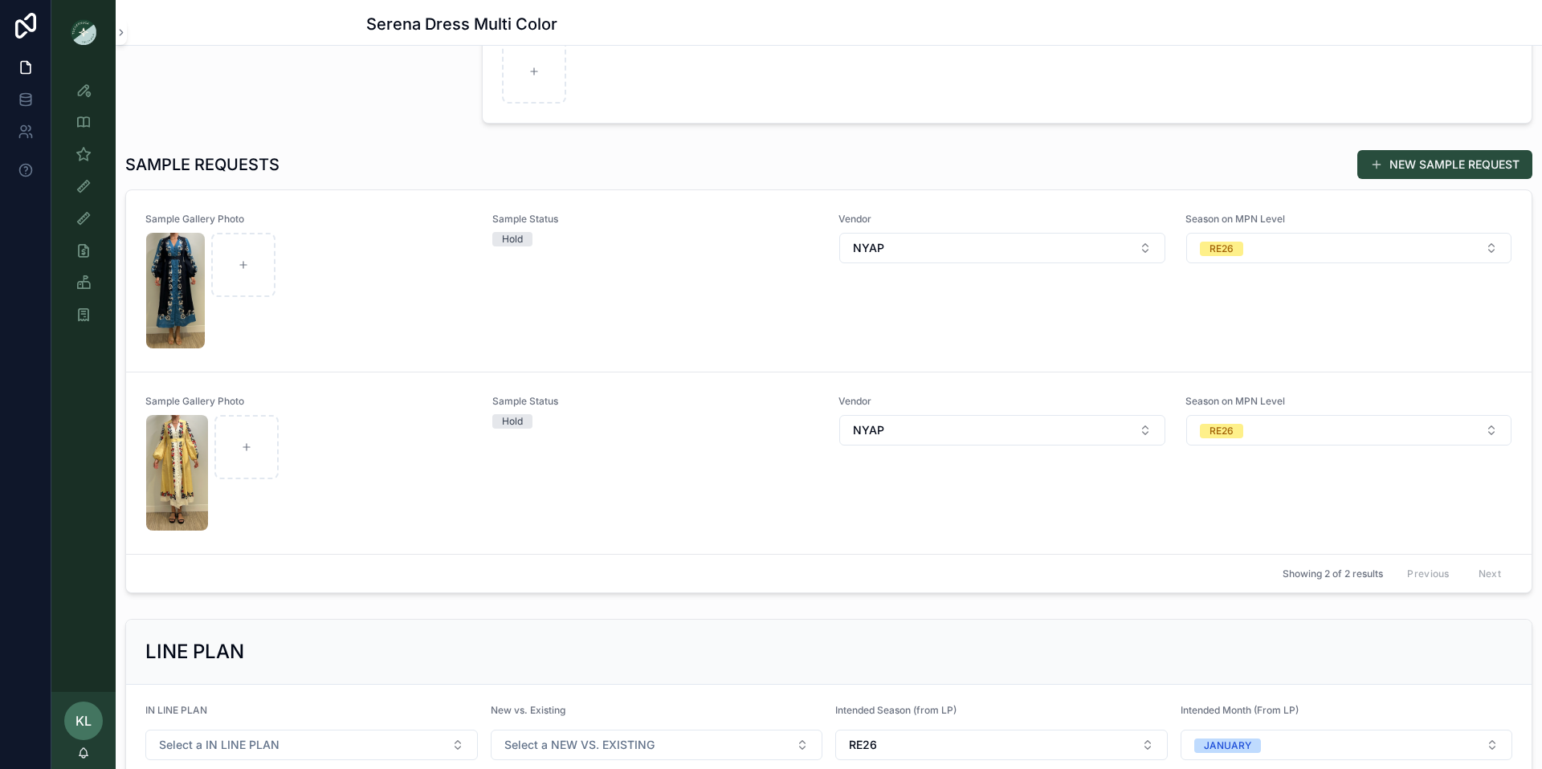
scroll to position [353, 0]
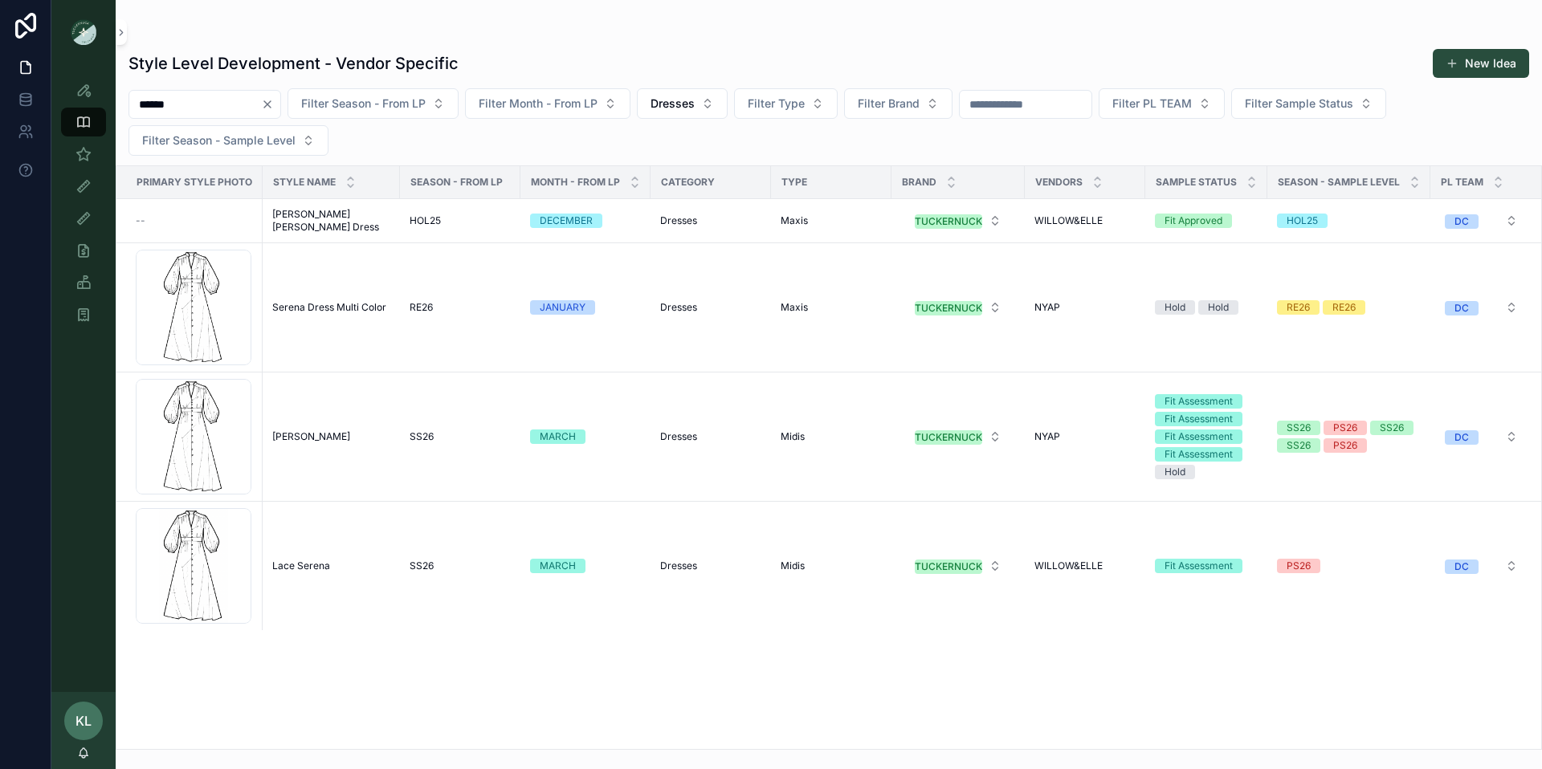
click at [166, 100] on input "******" at bounding box center [195, 104] width 132 height 22
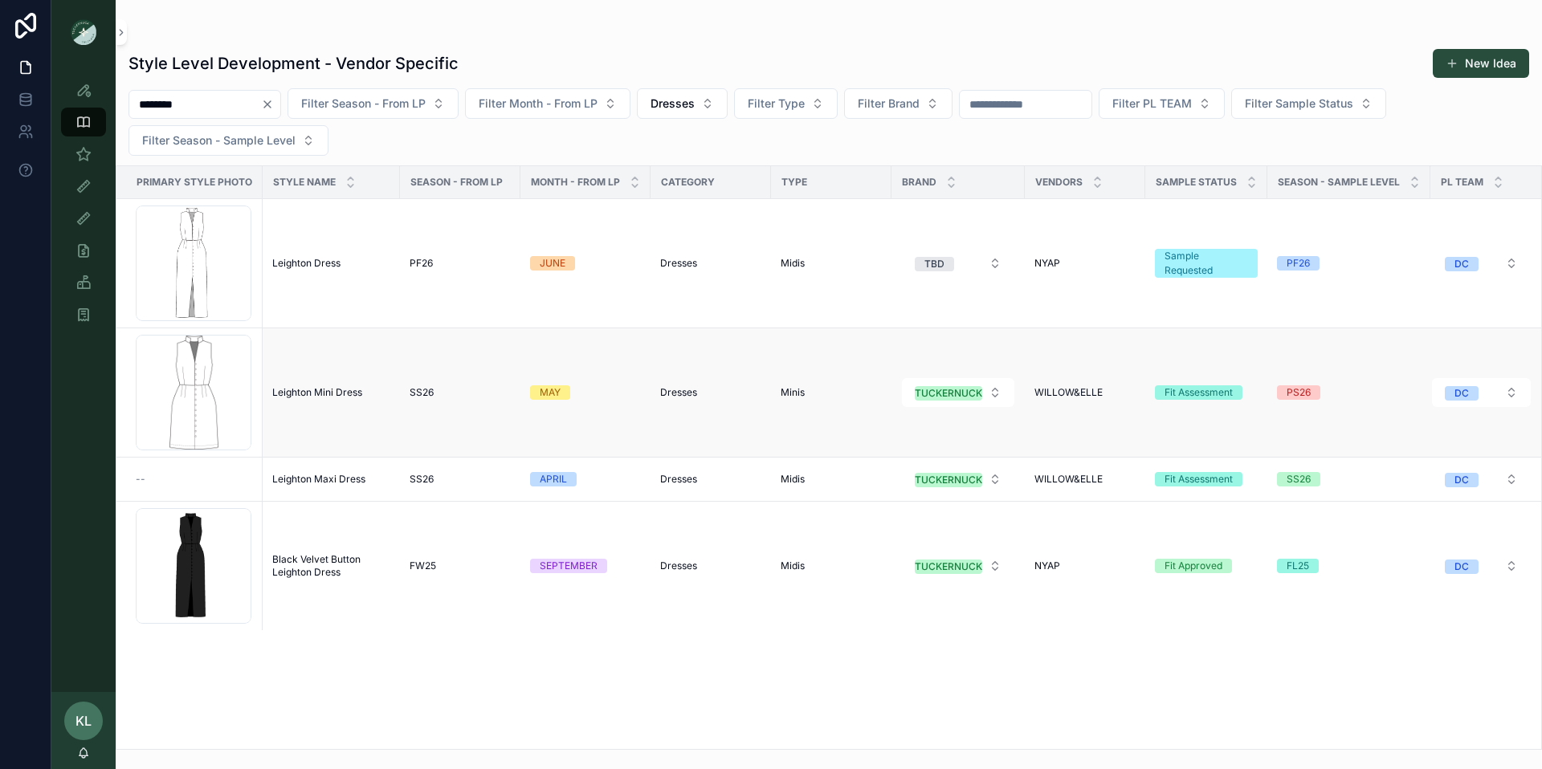
type input "********"
click at [308, 392] on span "Leighton Mini Dress" at bounding box center [317, 392] width 90 height 13
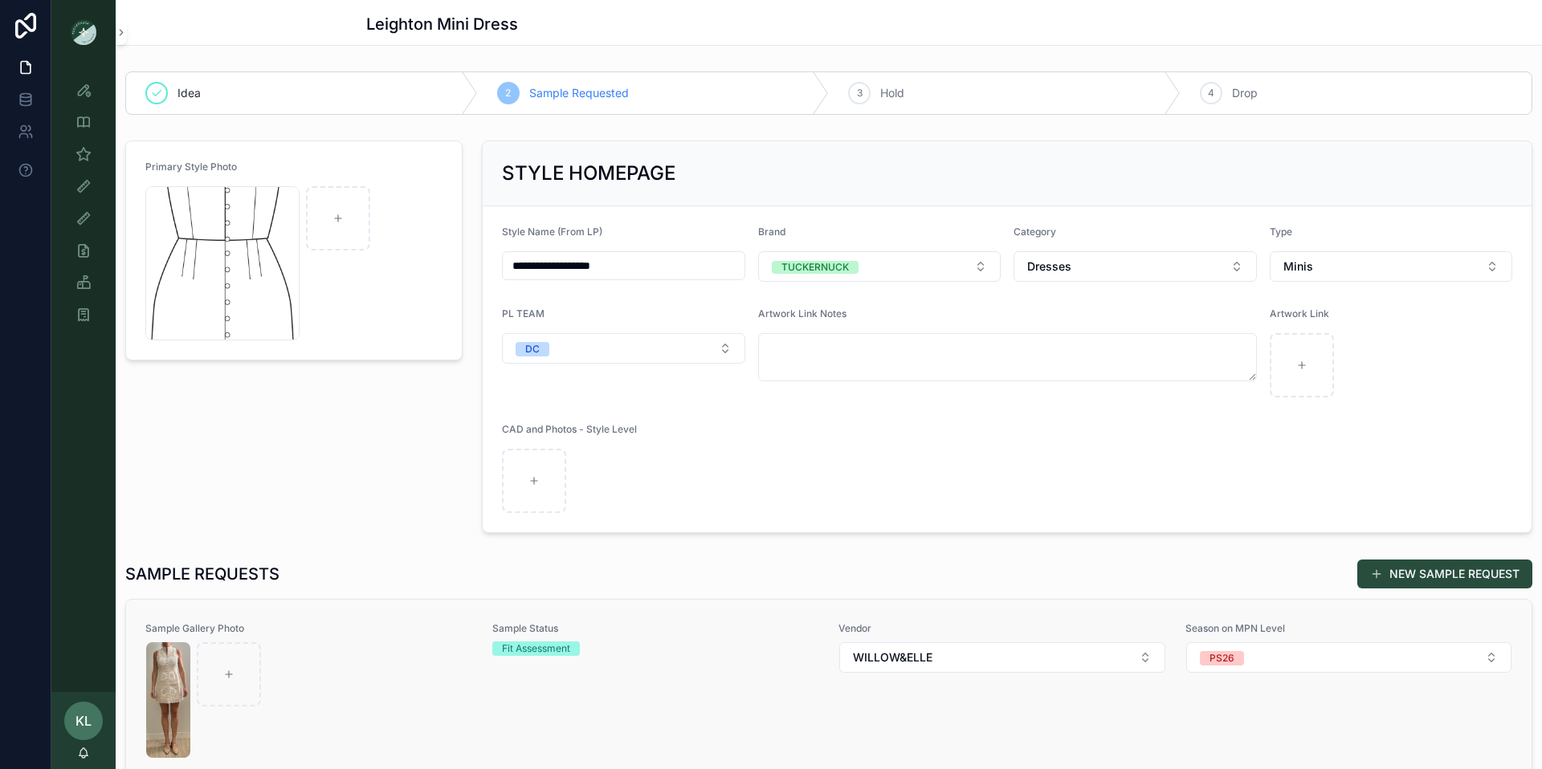
click at [348, 680] on div "scrollable content" at bounding box center [309, 700] width 326 height 116
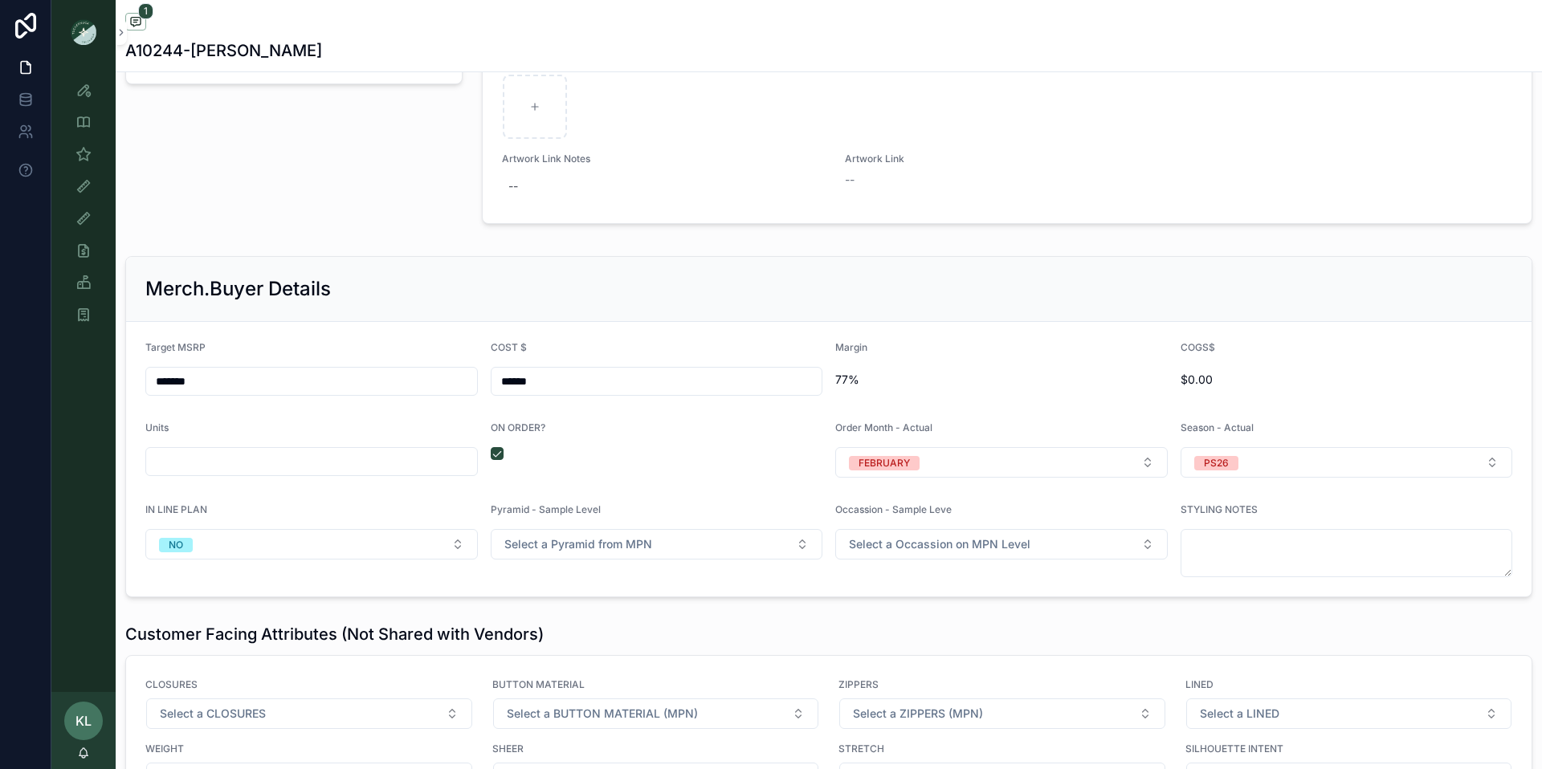
scroll to position [2029, 0]
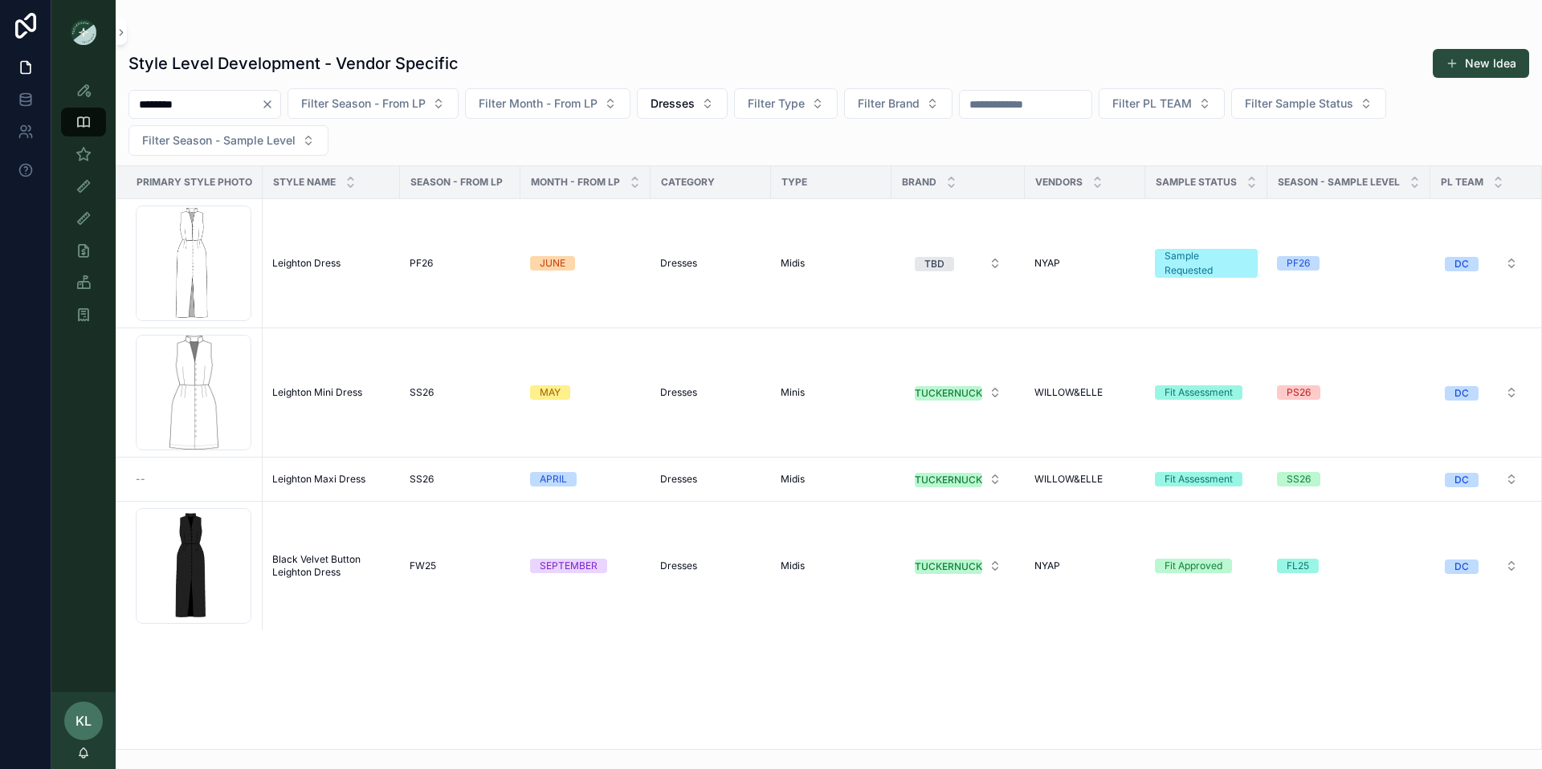
click at [153, 105] on input "********" at bounding box center [195, 104] width 132 height 22
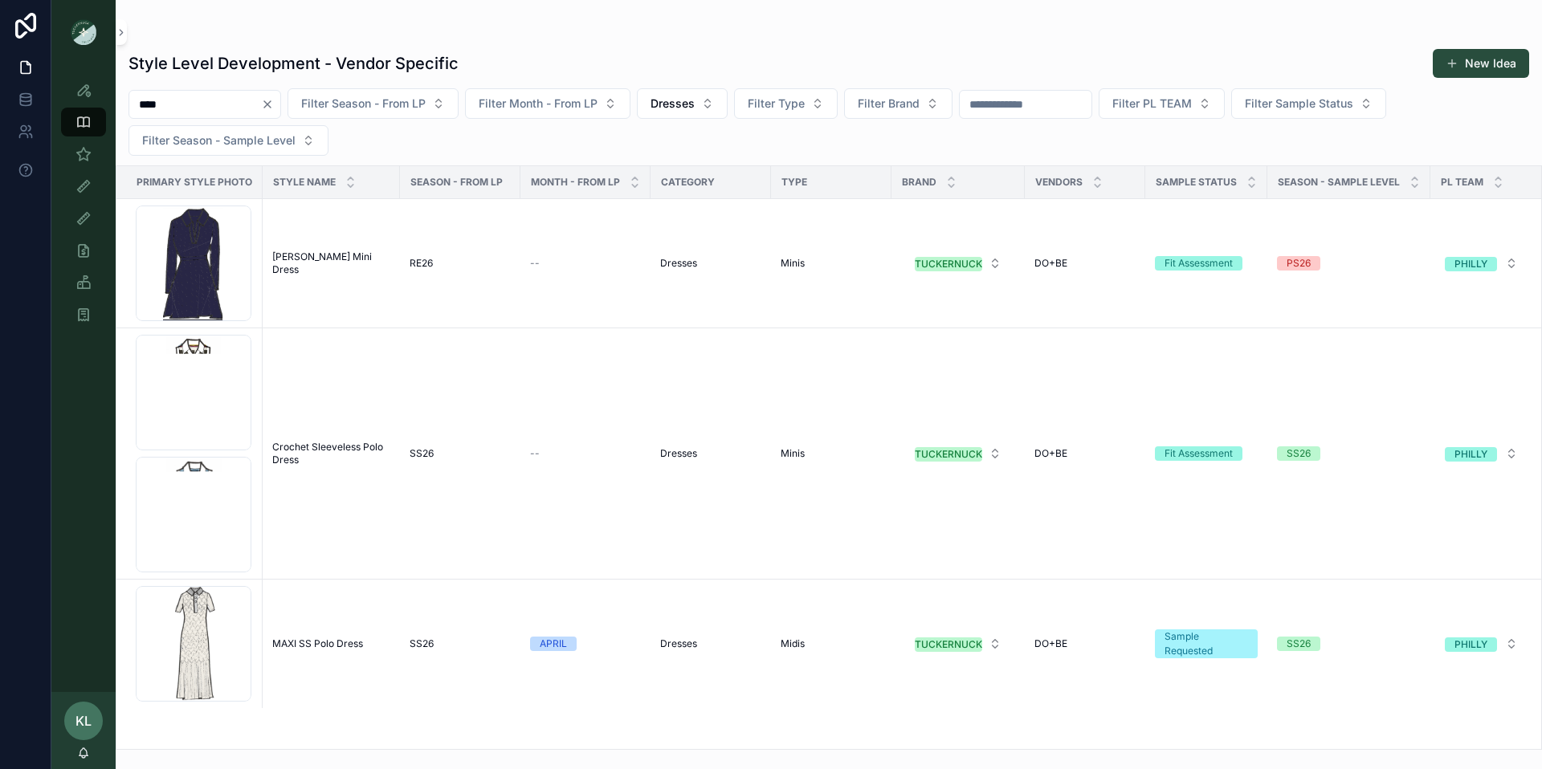
type input "****"
click at [323, 262] on span "[PERSON_NAME] Mini Dress" at bounding box center [331, 264] width 118 height 26
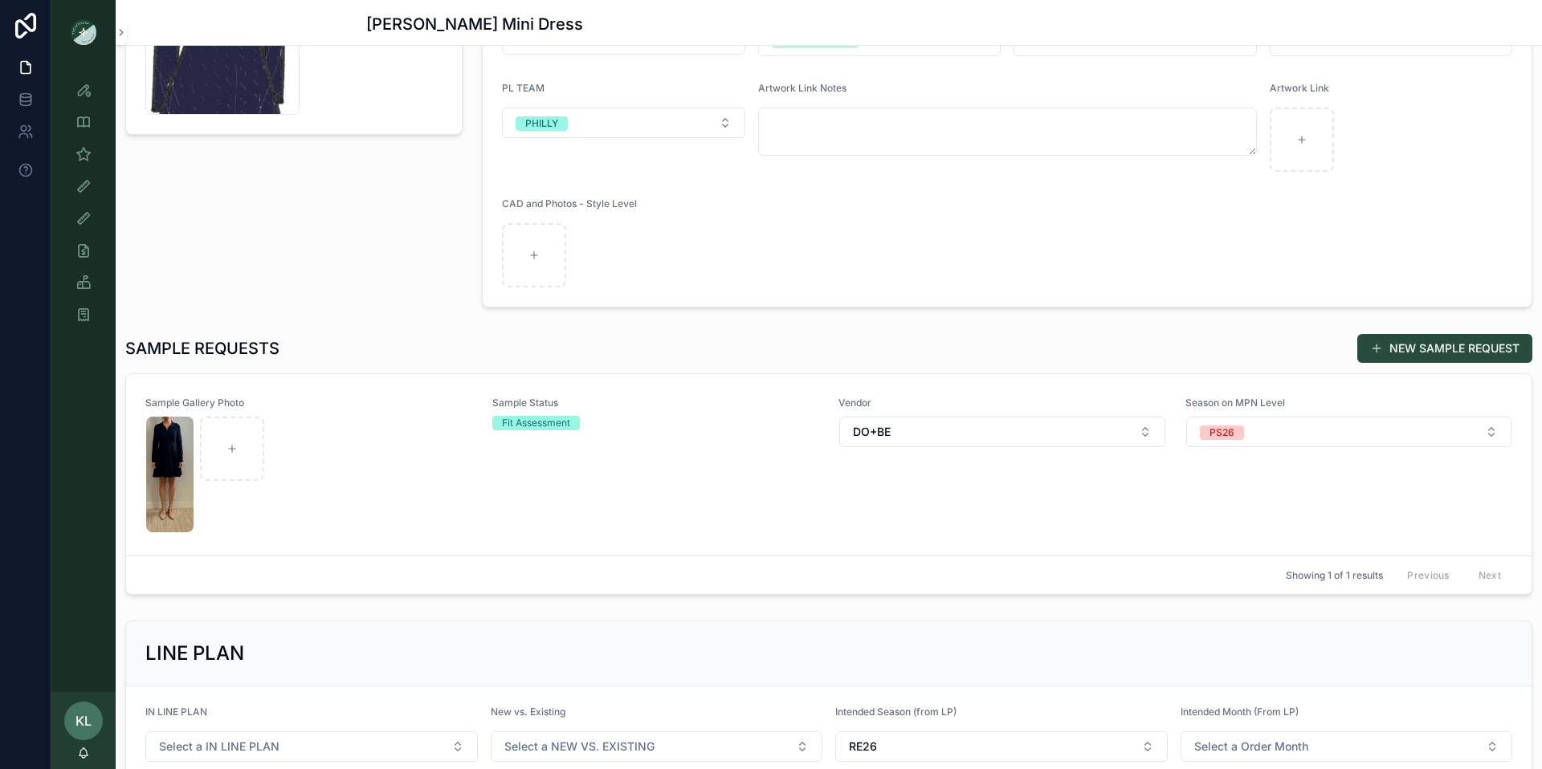
scroll to position [236, 0]
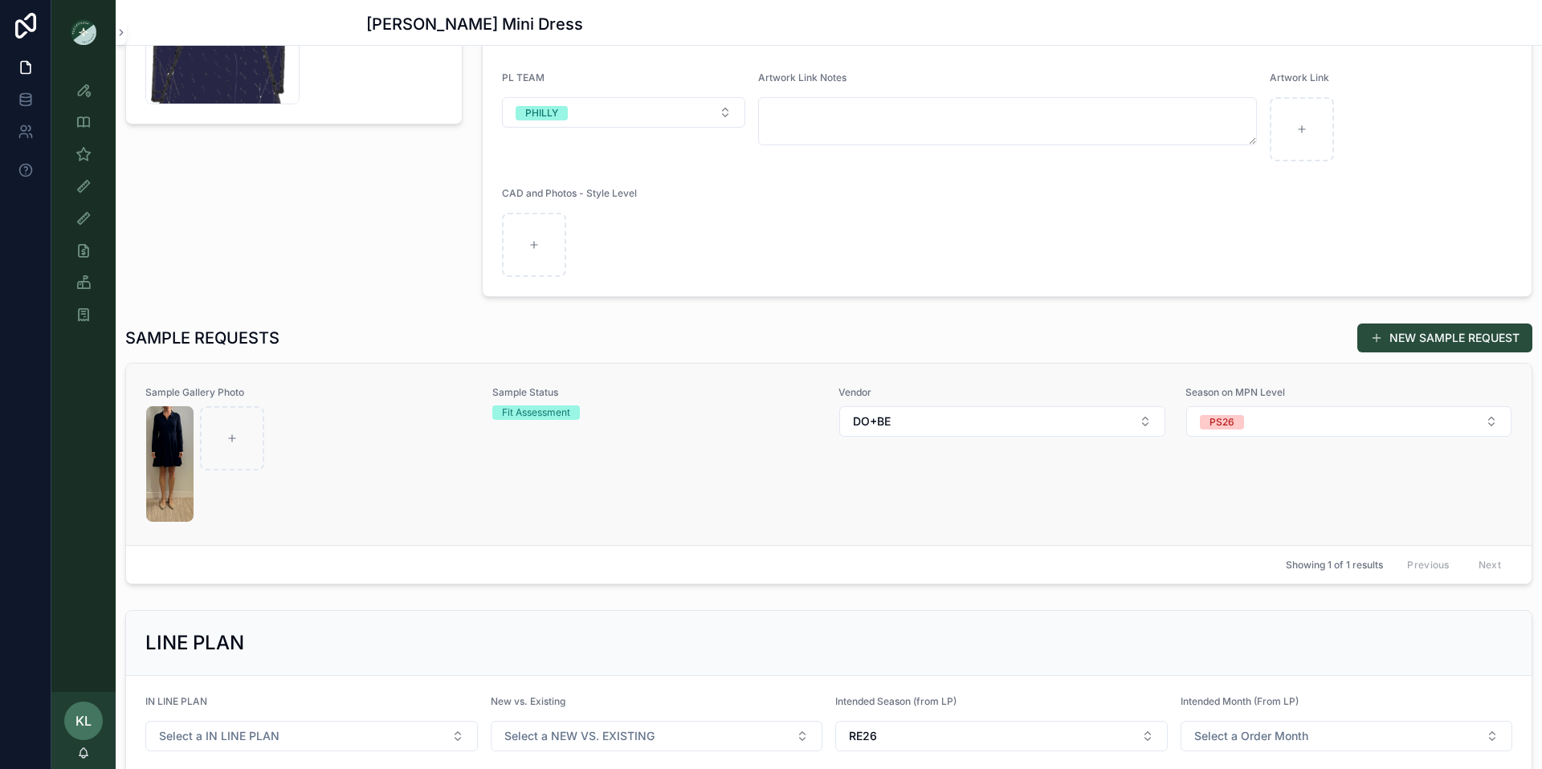
click at [324, 468] on div "scrollable content" at bounding box center [309, 464] width 326 height 116
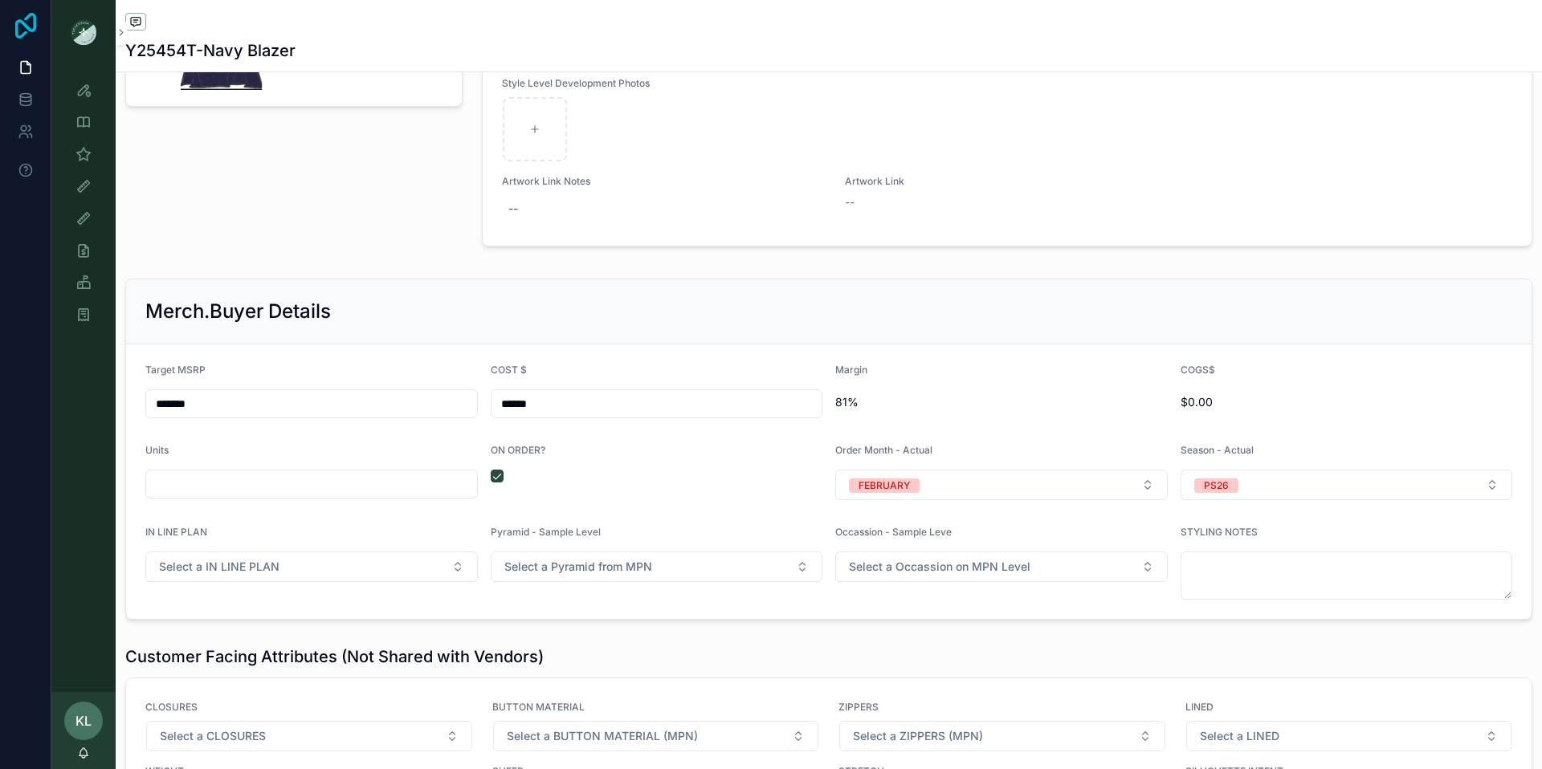
scroll to position [2123, 0]
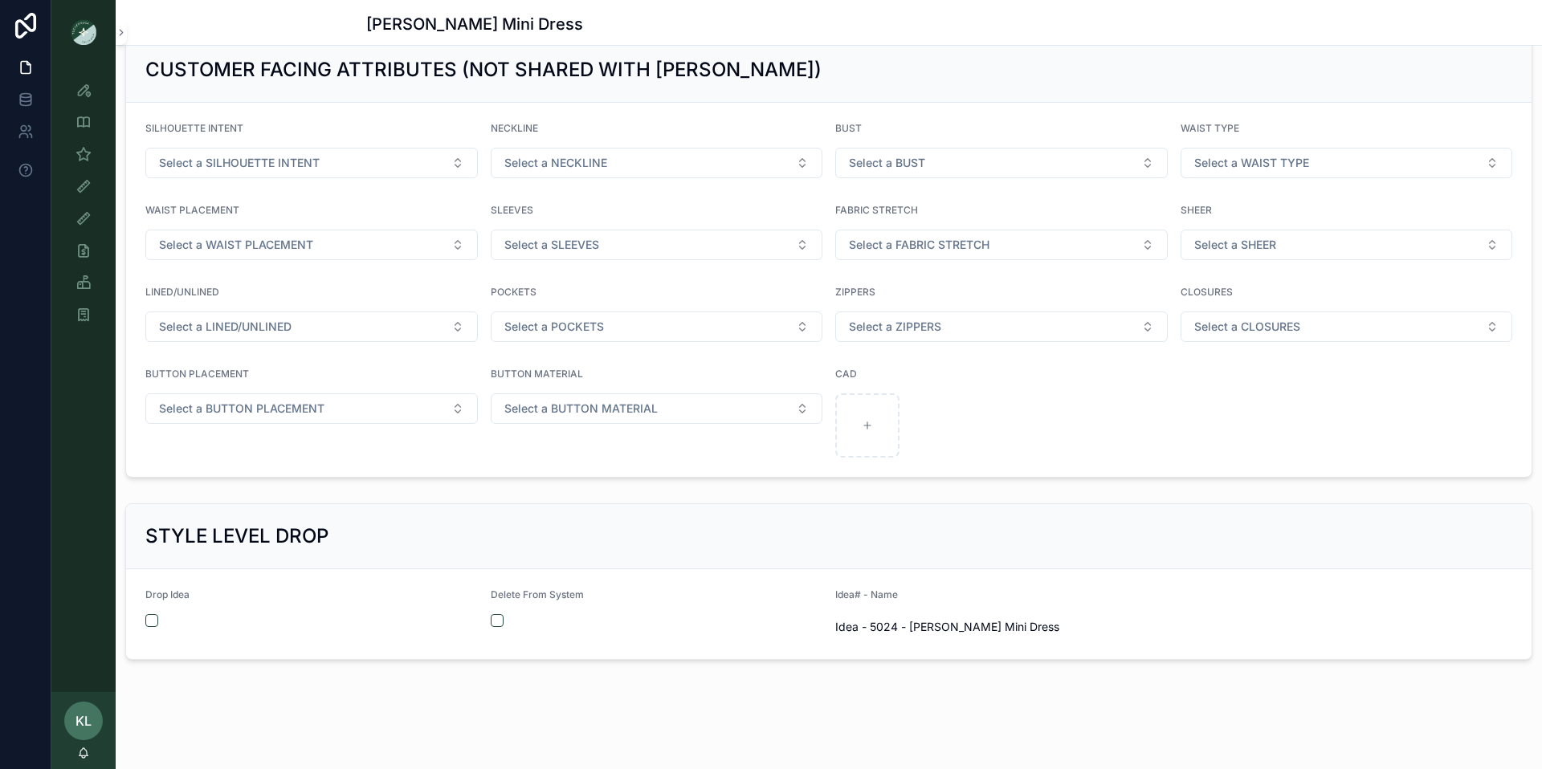
scroll to position [1569, 0]
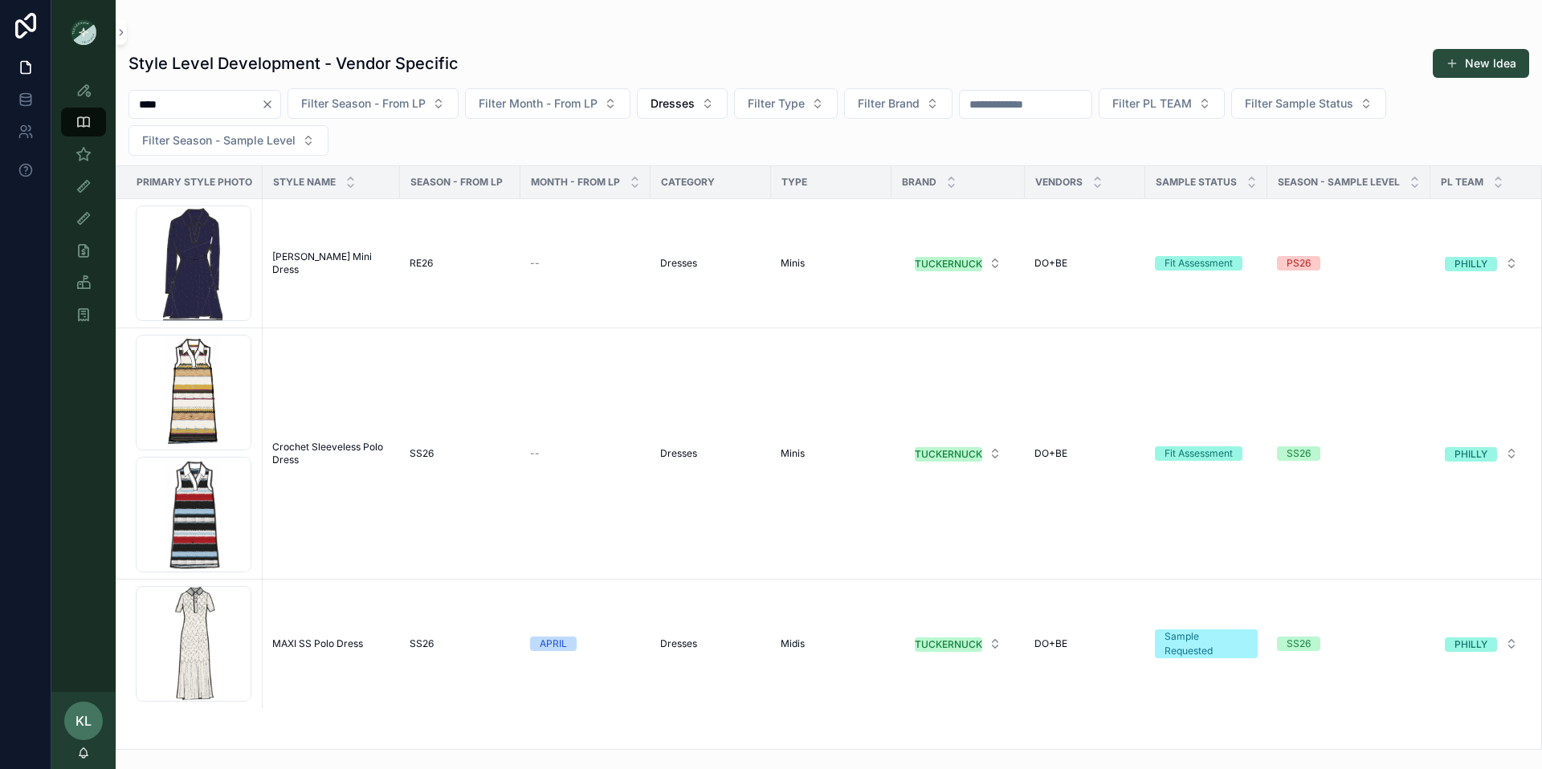
click at [153, 108] on input "****" at bounding box center [195, 104] width 132 height 22
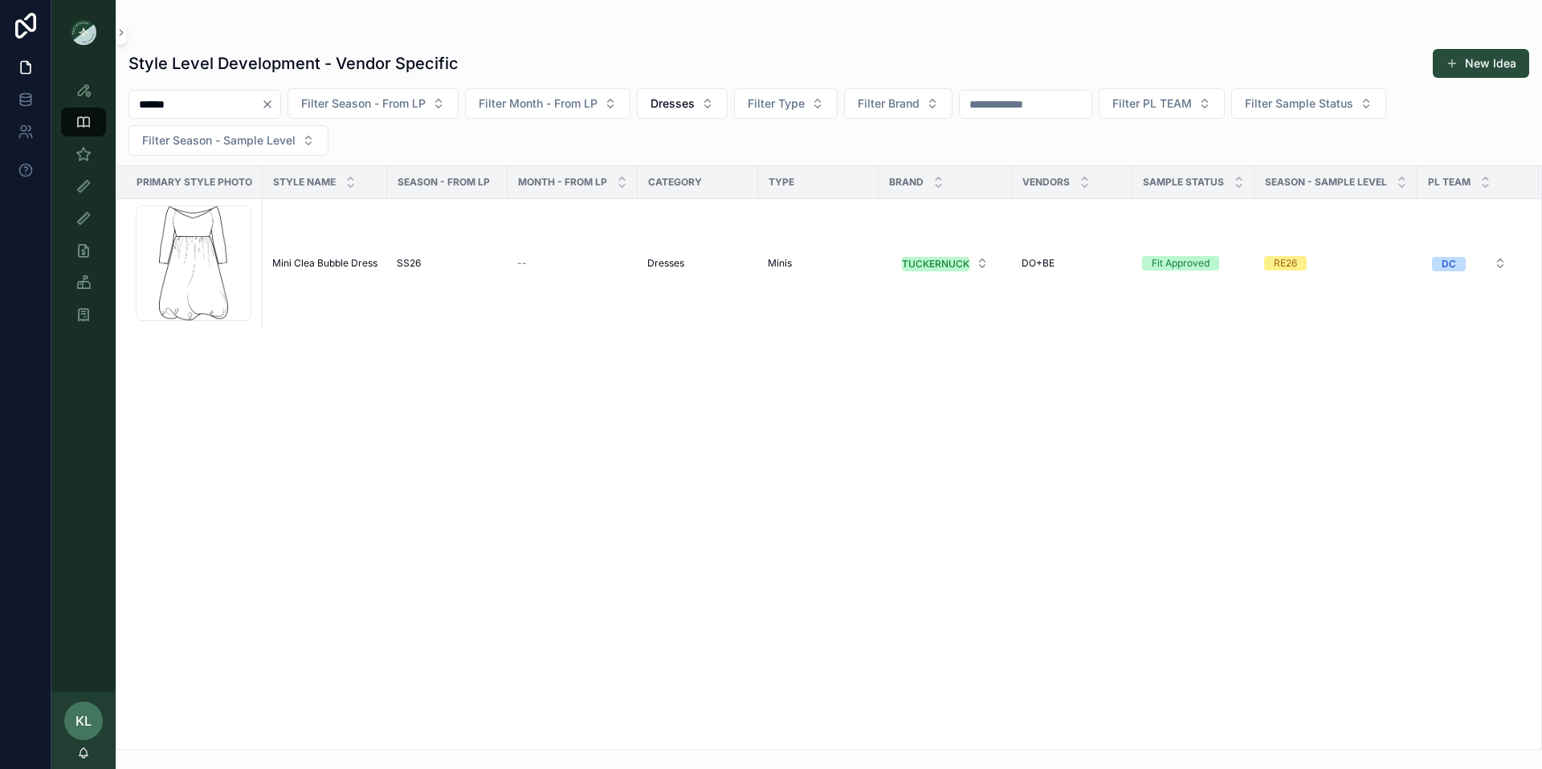
click at [151, 108] on input "******" at bounding box center [195, 104] width 132 height 22
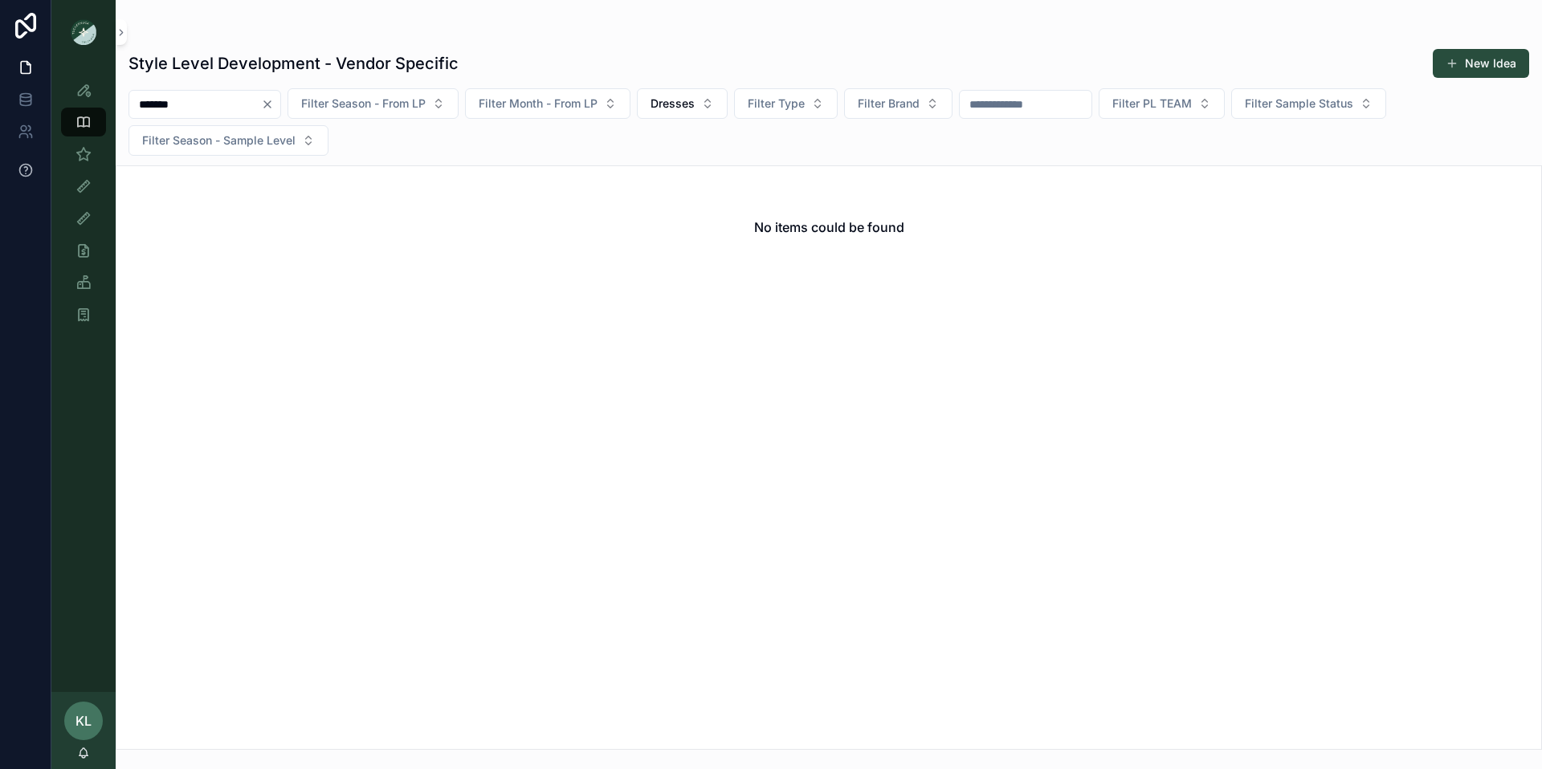
type input "*******"
click at [84, 153] on icon "scrollable content" at bounding box center [83, 154] width 16 height 16
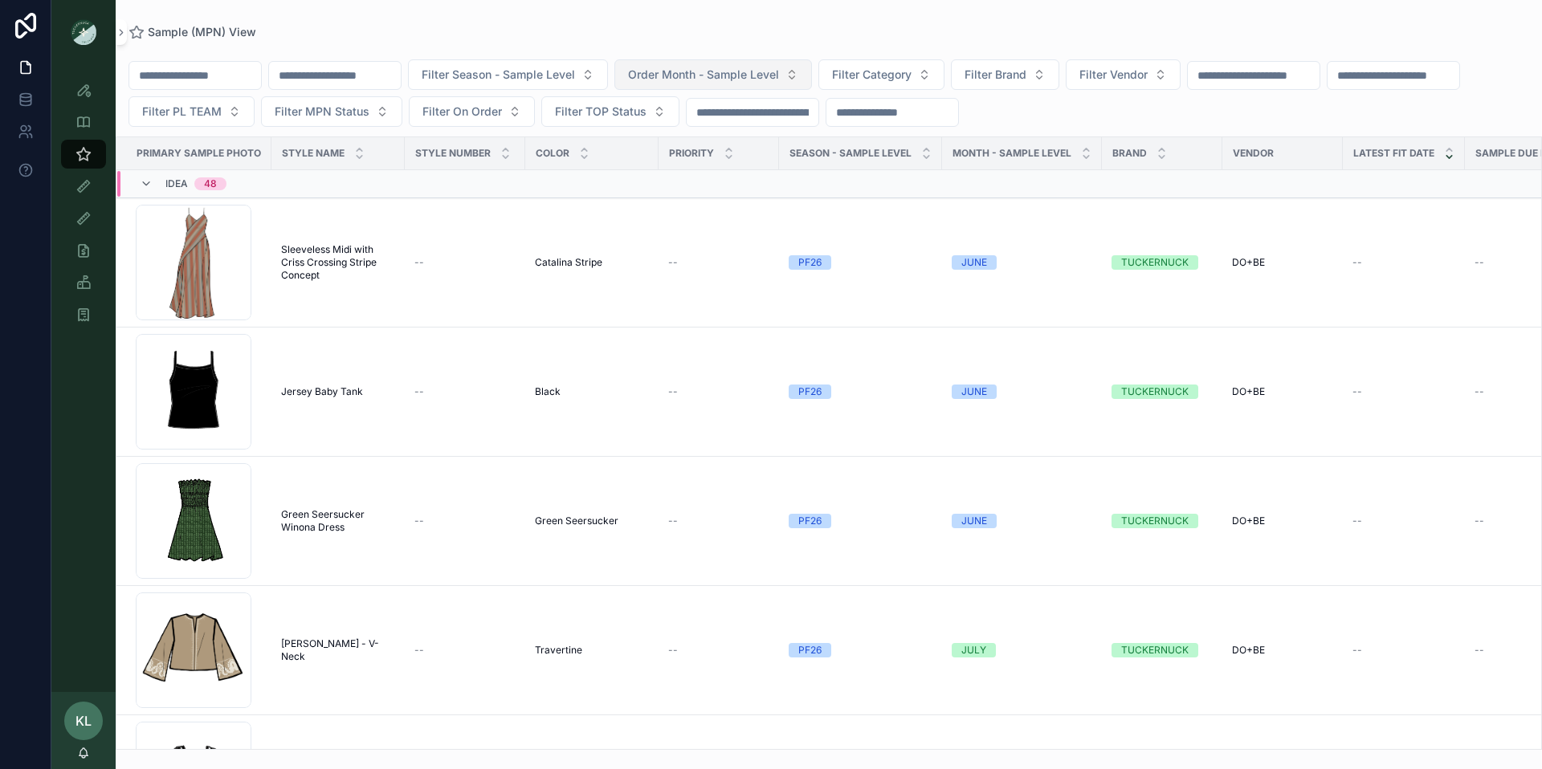
click at [764, 72] on span "Order Month - Sample Level" at bounding box center [703, 75] width 151 height 16
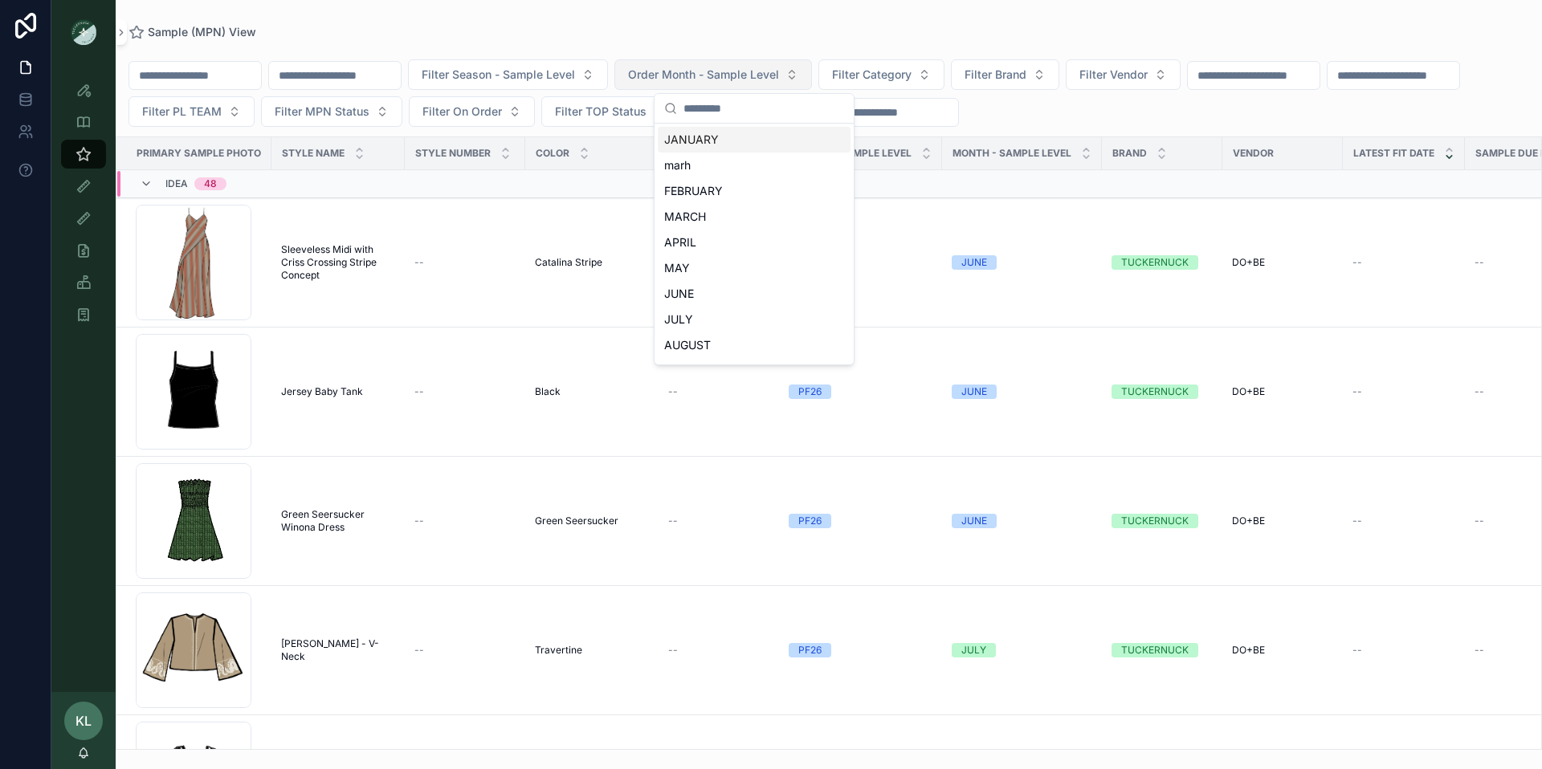
click at [761, 75] on span "Order Month - Sample Level" at bounding box center [703, 75] width 151 height 16
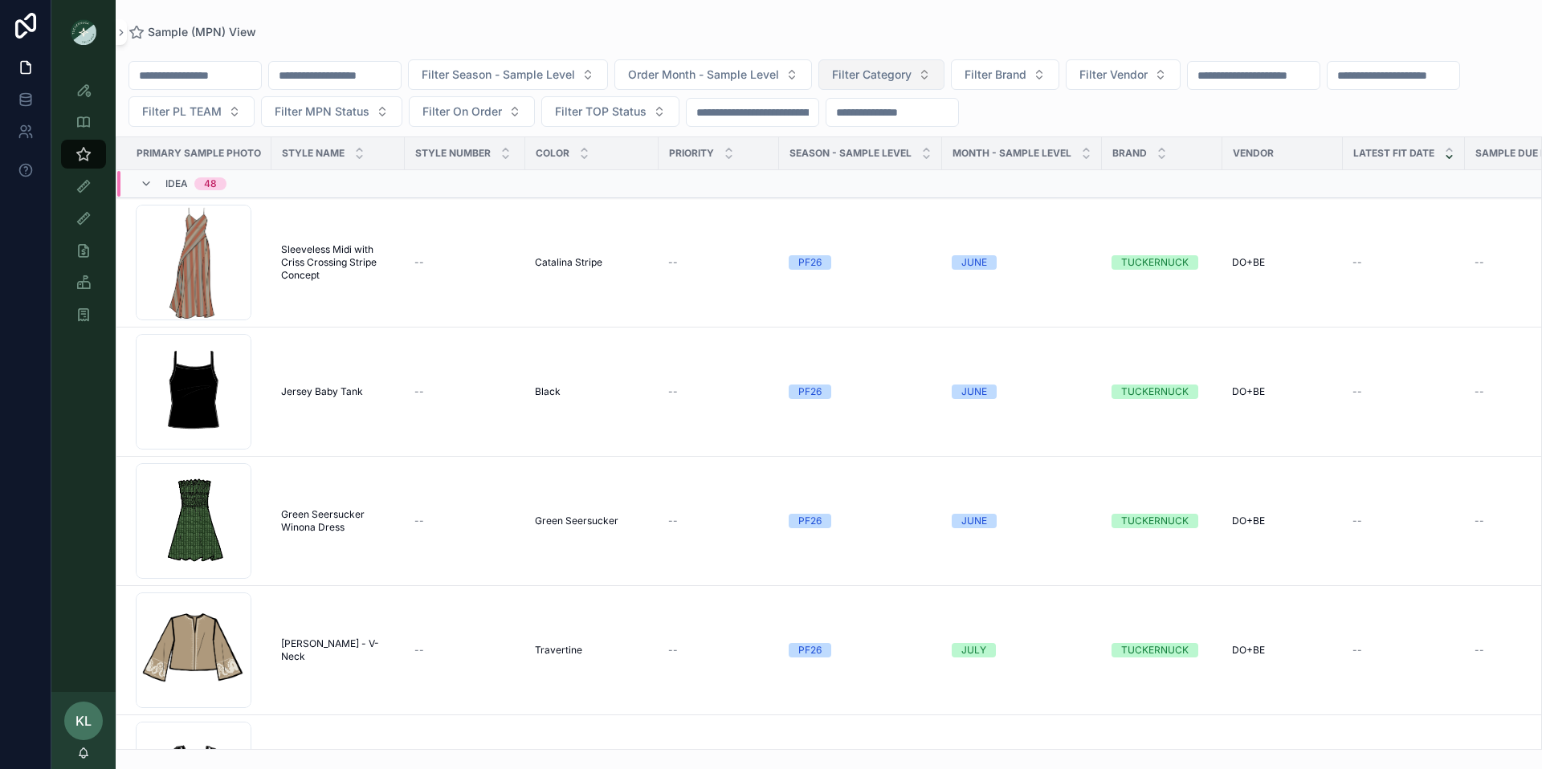
click at [944, 77] on button "Filter Category" at bounding box center [881, 74] width 126 height 31
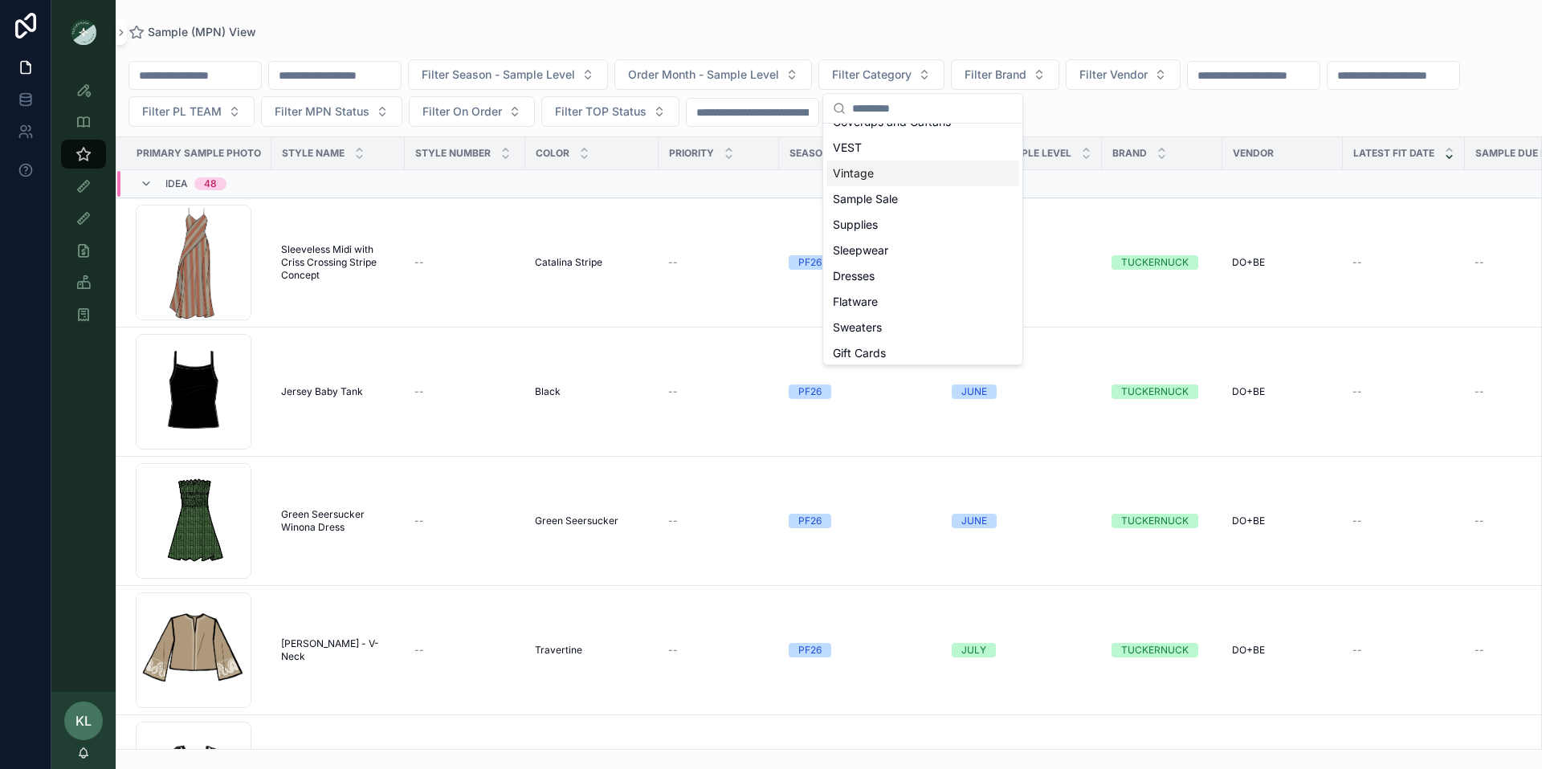
scroll to position [99, 0]
click at [900, 274] on div "Dresses" at bounding box center [922, 272] width 193 height 26
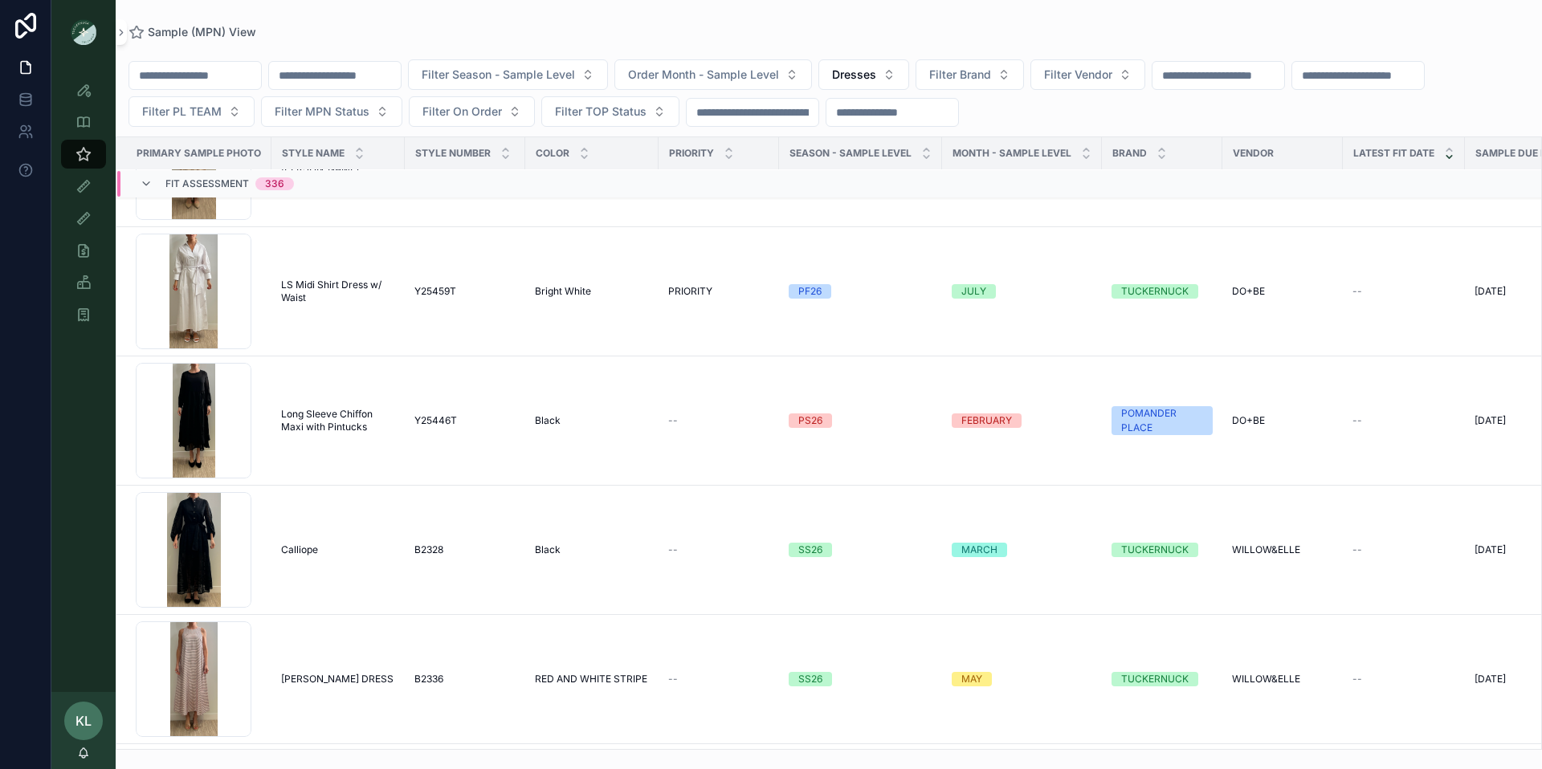
scroll to position [25625, 0]
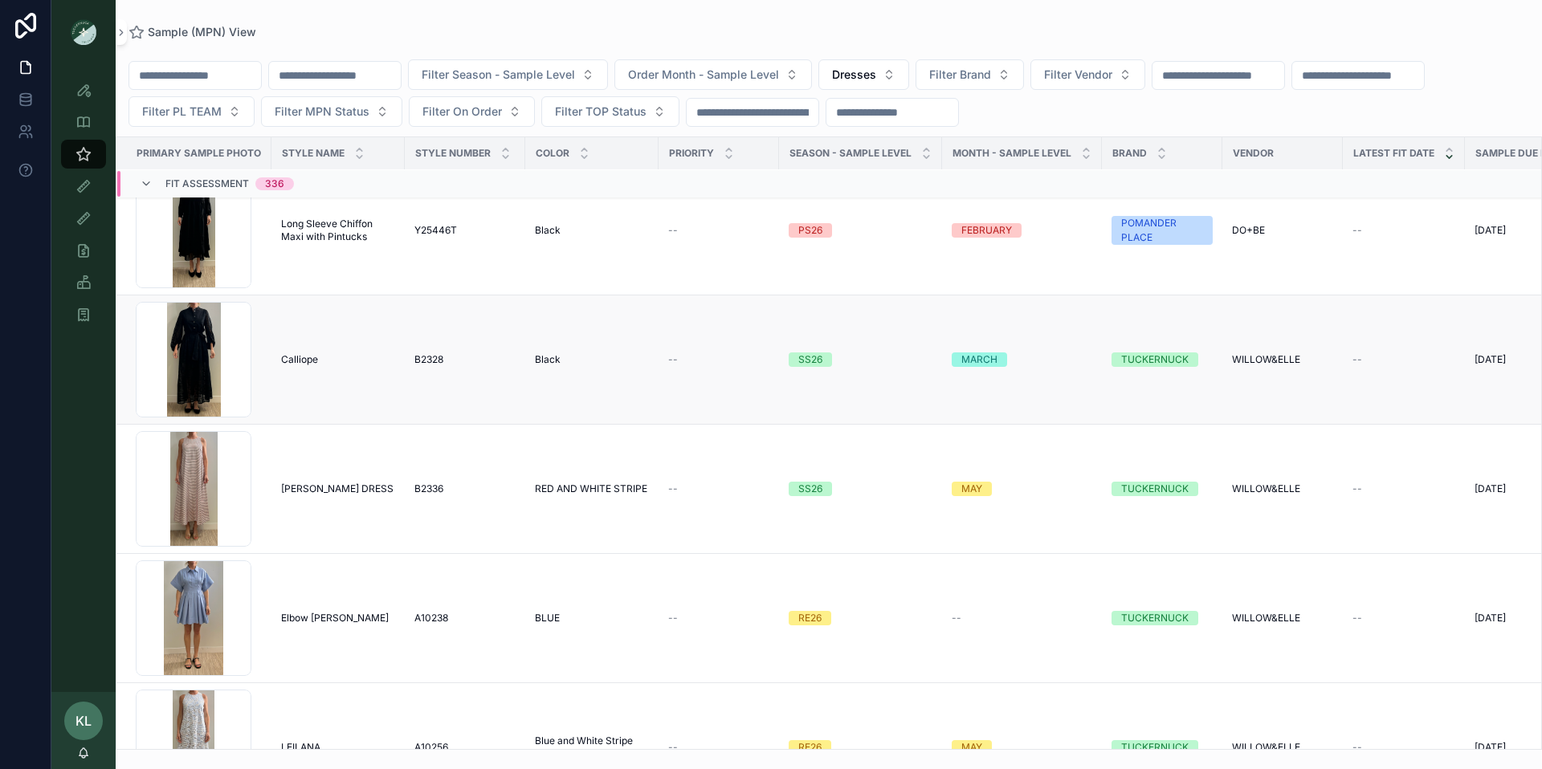
click at [303, 385] on td "[PERSON_NAME]" at bounding box center [337, 359] width 133 height 129
click at [308, 359] on span "Calliope" at bounding box center [299, 359] width 37 height 13
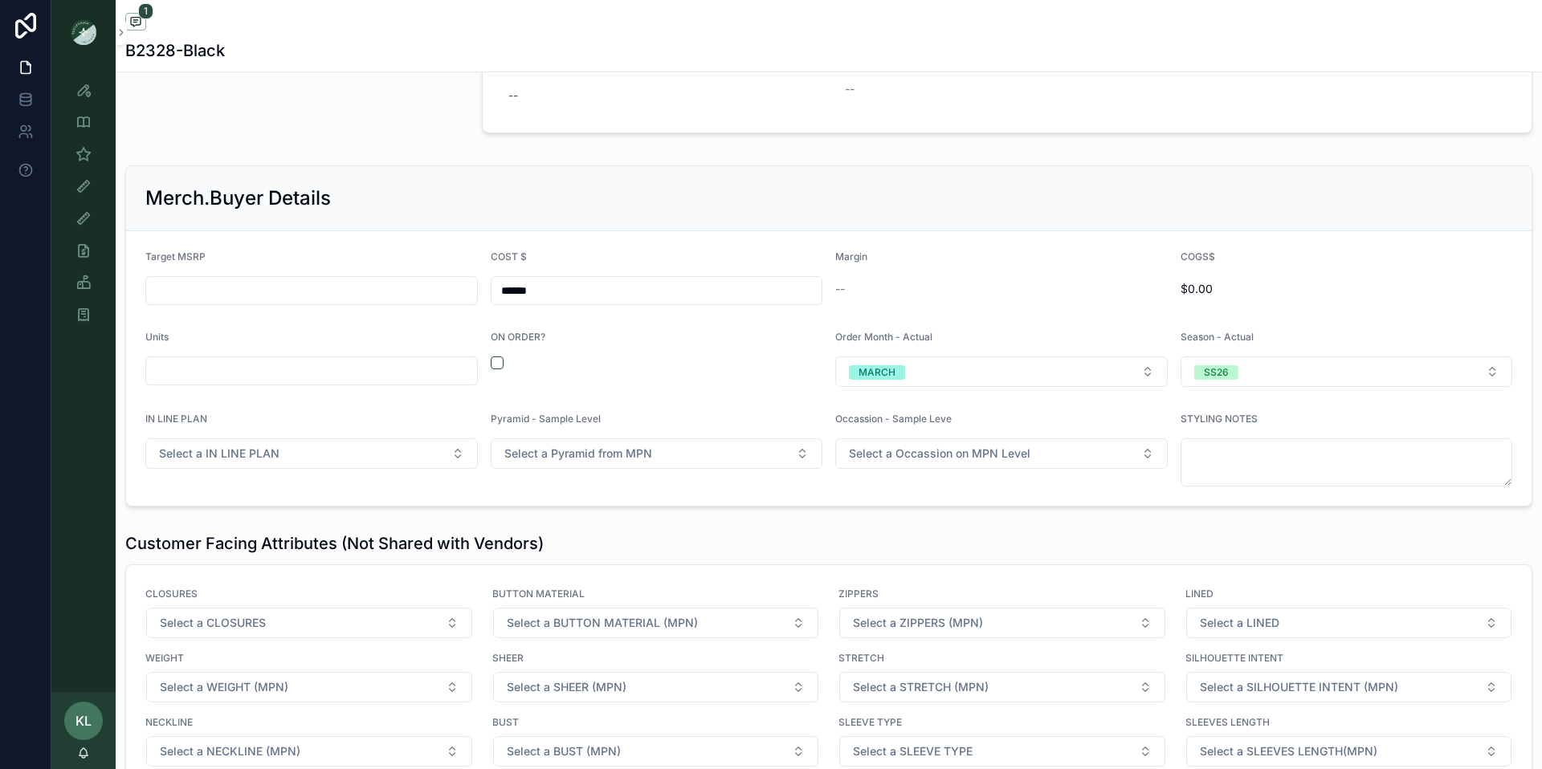
scroll to position [1941, 0]
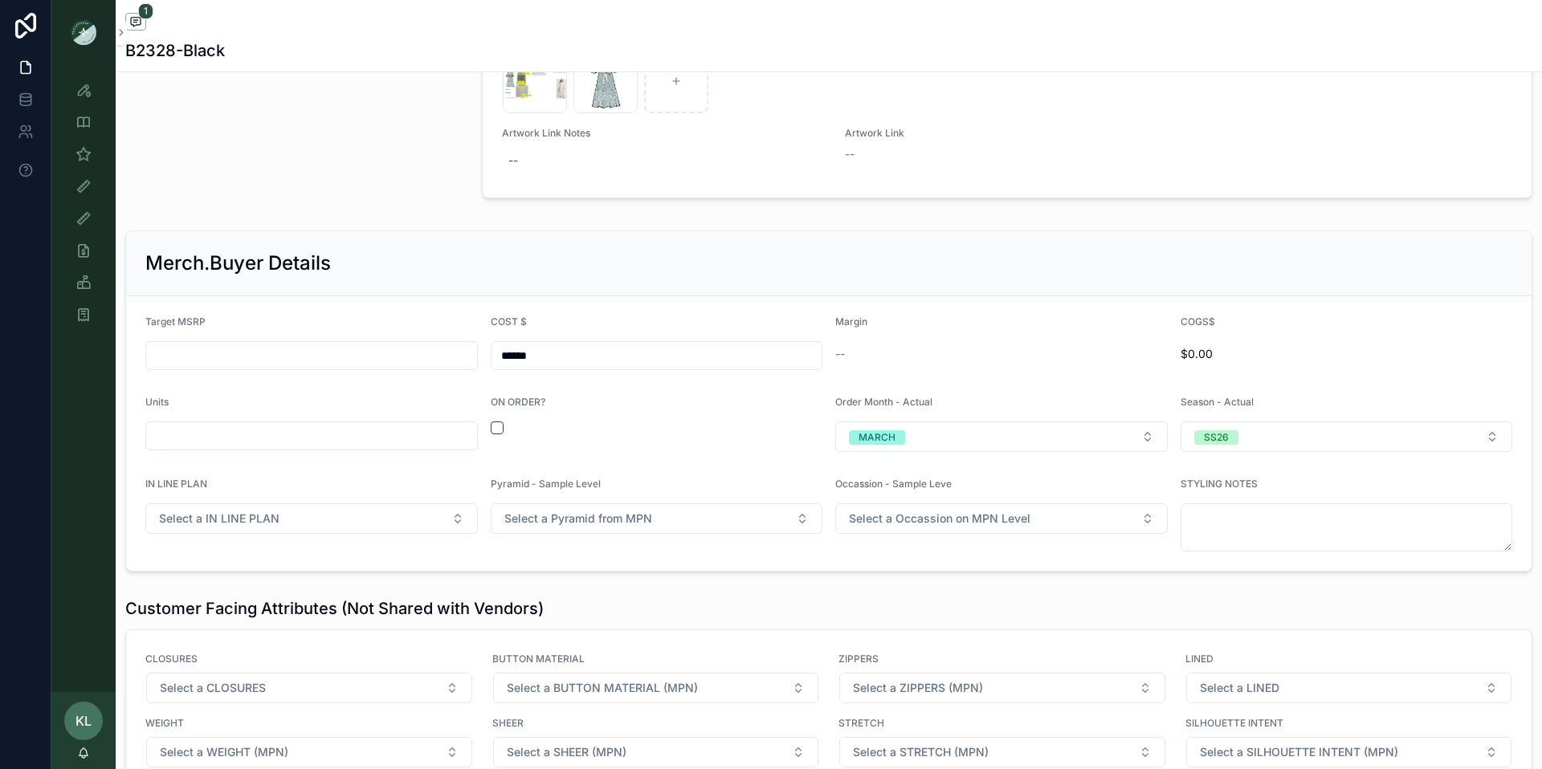
click at [369, 355] on input "scrollable content" at bounding box center [311, 355] width 331 height 22
type input "*******"
click at [459, 271] on div "Merch.Buyer Details" at bounding box center [828, 264] width 1367 height 26
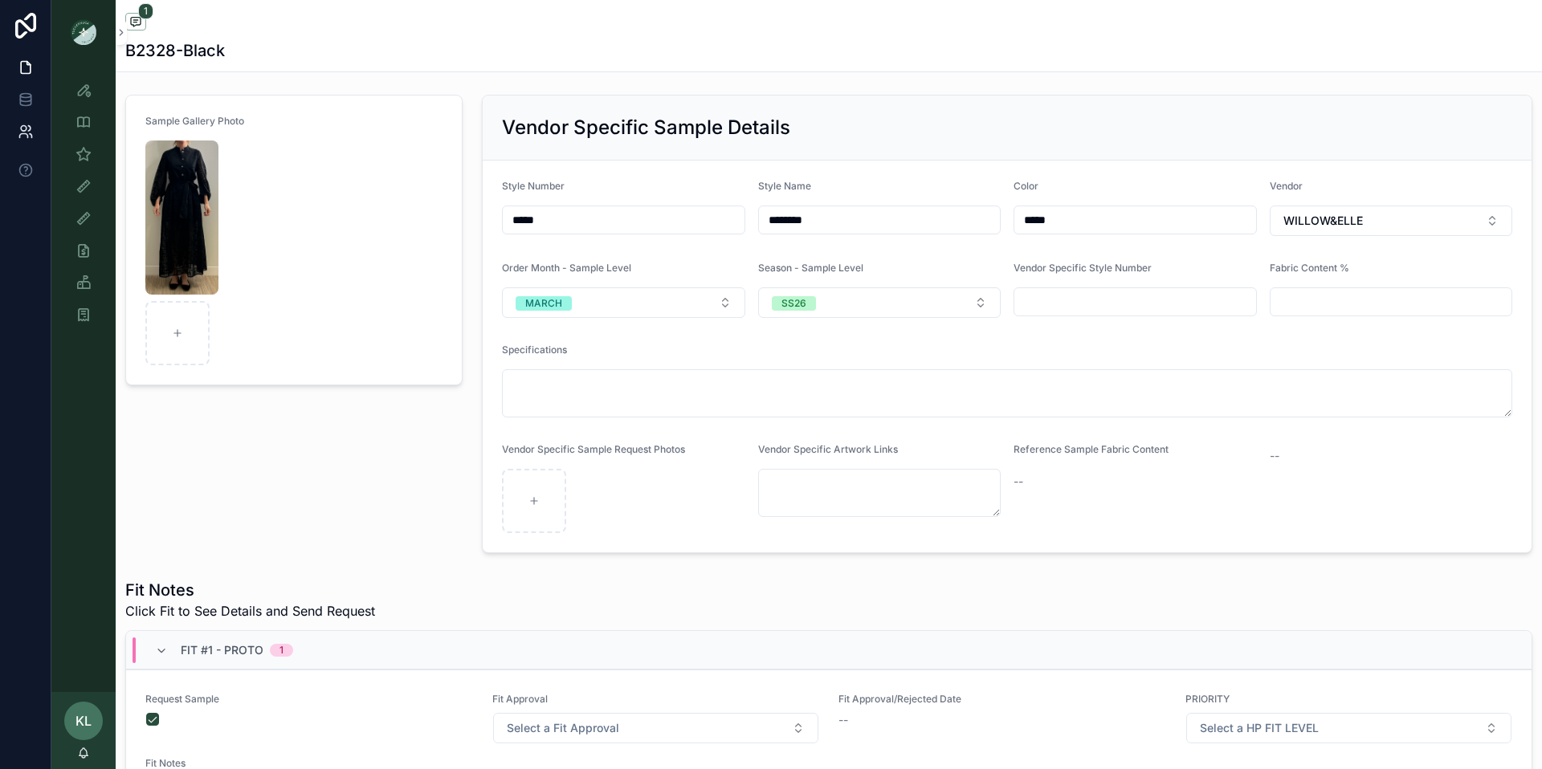
scroll to position [0, 0]
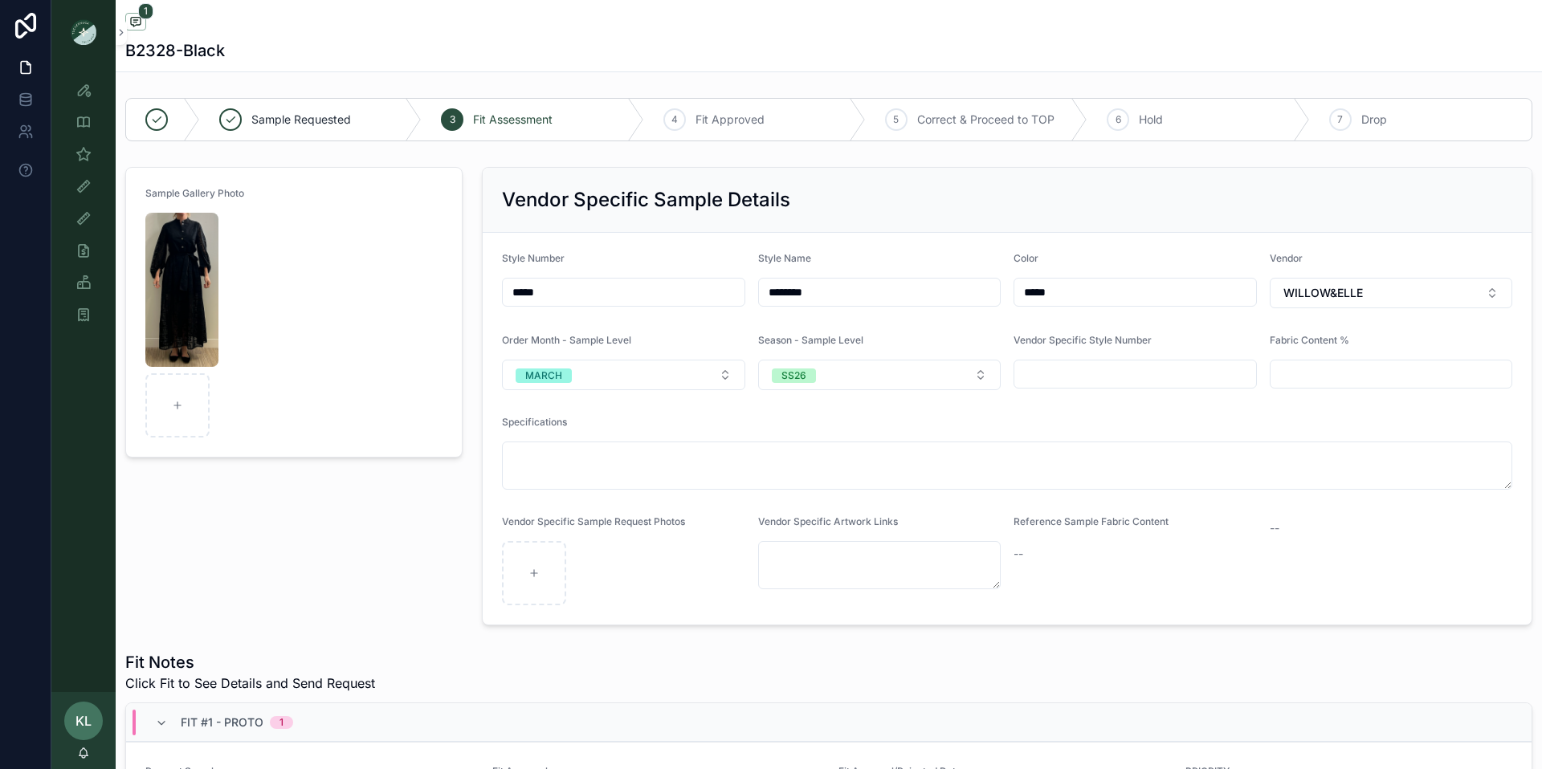
click at [532, 299] on input "*****" at bounding box center [624, 292] width 242 height 22
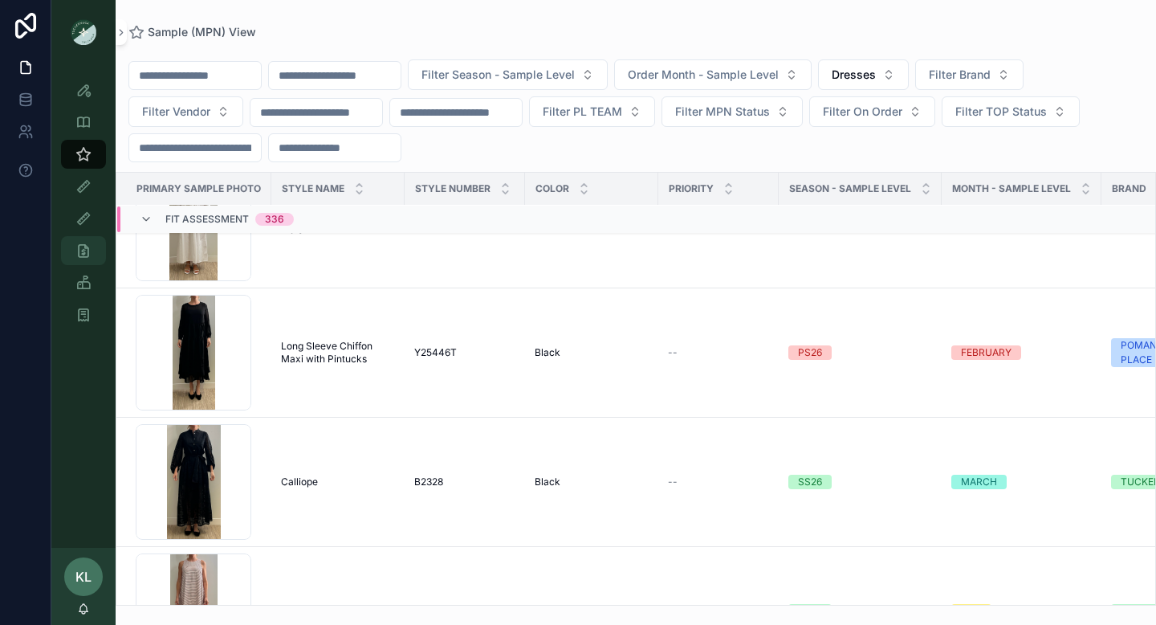
scroll to position [25538, 0]
click at [84, 244] on icon "scrollable content" at bounding box center [83, 250] width 16 height 16
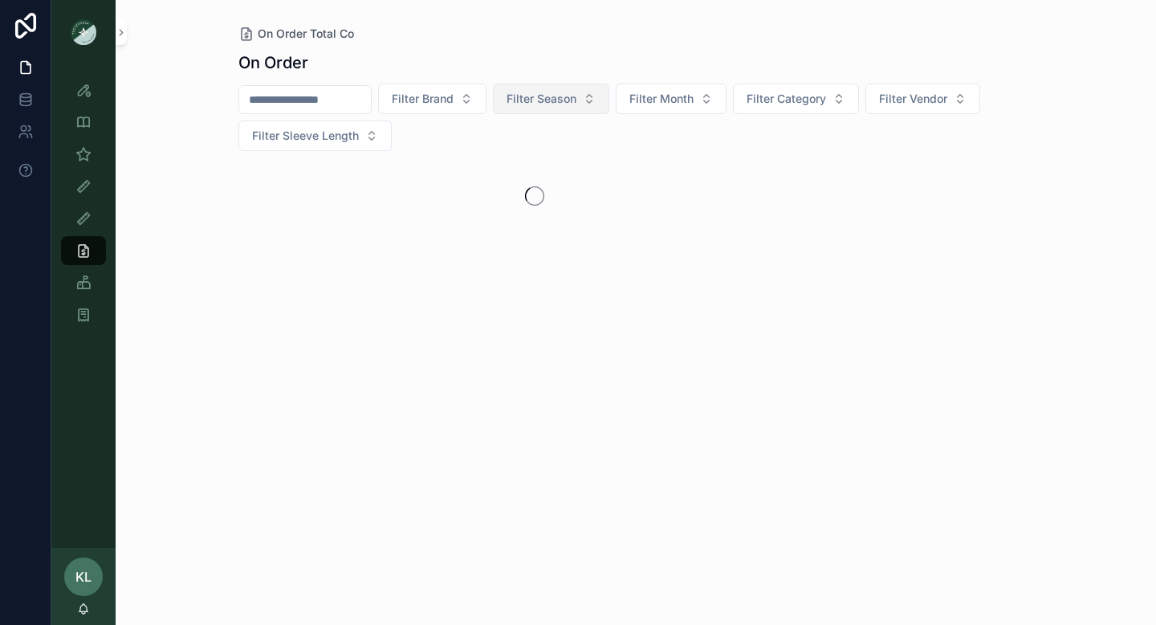
click at [576, 92] on span "Filter Season" at bounding box center [542, 99] width 70 height 16
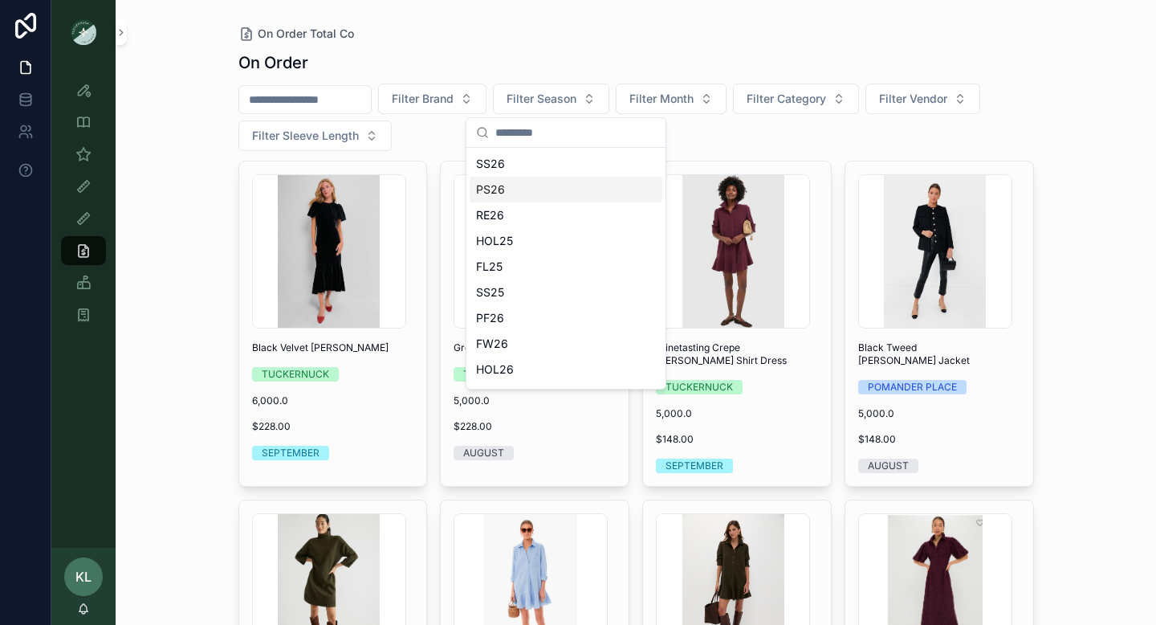
click at [532, 187] on div "PS26" at bounding box center [566, 190] width 193 height 26
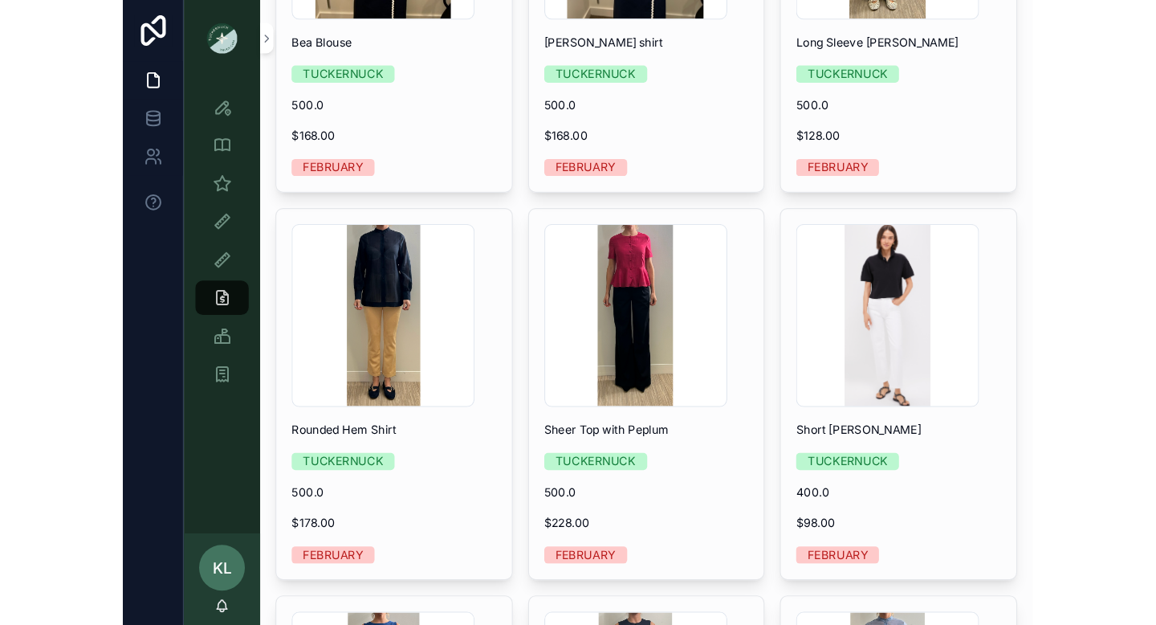
scroll to position [1628, 0]
